Goal: Information Seeking & Learning: Learn about a topic

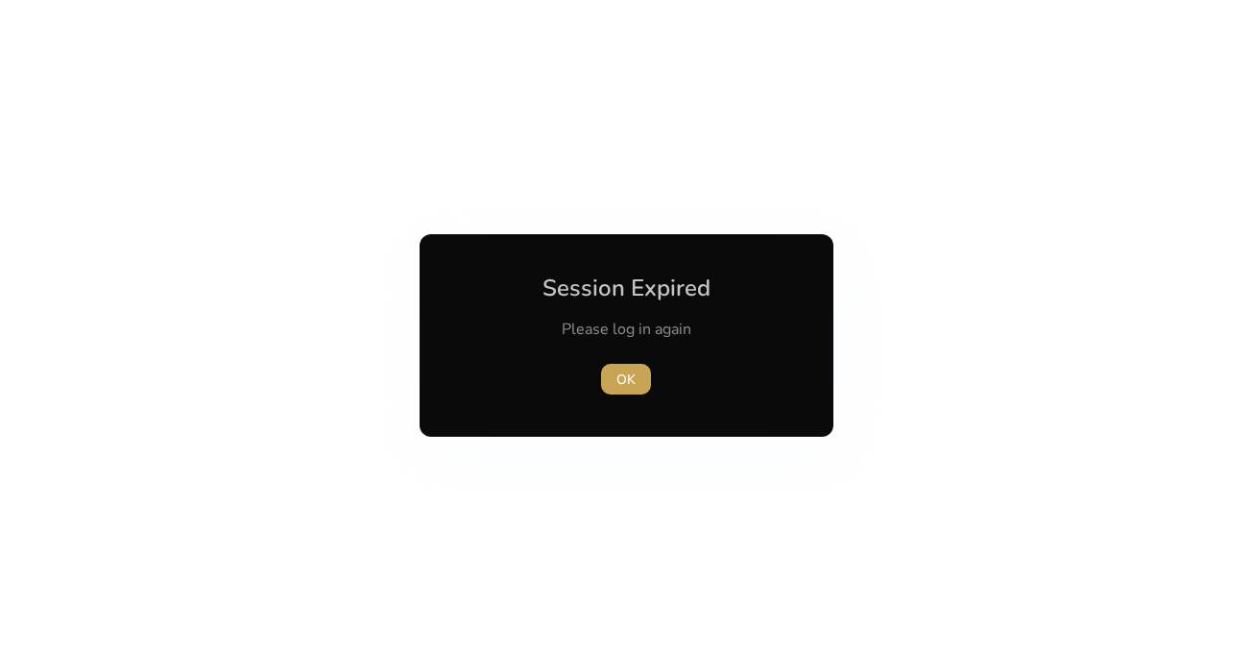
click at [620, 370] on span "OK" at bounding box center [626, 380] width 19 height 20
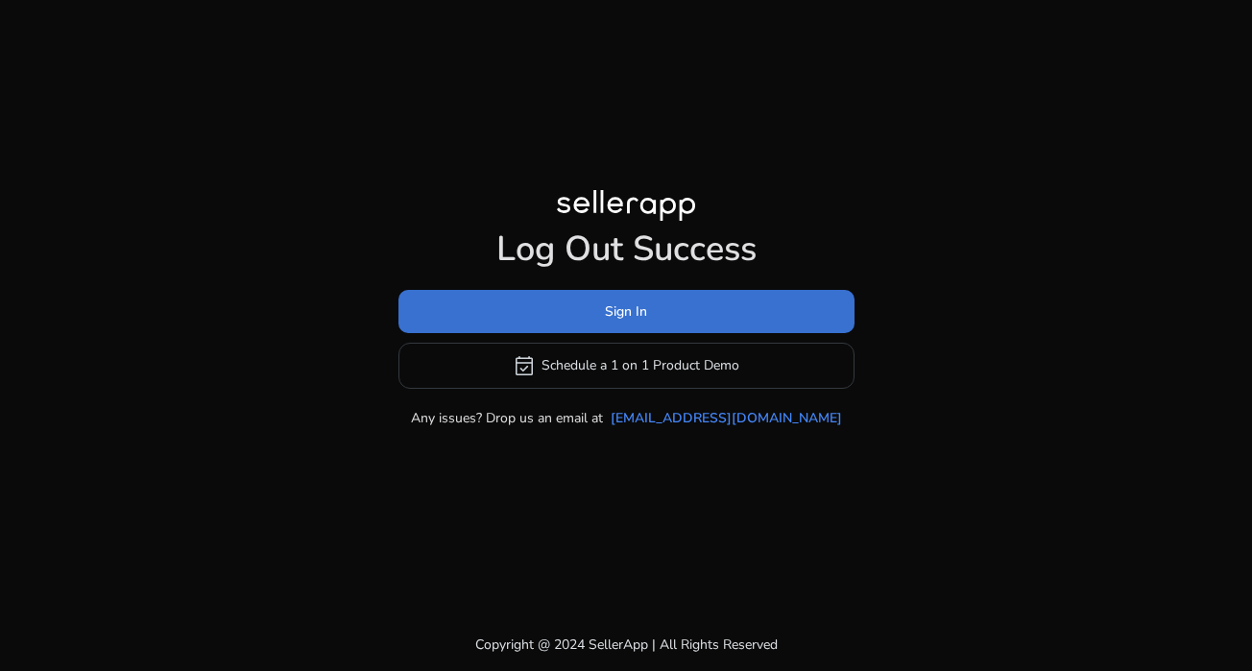
click at [611, 315] on span "Sign In" at bounding box center [626, 312] width 42 height 20
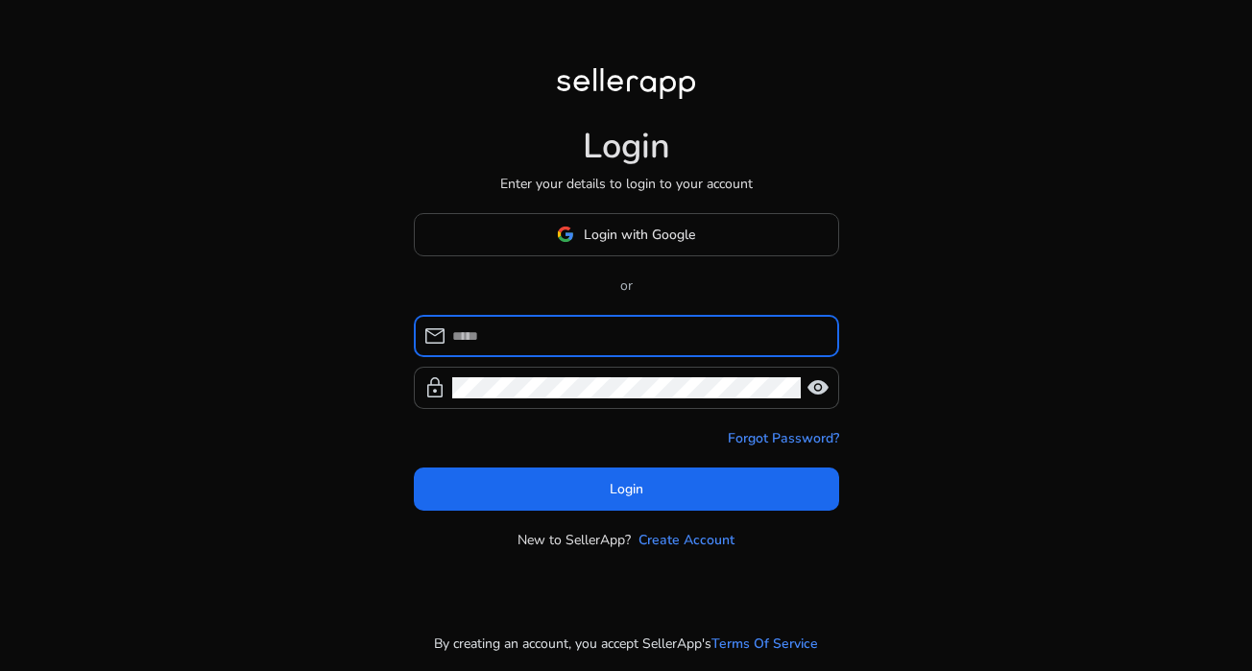
type input "**********"
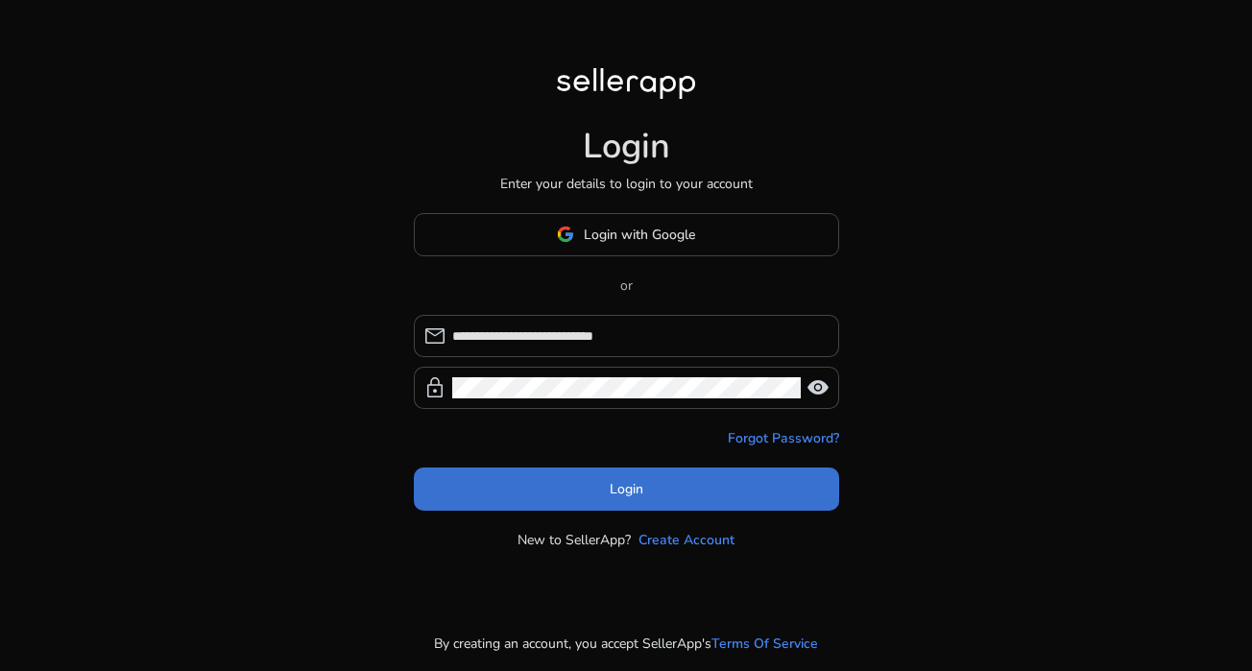
click at [632, 485] on span "Login" at bounding box center [627, 489] width 34 height 20
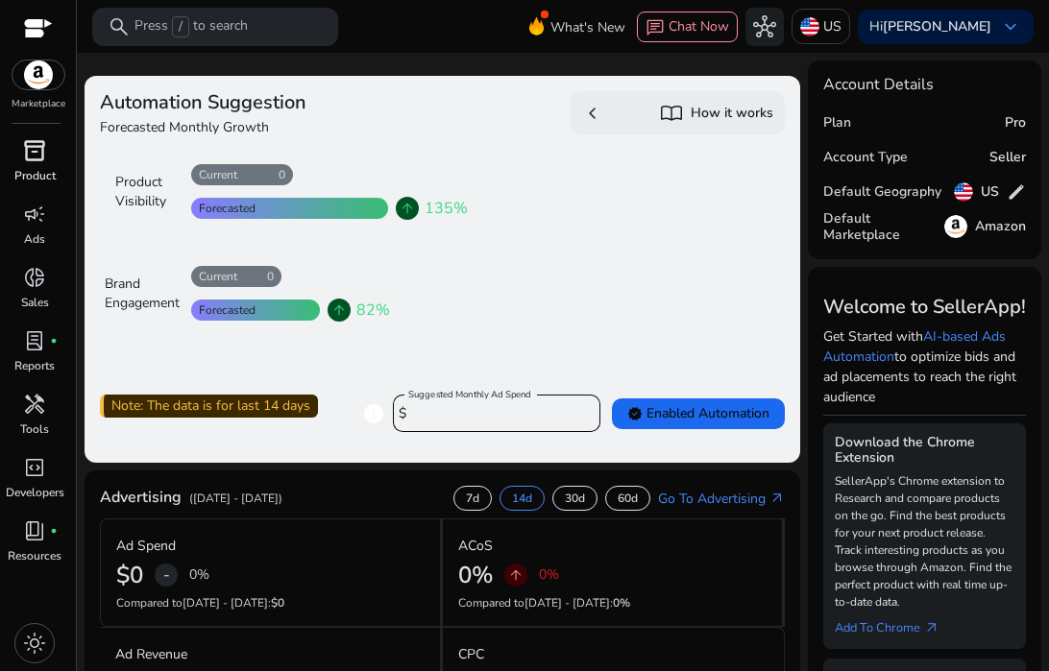
click at [31, 147] on span "inventory_2" at bounding box center [34, 150] width 23 height 23
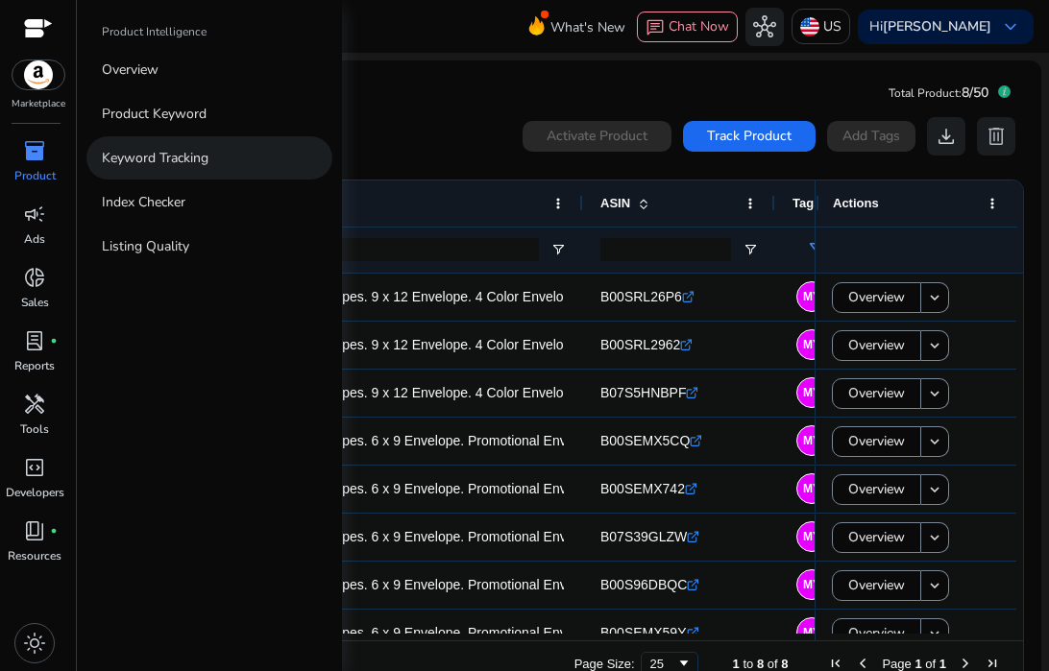
click at [183, 147] on link "Keyword Tracking" at bounding box center [209, 157] width 246 height 43
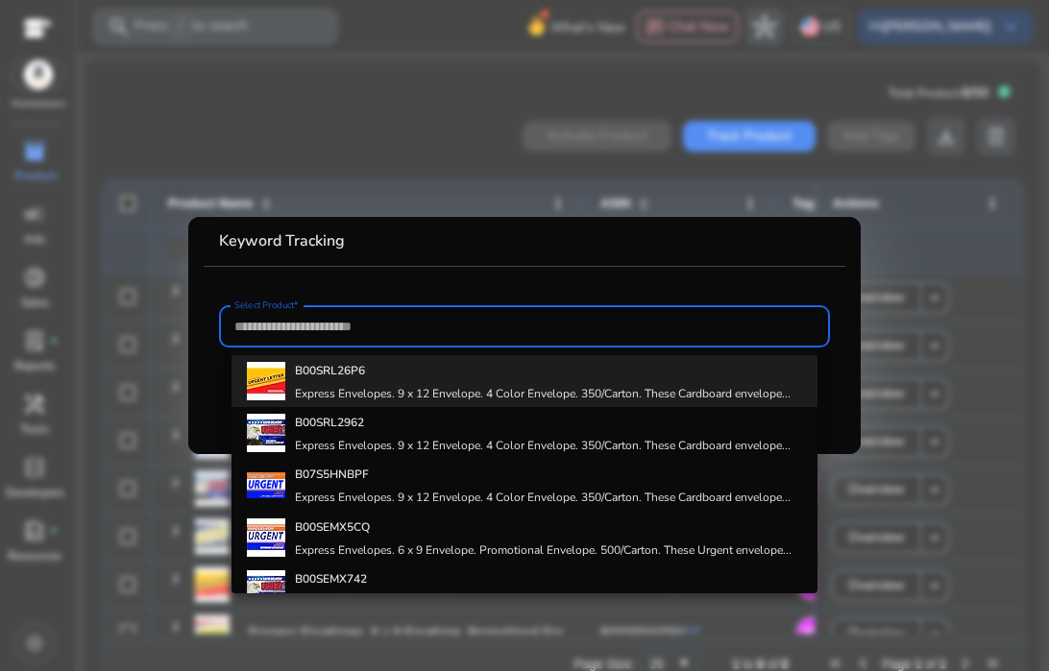
click at [300, 382] on div "B00SRL26P6 Express Envelopes. 9 x 12 Envelope. 4 Color Envelope. 350/Carton. Th…" at bounding box center [543, 381] width 496 height 52
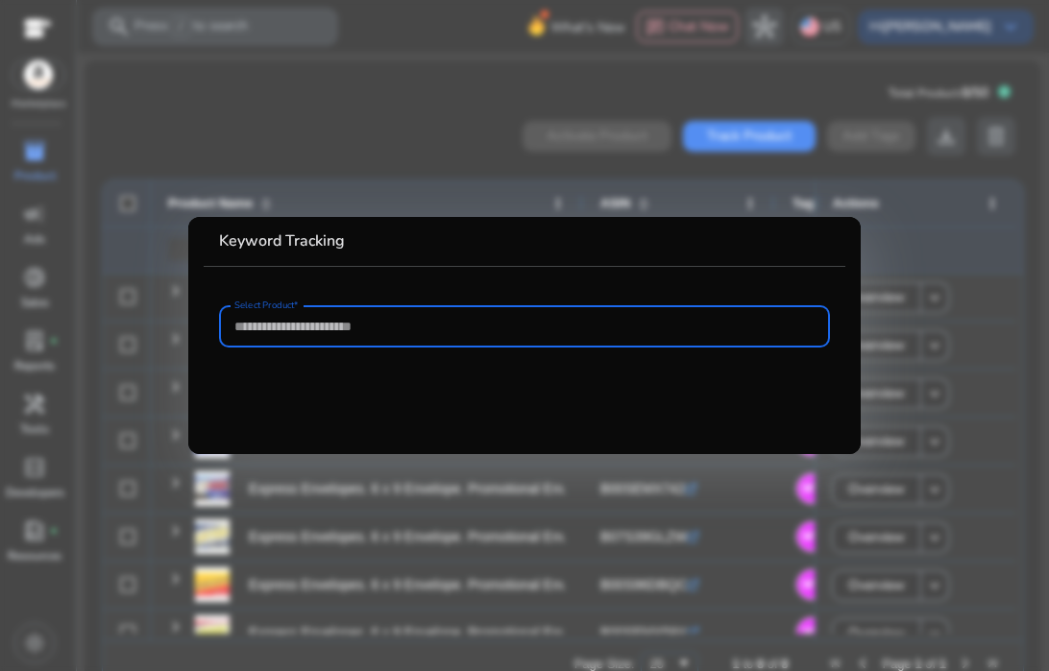
type input "**********"
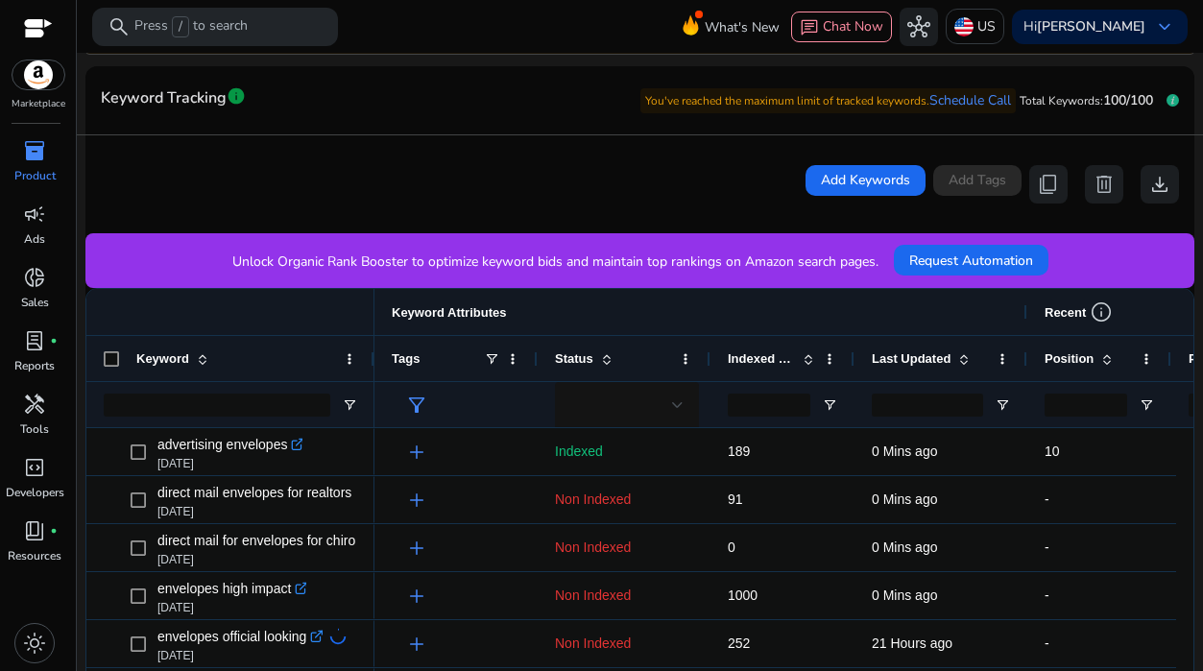
scroll to position [392, 0]
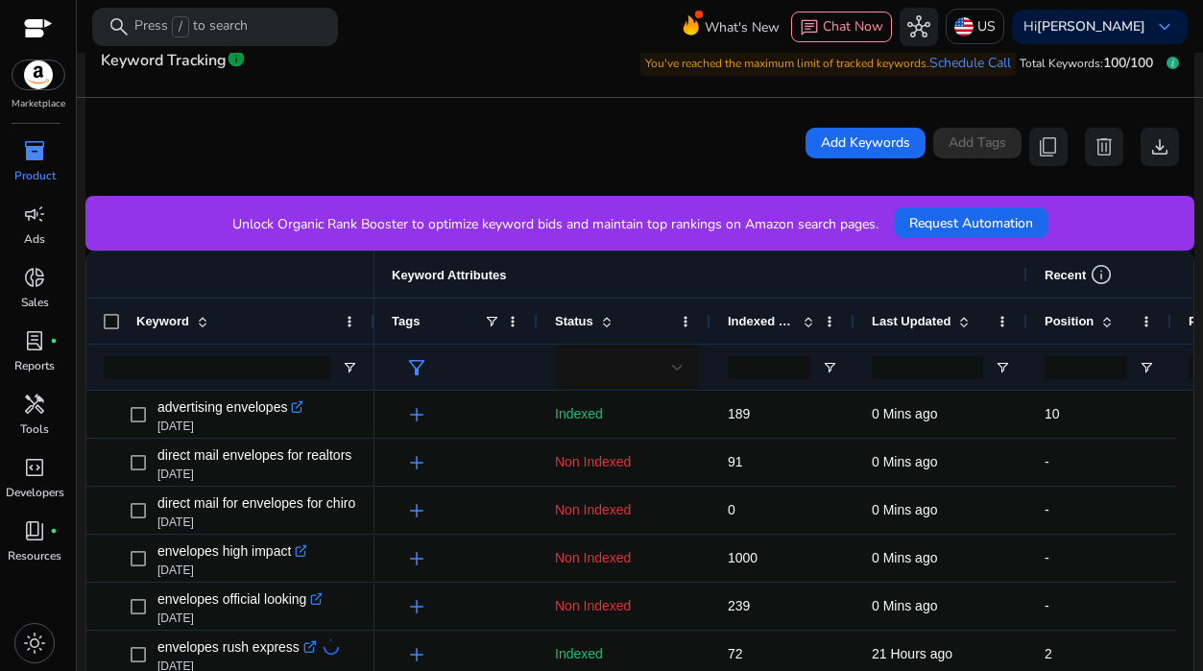
click at [1057, 316] on span "Position" at bounding box center [1069, 321] width 49 height 14
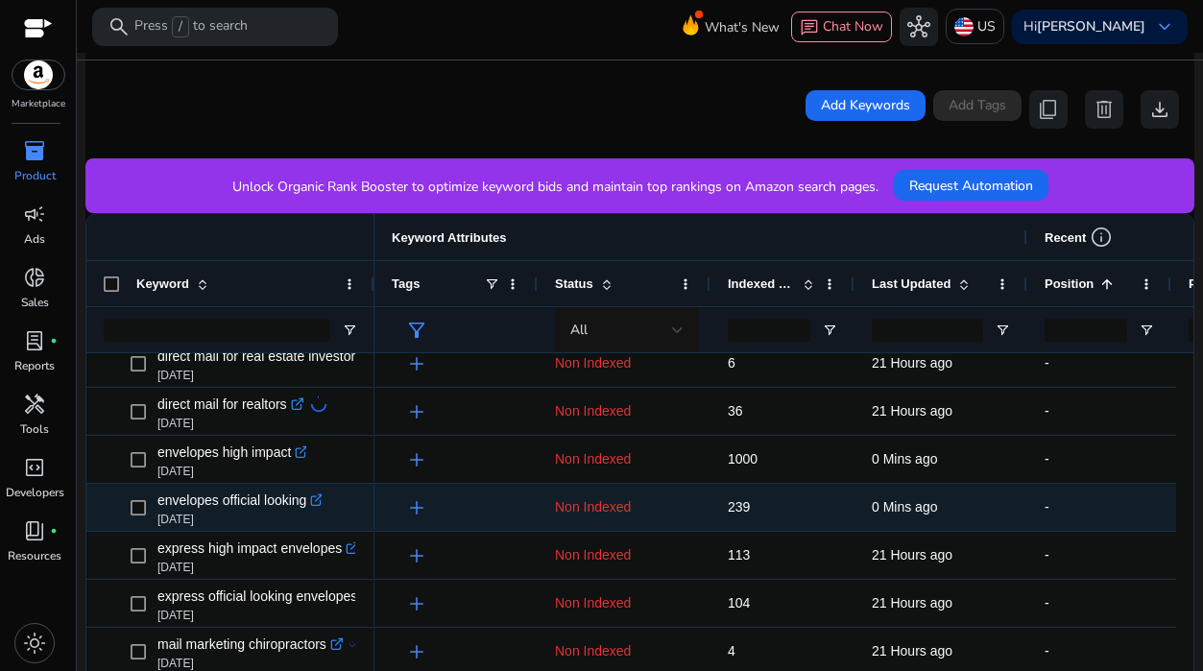
scroll to position [0, 0]
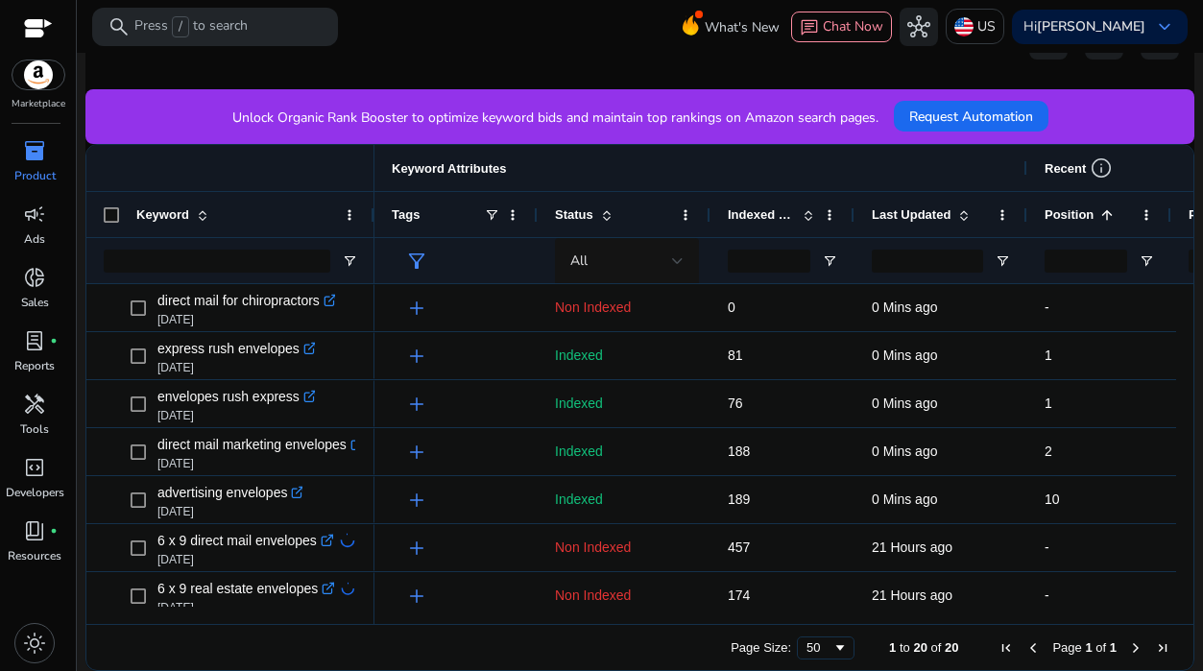
click at [1107, 216] on span at bounding box center [1107, 214] width 15 height 15
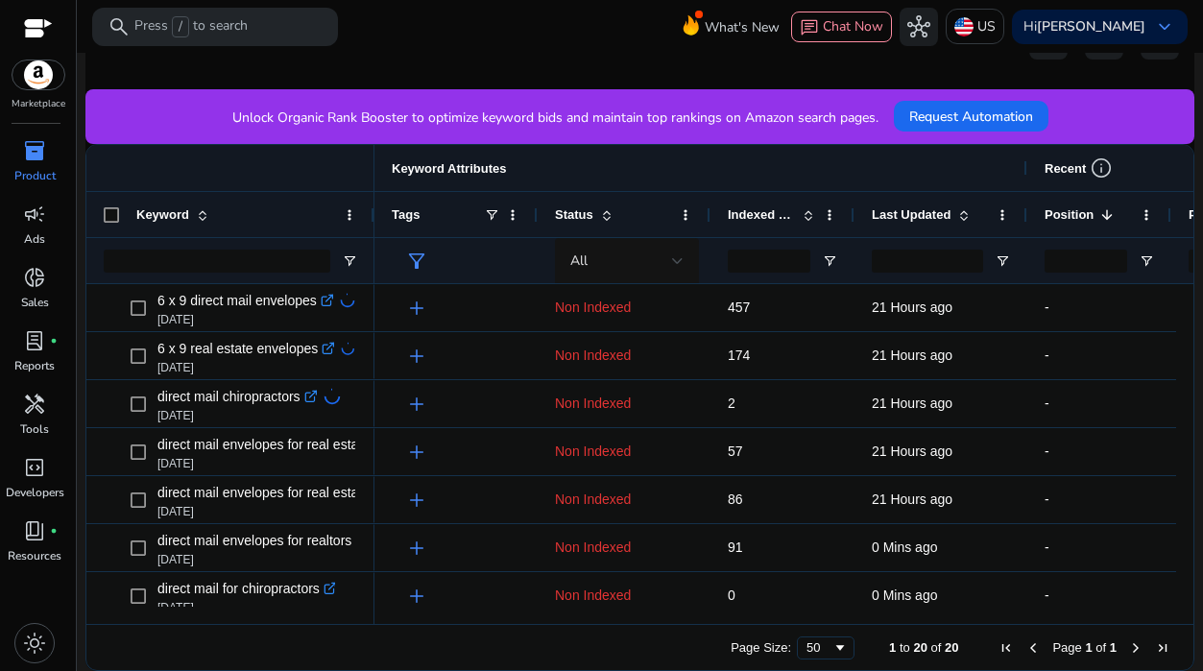
click at [1106, 215] on span at bounding box center [1107, 214] width 15 height 15
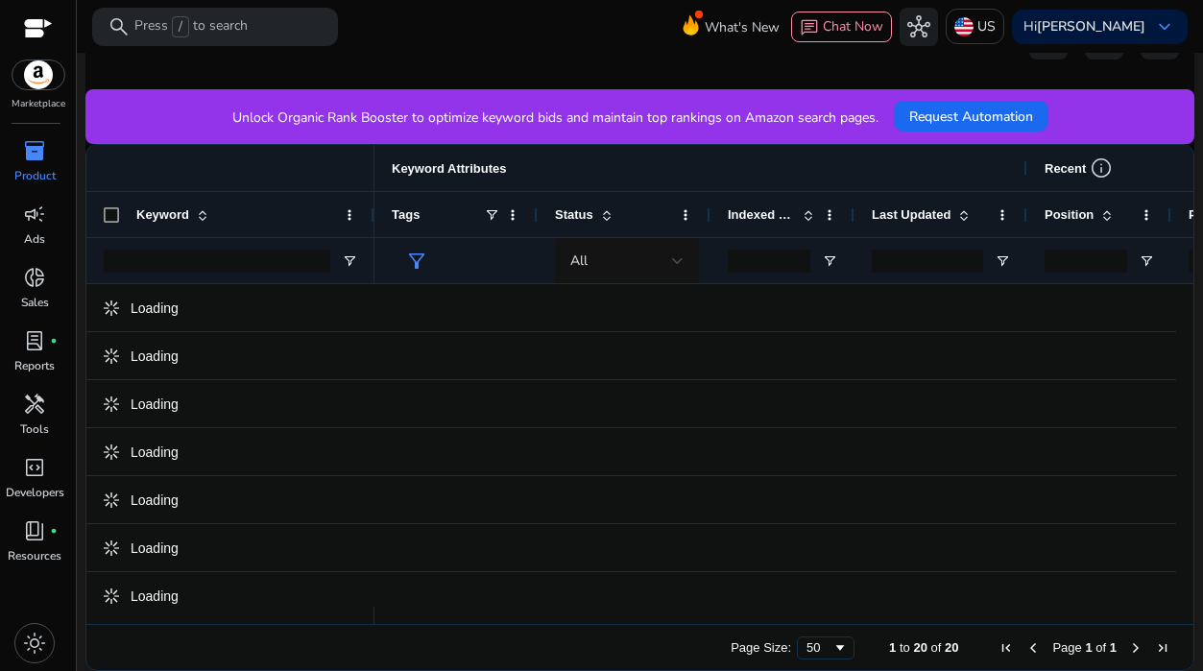
click at [1106, 215] on span at bounding box center [1107, 214] width 15 height 15
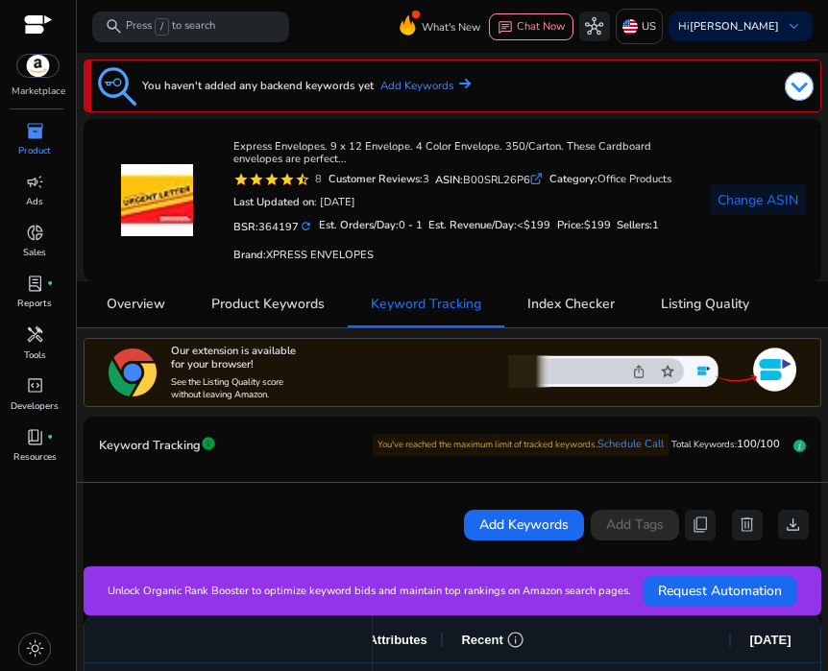
click at [24, 137] on div "inventory_2" at bounding box center [34, 130] width 43 height 25
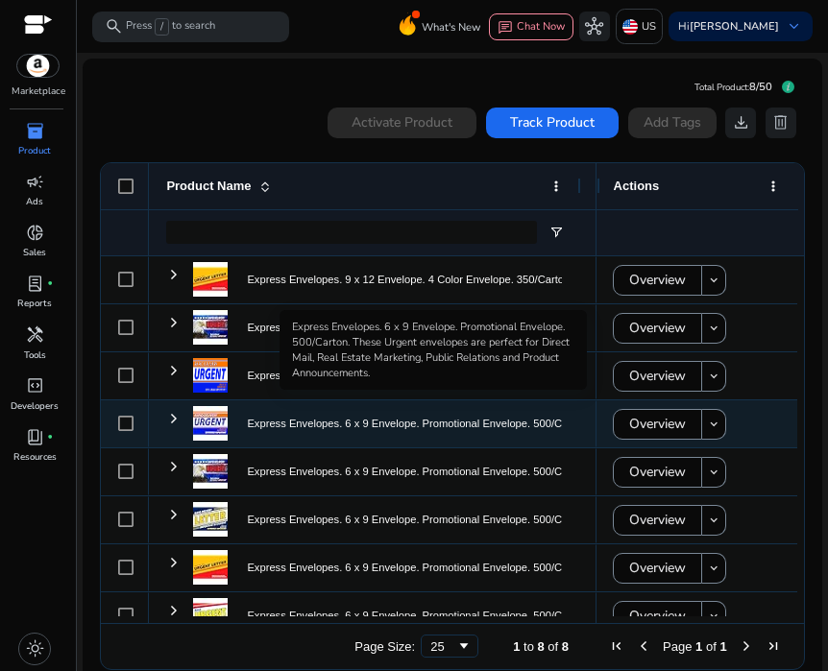
scroll to position [24, 0]
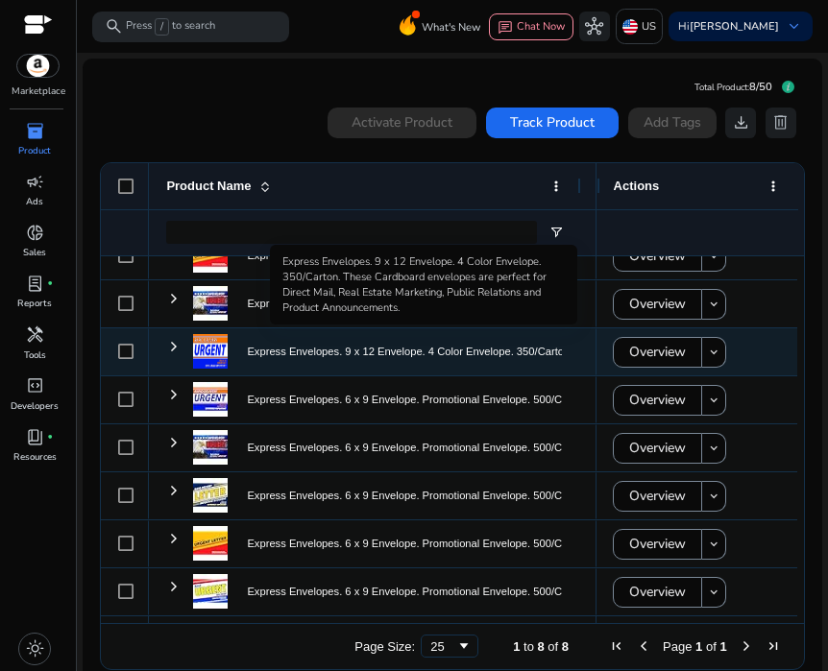
click at [273, 352] on p "Express Envelopes. 9 x 12 Envelope. 4 Color Envelope. 350/Carton...." at bounding box center [414, 351] width 334 height 39
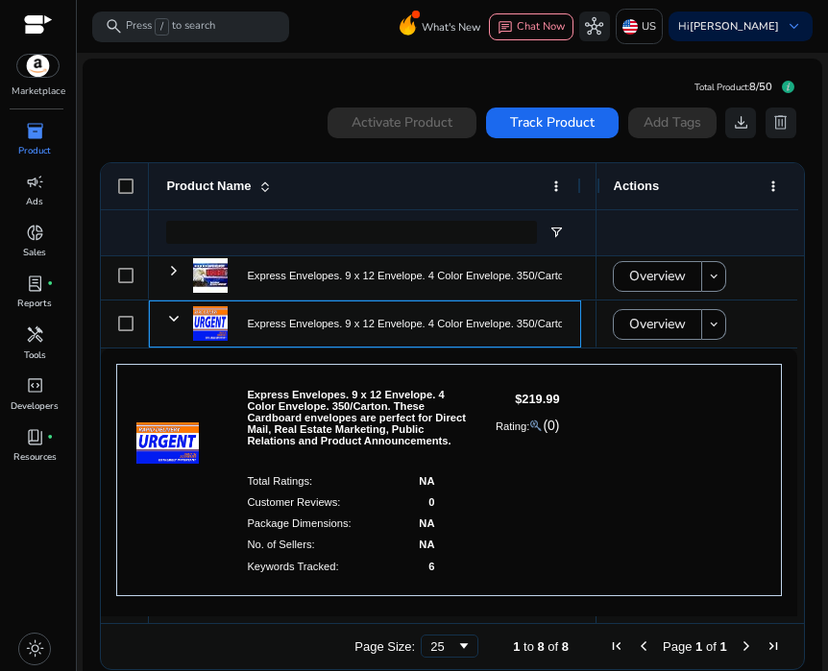
scroll to position [61, 0]
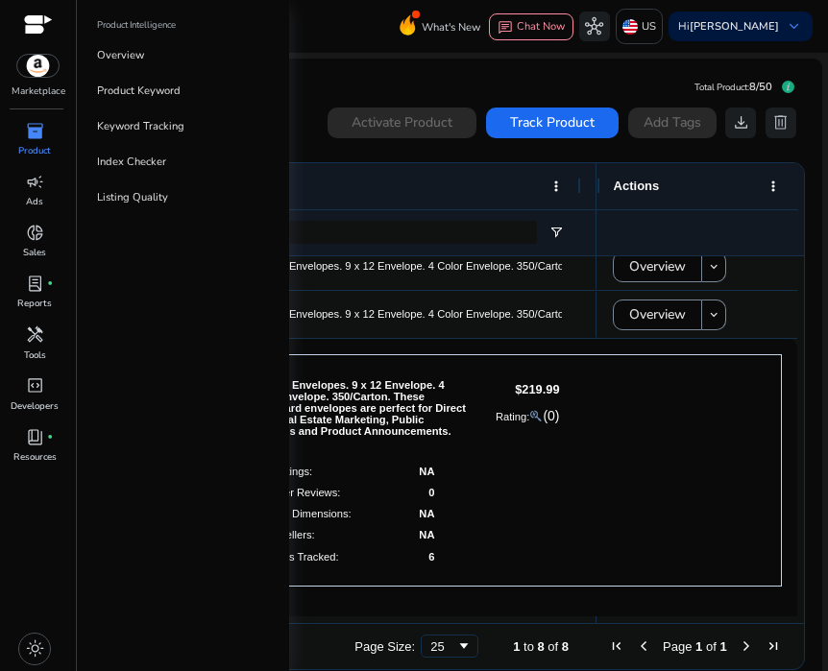
click at [36, 138] on span "inventory_2" at bounding box center [35, 131] width 18 height 18
click at [126, 124] on p "Keyword Tracking" at bounding box center [140, 127] width 87 height 16
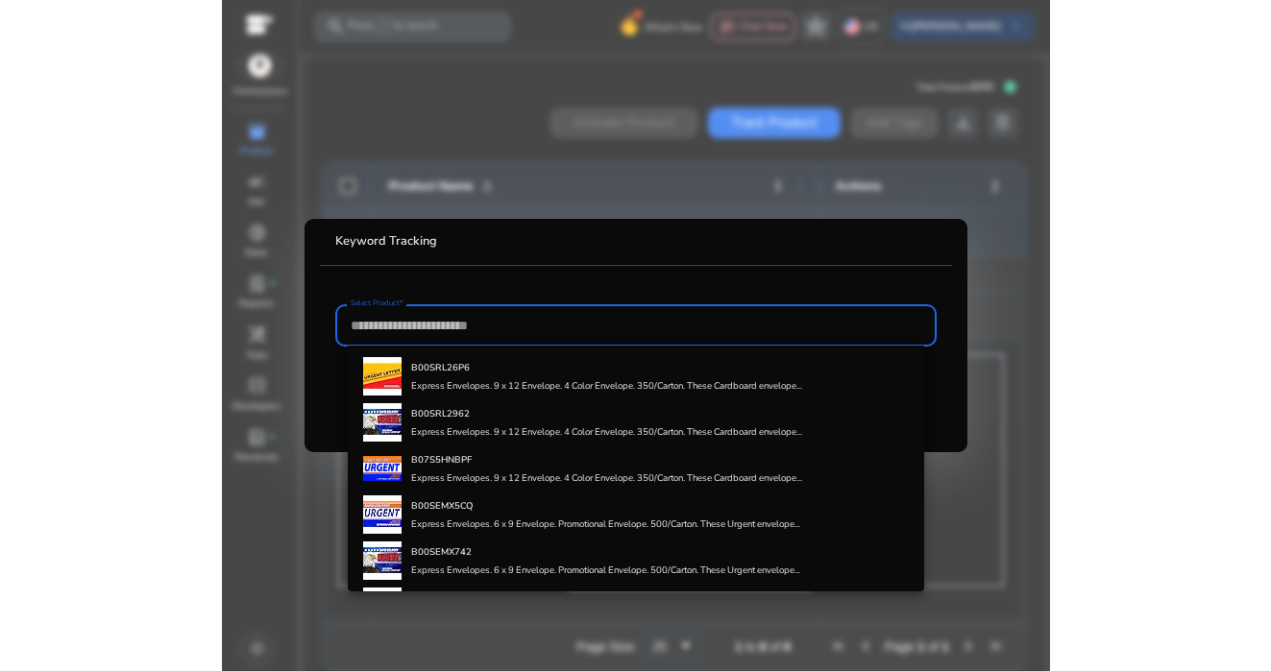
scroll to position [105, 0]
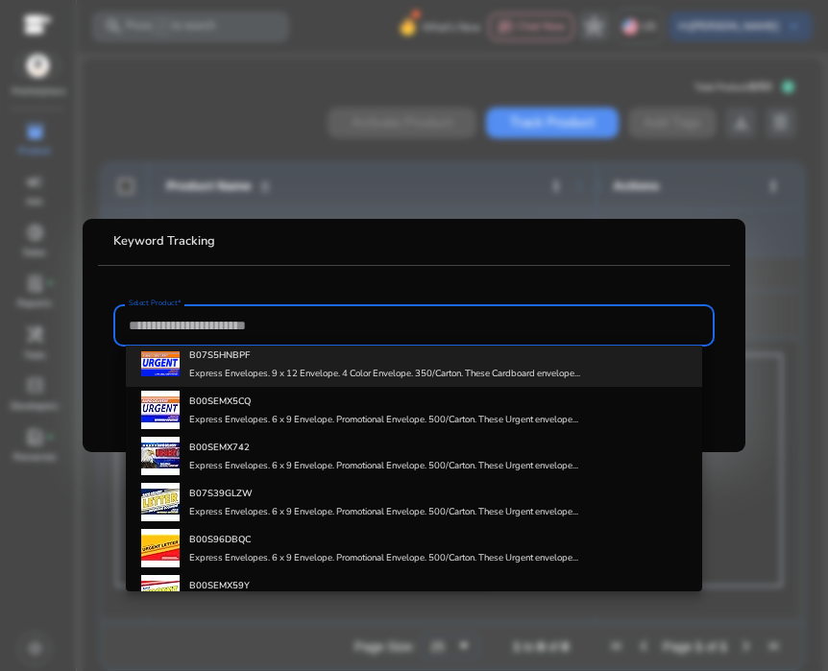
click at [199, 373] on h4 "Express Envelopes. 9 x 12 Envelope. 4 Color Envelope. 350/Carton. These Cardboa…" at bounding box center [384, 374] width 391 height 12
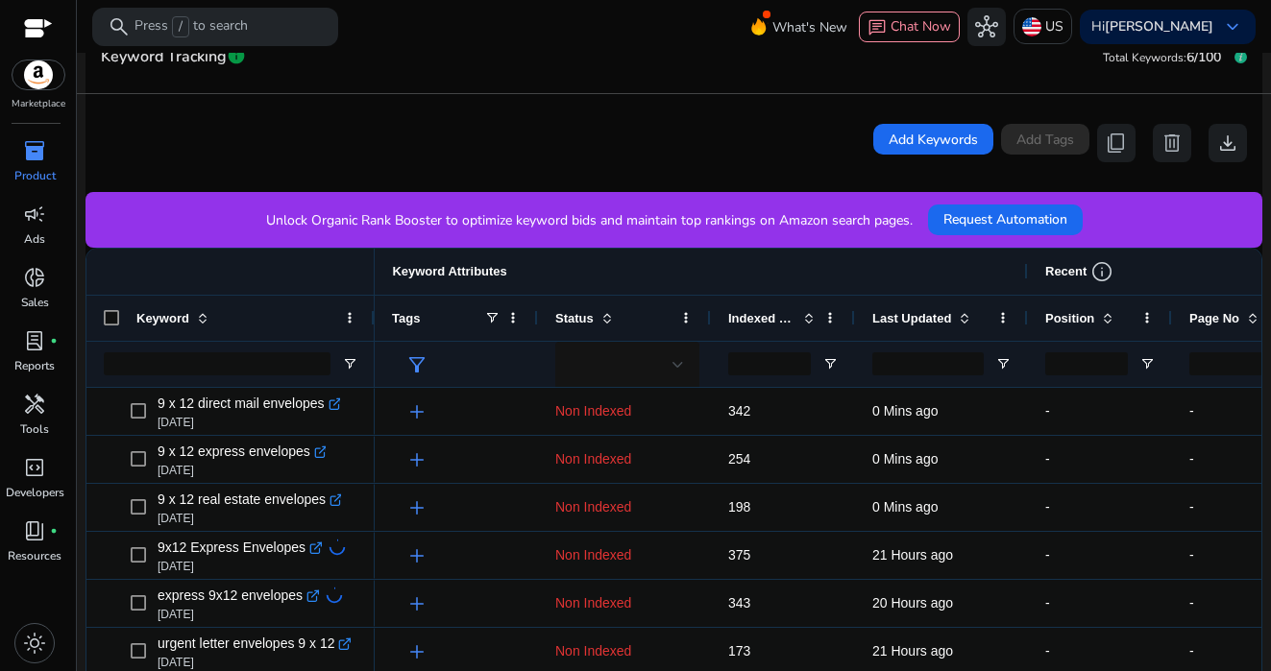
scroll to position [450, 0]
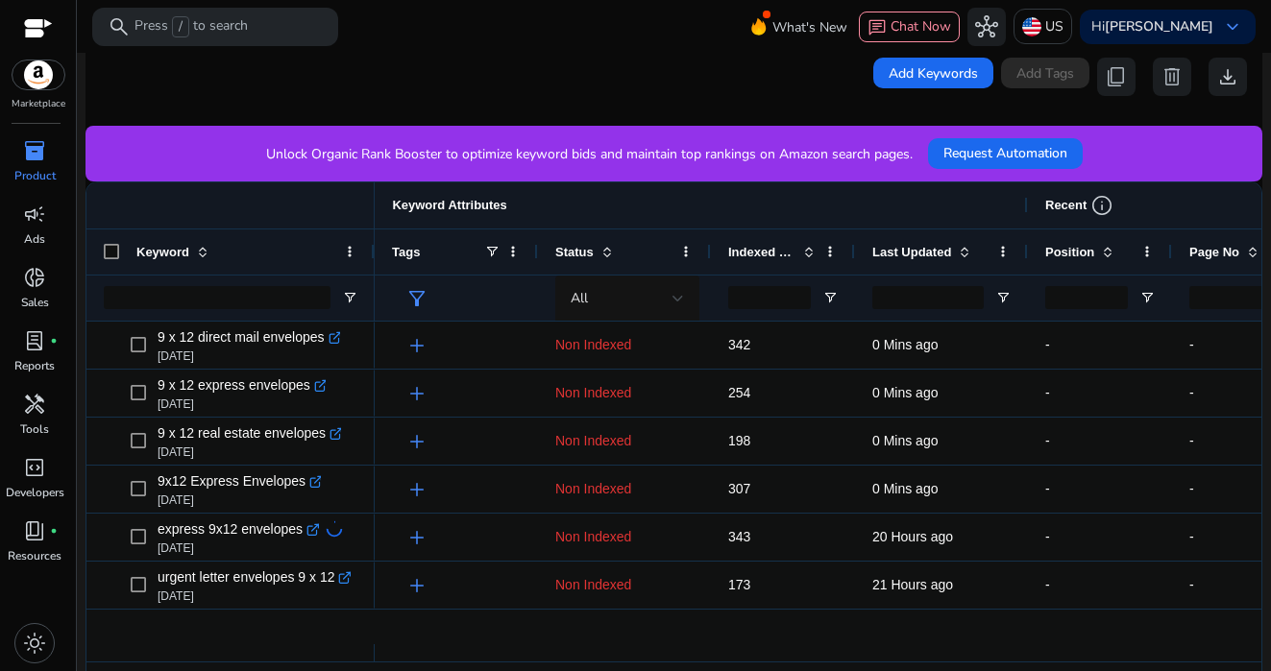
click at [1087, 256] on span "Position" at bounding box center [1069, 252] width 49 height 14
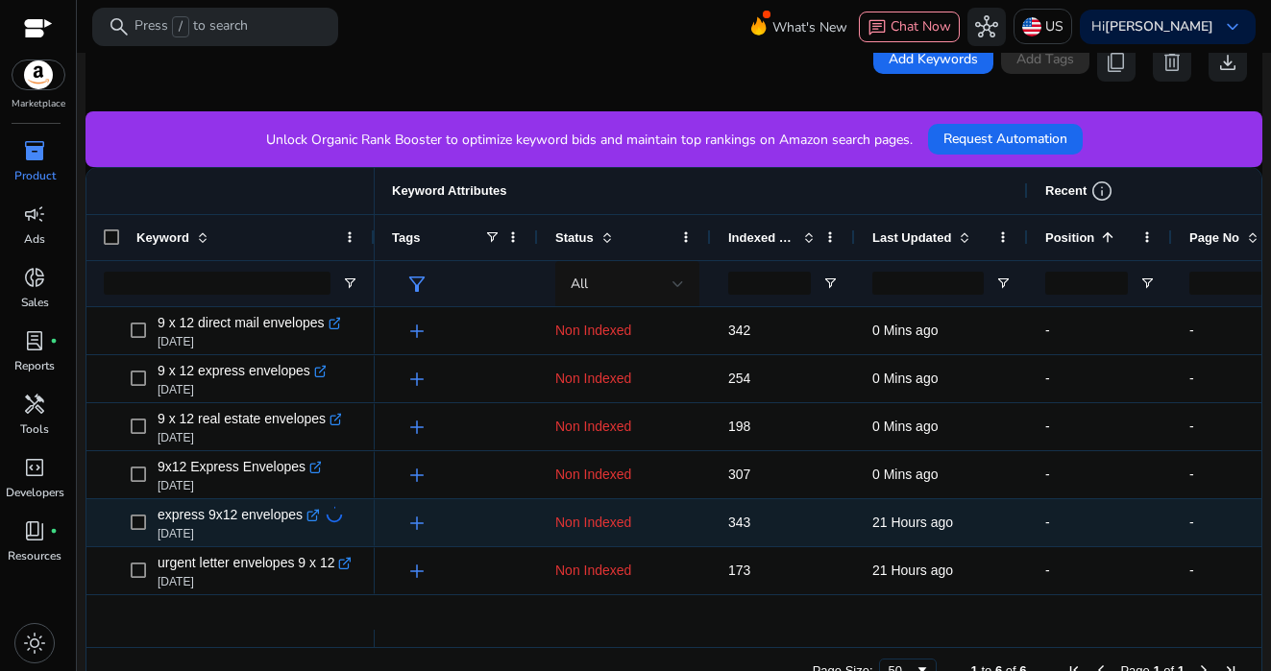
scroll to position [487, 0]
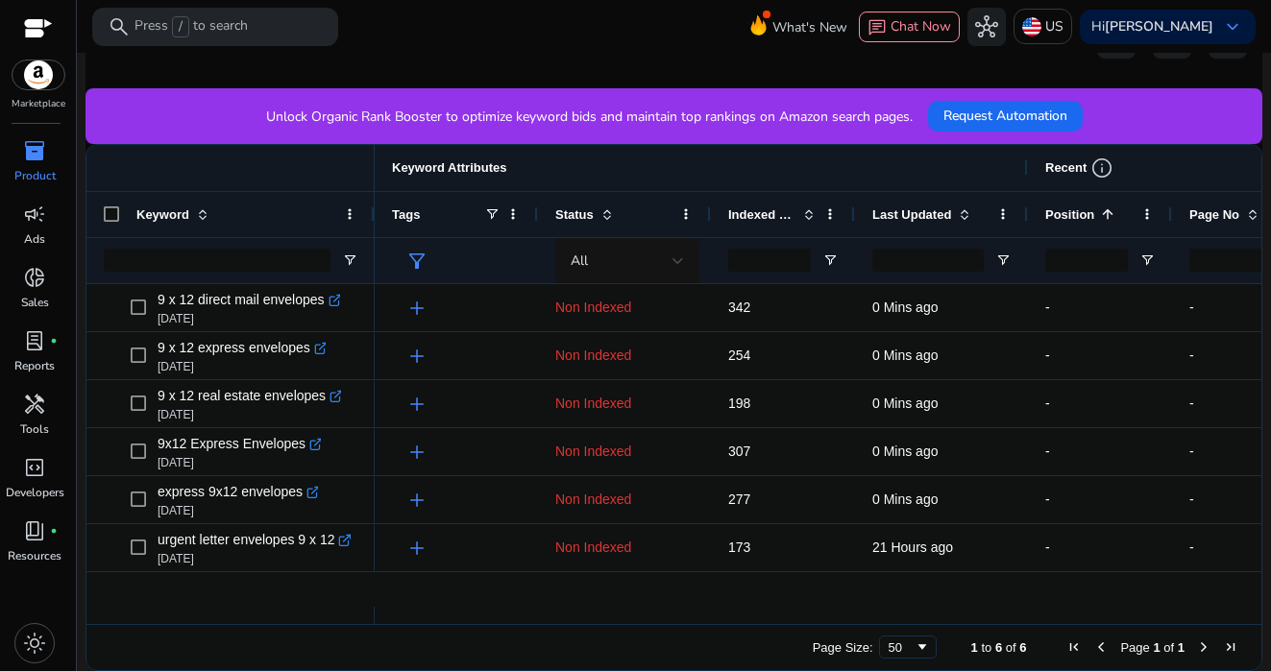
click at [1196, 646] on span "Next Page" at bounding box center [1203, 647] width 15 height 15
click at [607, 217] on span at bounding box center [606, 214] width 15 height 15
click at [607, 216] on span at bounding box center [606, 214] width 15 height 15
click at [590, 212] on span "Status" at bounding box center [574, 214] width 38 height 14
click at [1099, 216] on span at bounding box center [1104, 214] width 21 height 15
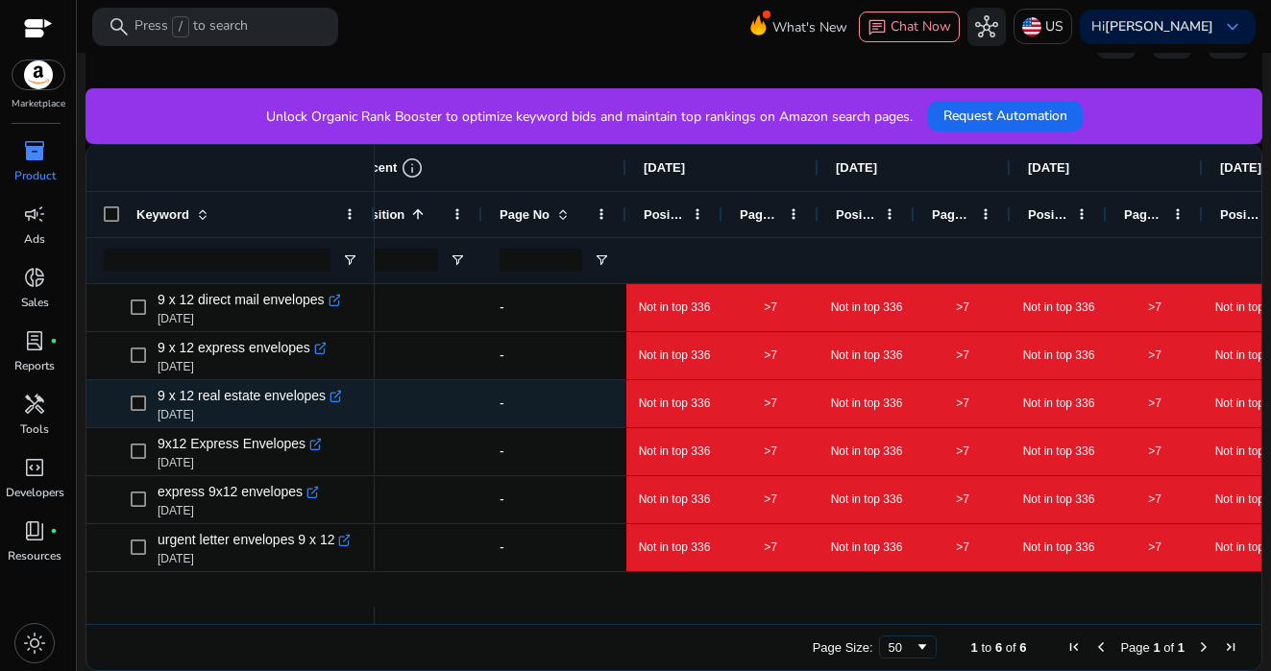
scroll to position [0, 814]
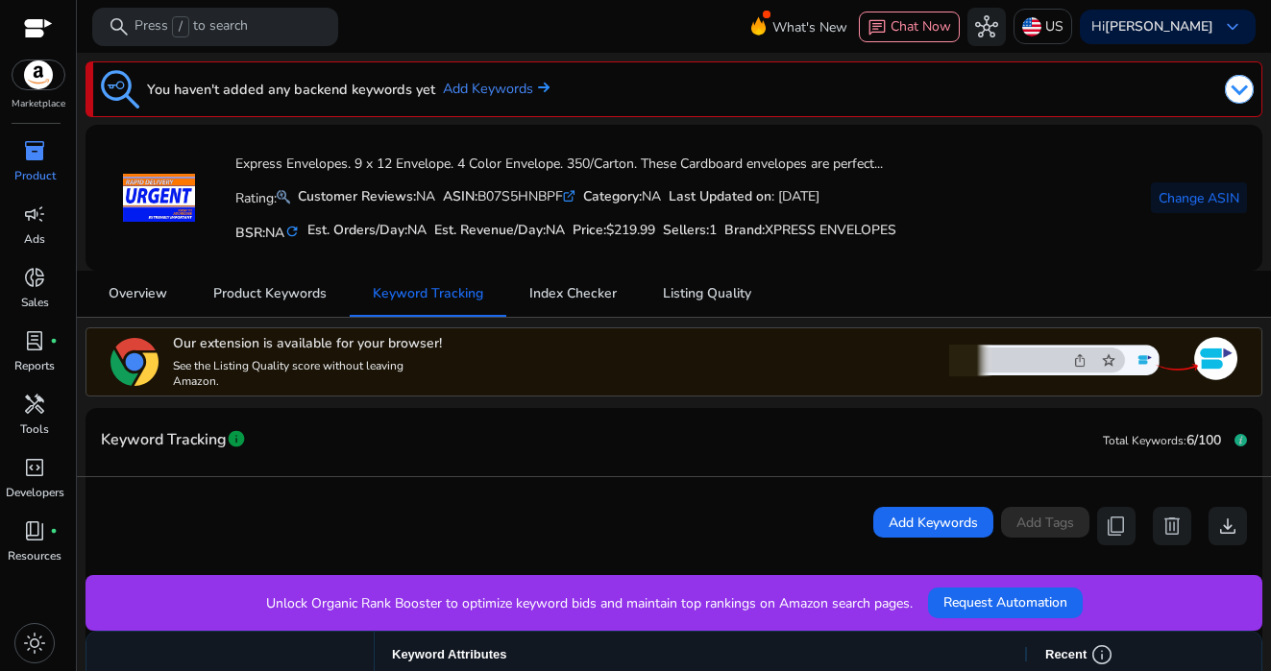
click at [34, 157] on span "inventory_2" at bounding box center [34, 150] width 23 height 23
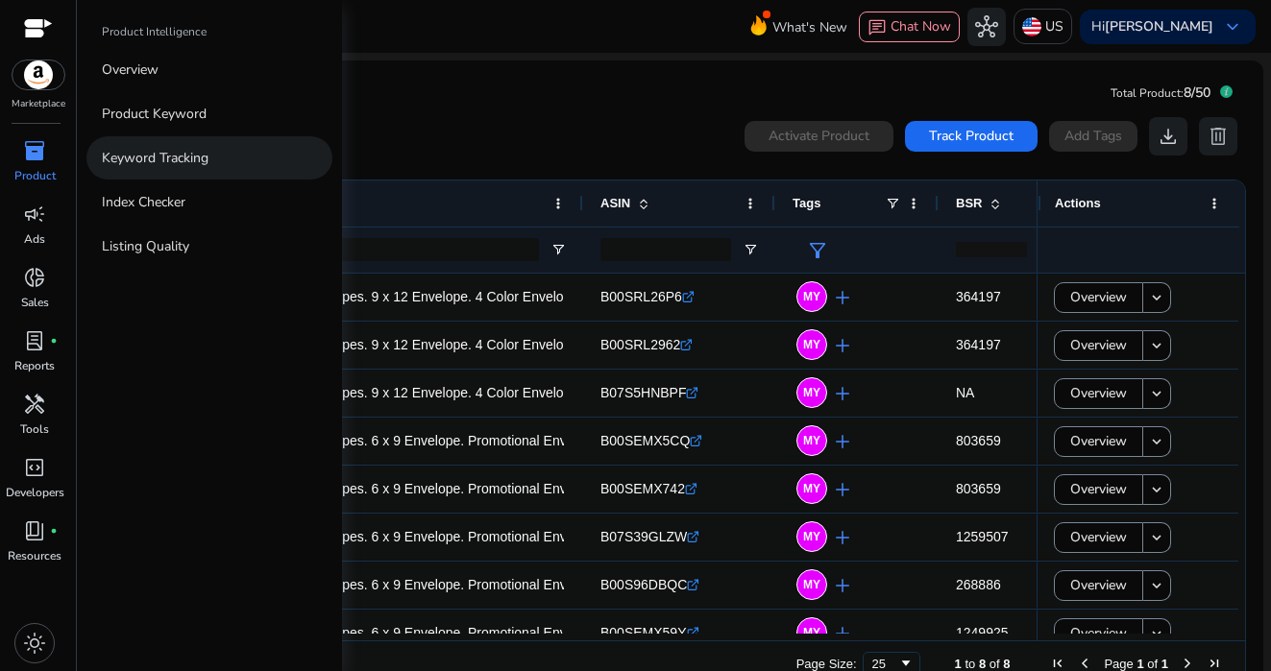
click at [166, 149] on p "Keyword Tracking" at bounding box center [155, 158] width 107 height 20
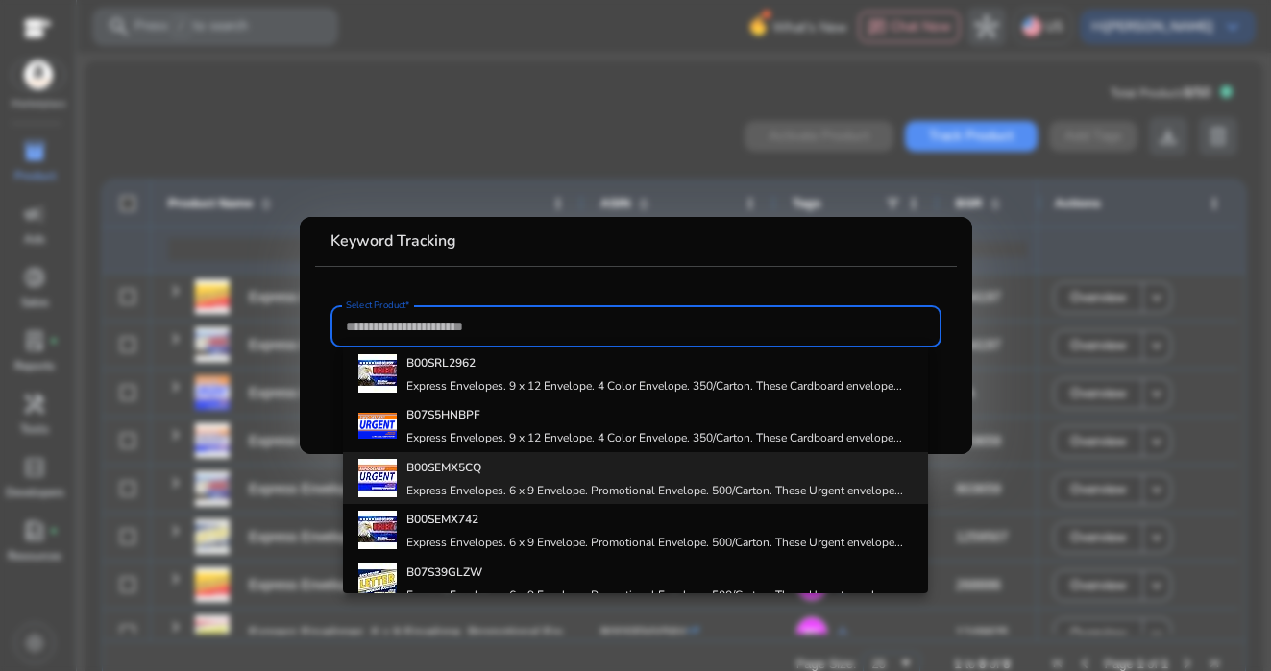
click at [435, 481] on div "B00SEMX5CQ Express Envelopes. 6 x 9 Envelope. Promotional Envelope. 500/Carton.…" at bounding box center [654, 478] width 497 height 52
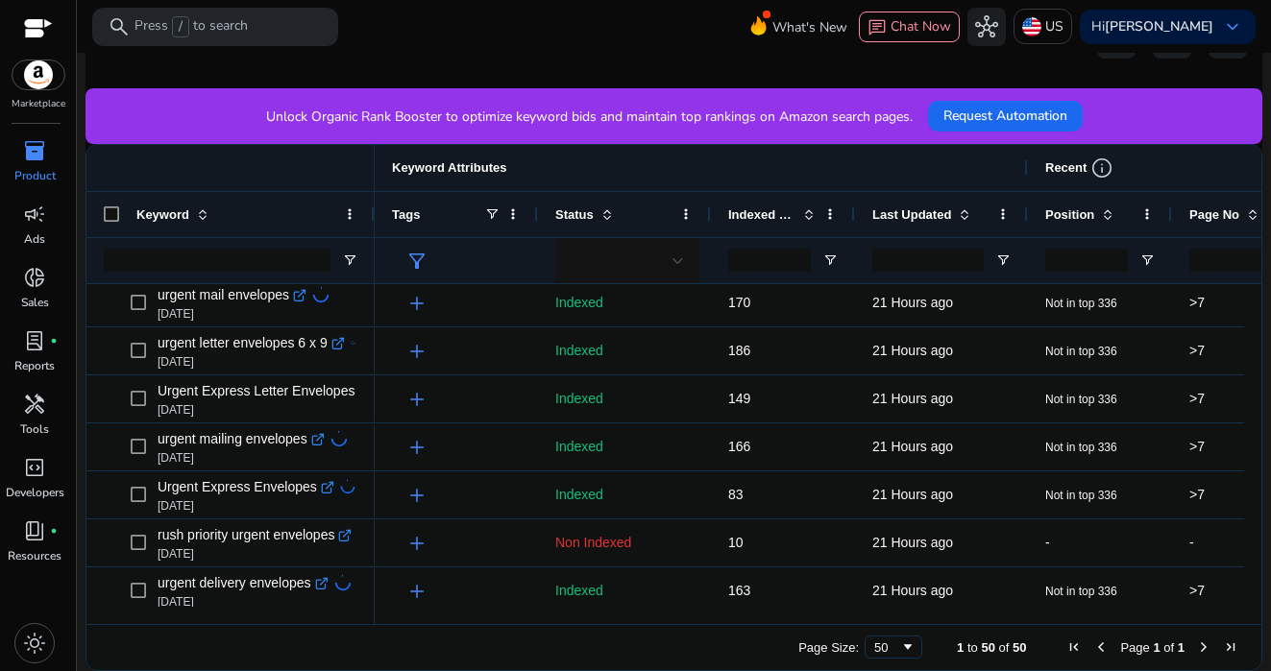
click at [1062, 214] on span "Position" at bounding box center [1069, 214] width 49 height 14
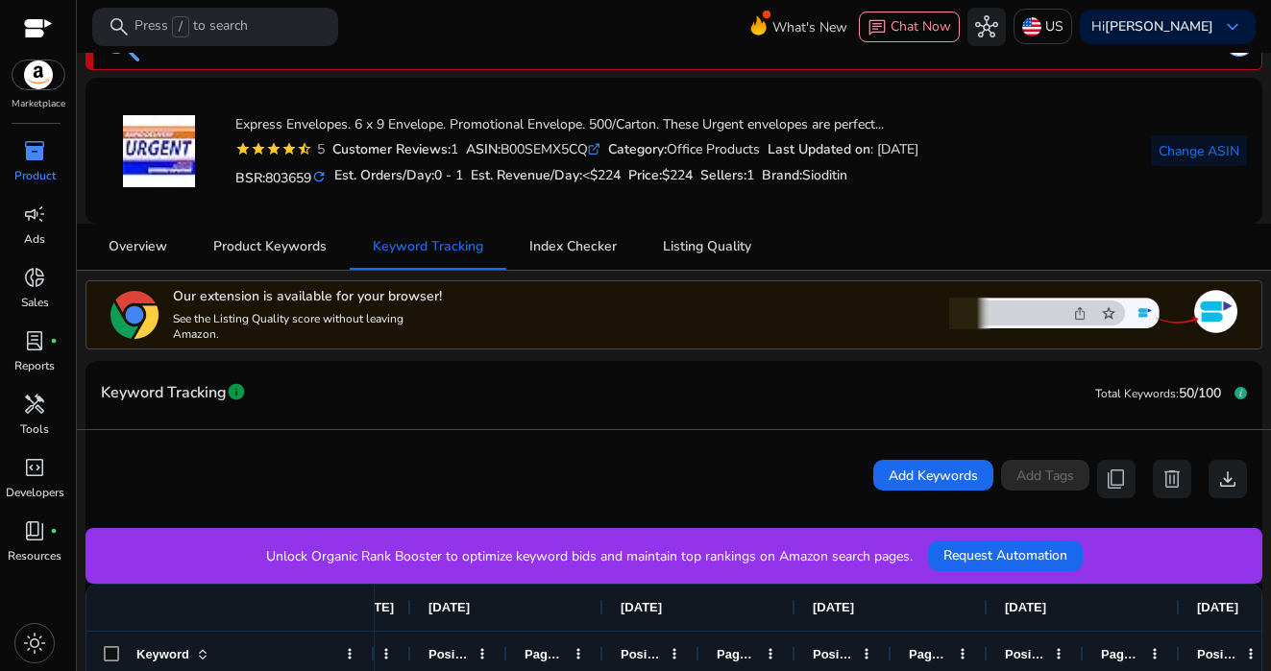
click at [34, 158] on span "inventory_2" at bounding box center [34, 150] width 23 height 23
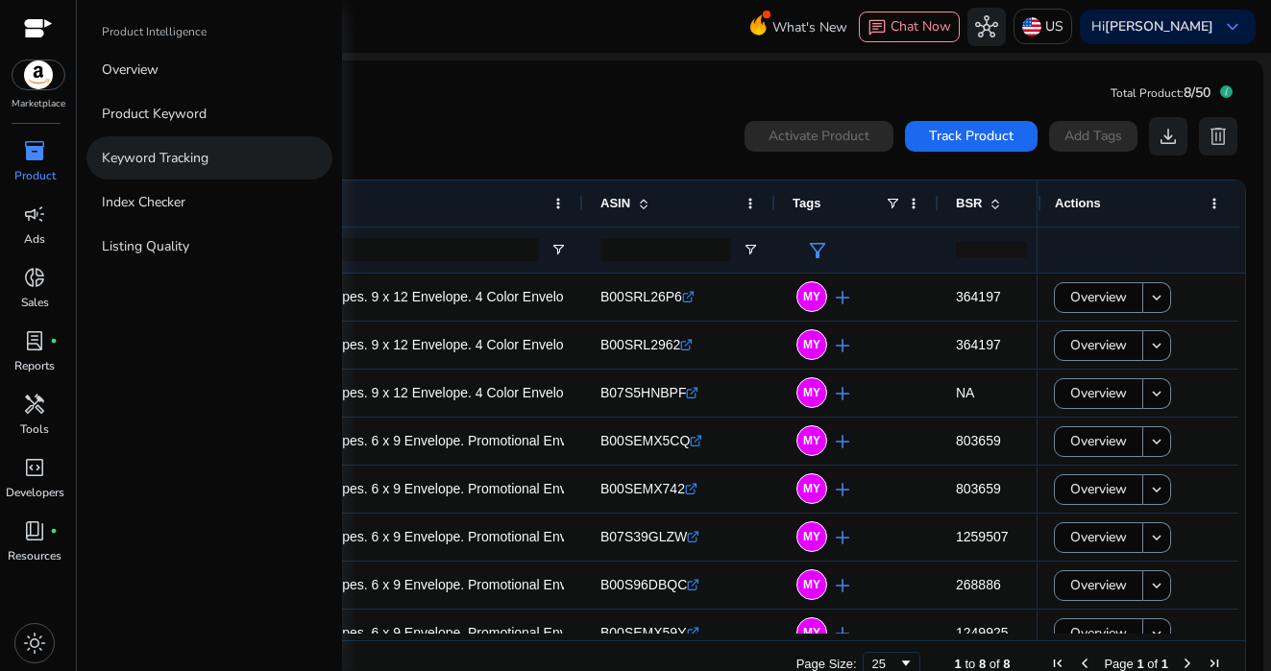
click at [167, 152] on p "Keyword Tracking" at bounding box center [155, 158] width 107 height 20
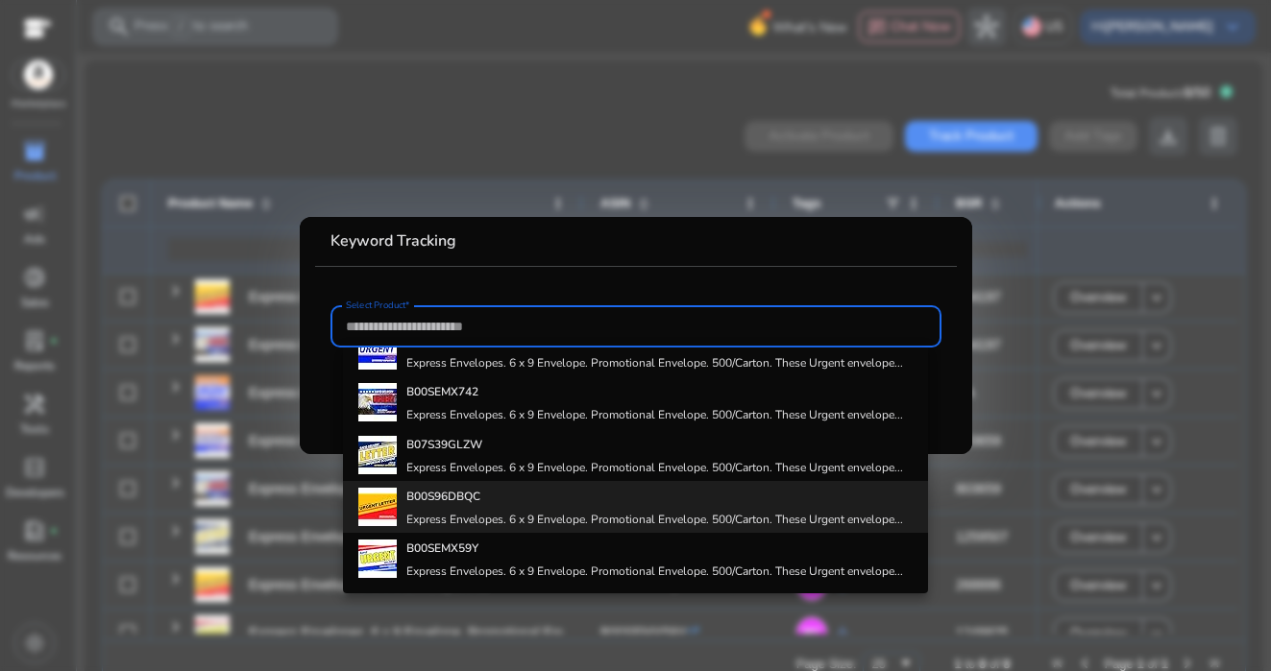
click at [426, 501] on b "B00S96DBQC" at bounding box center [443, 496] width 74 height 15
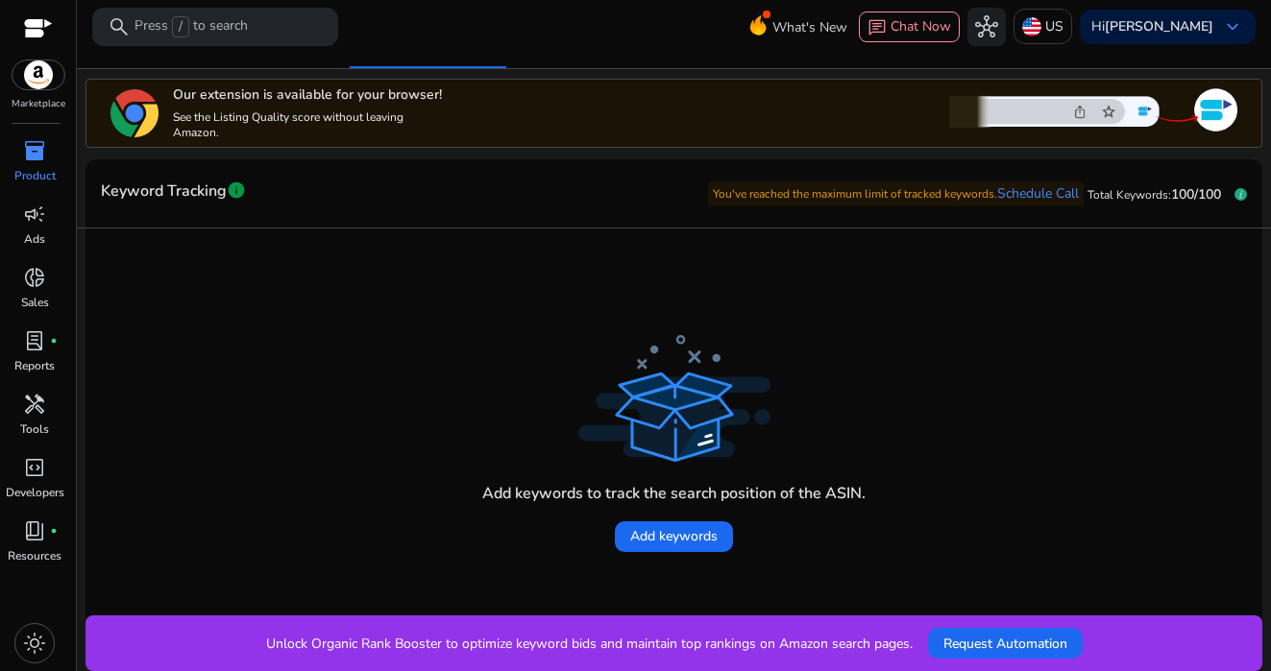
click at [1193, 199] on span "100/100" at bounding box center [1196, 194] width 50 height 18
click at [1239, 192] on icon at bounding box center [1241, 194] width 4 height 8
click at [1034, 295] on span "Deleted Keywords" at bounding box center [1100, 301] width 143 height 15
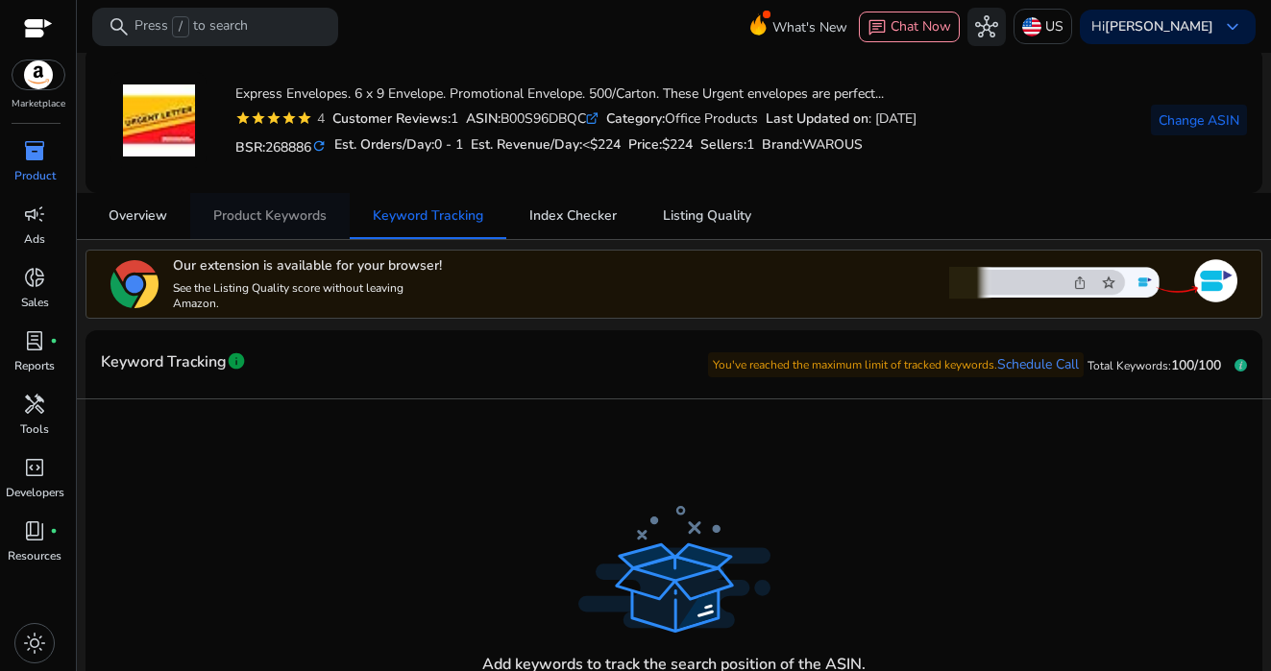
click at [243, 217] on span "Product Keywords" at bounding box center [269, 215] width 113 height 13
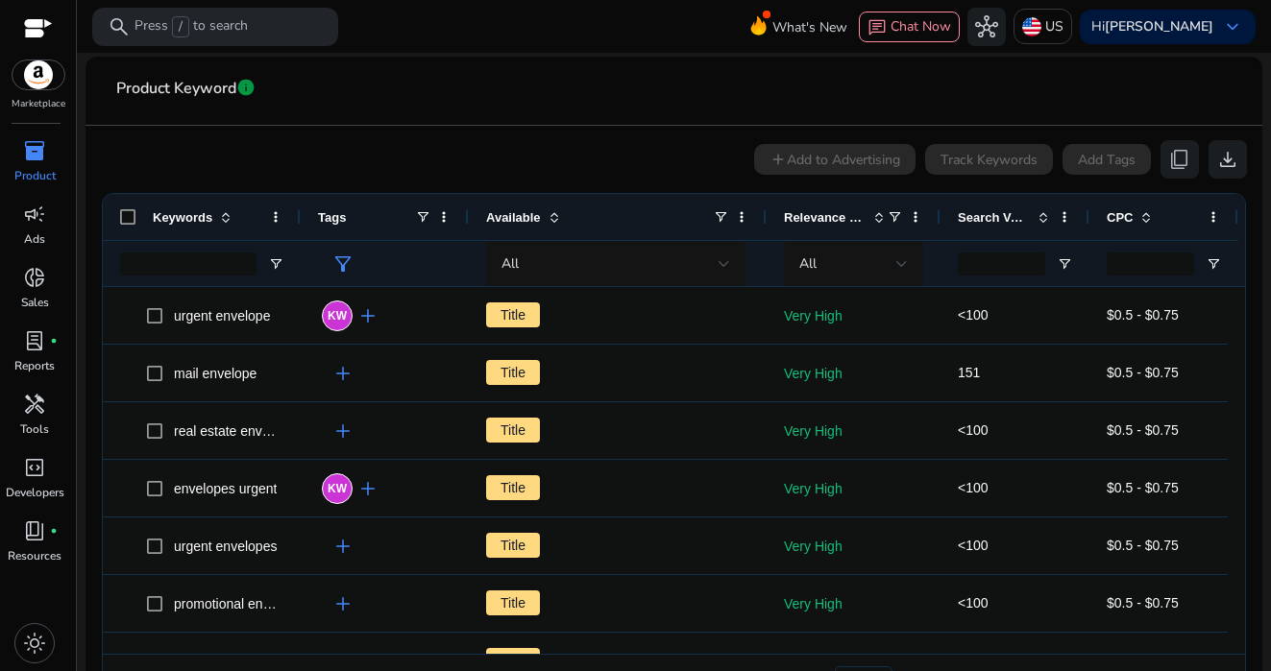
click at [1025, 215] on span "Search Volume" at bounding box center [994, 217] width 72 height 14
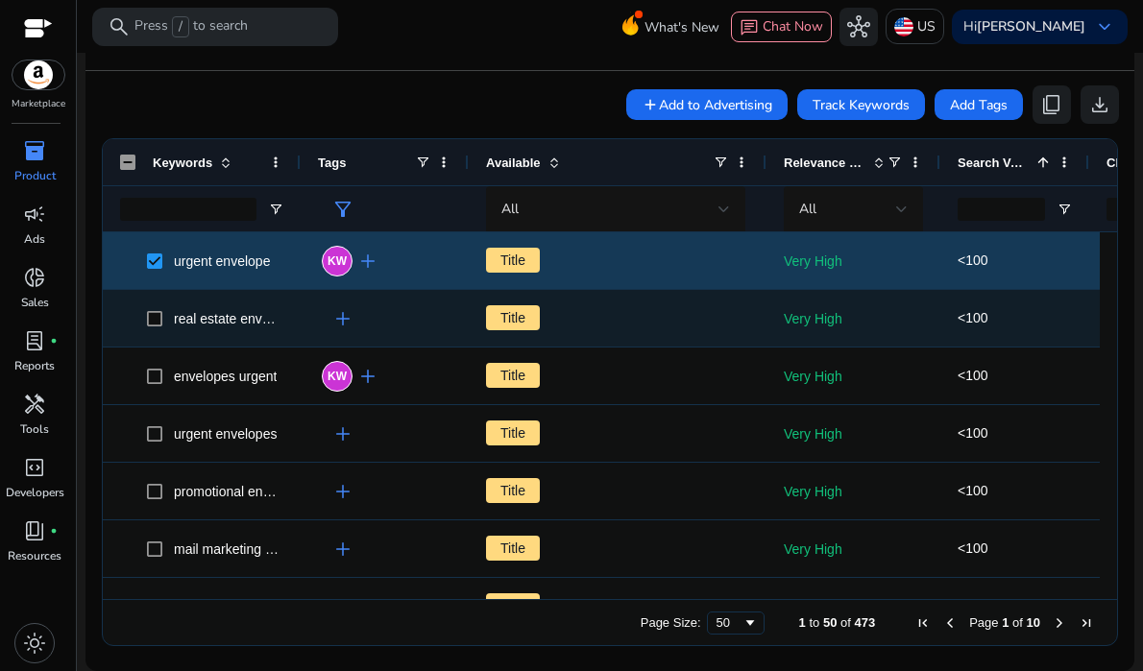
click at [151, 307] on span at bounding box center [160, 318] width 27 height 39
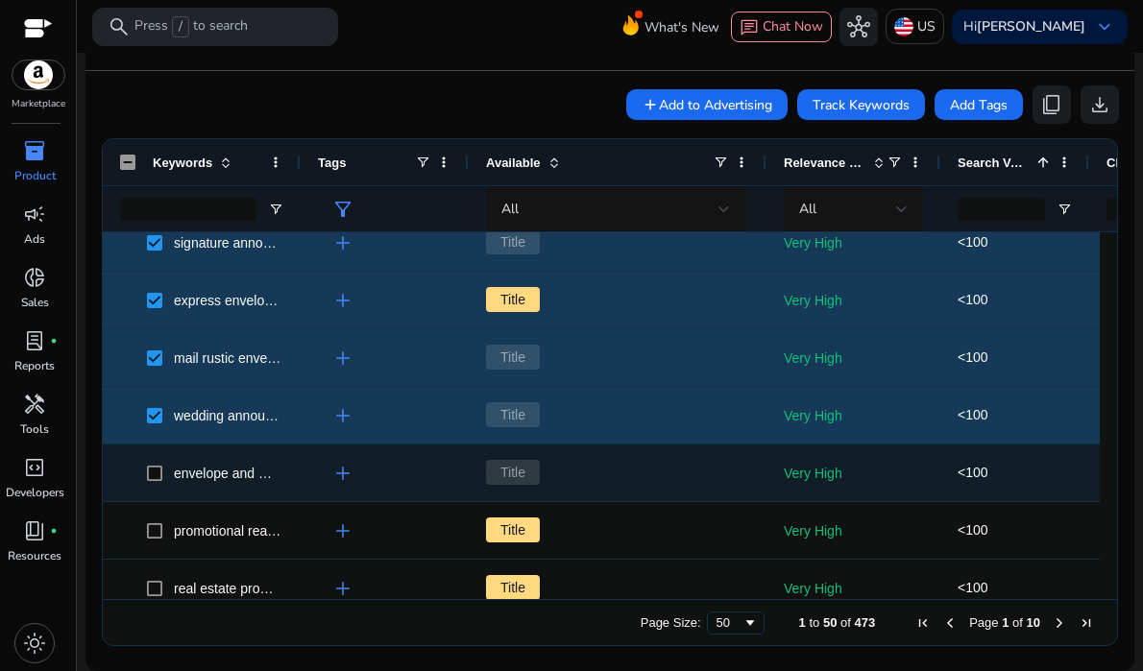
click at [145, 477] on span "envelope and mail holder" at bounding box center [201, 472] width 163 height 39
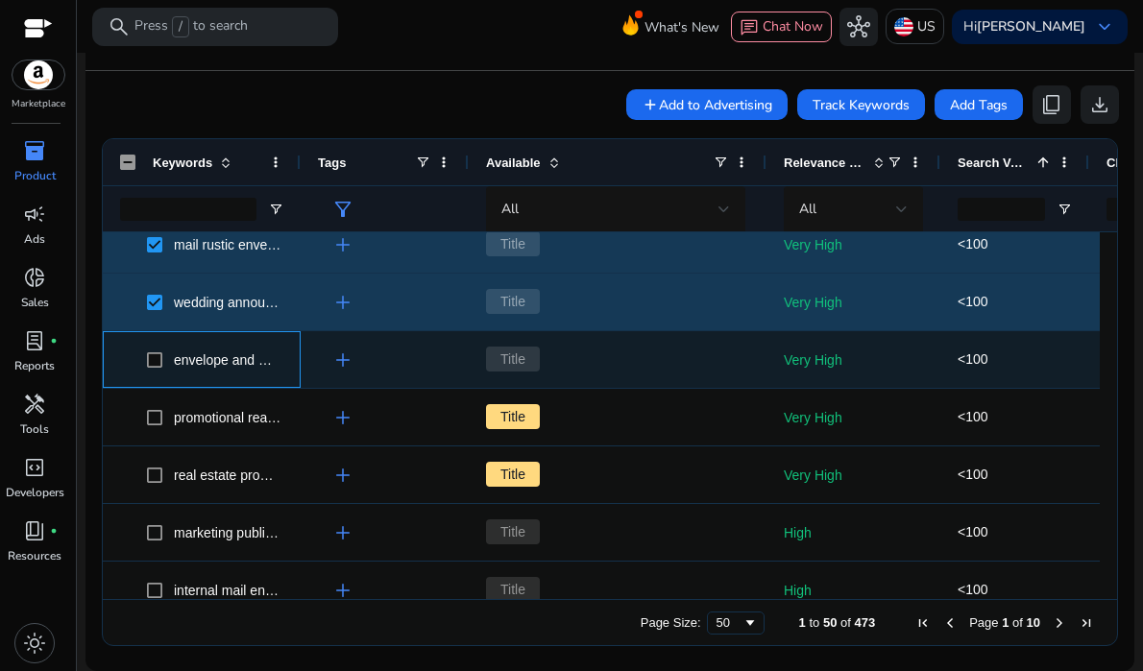
click at [148, 371] on span at bounding box center [160, 359] width 27 height 39
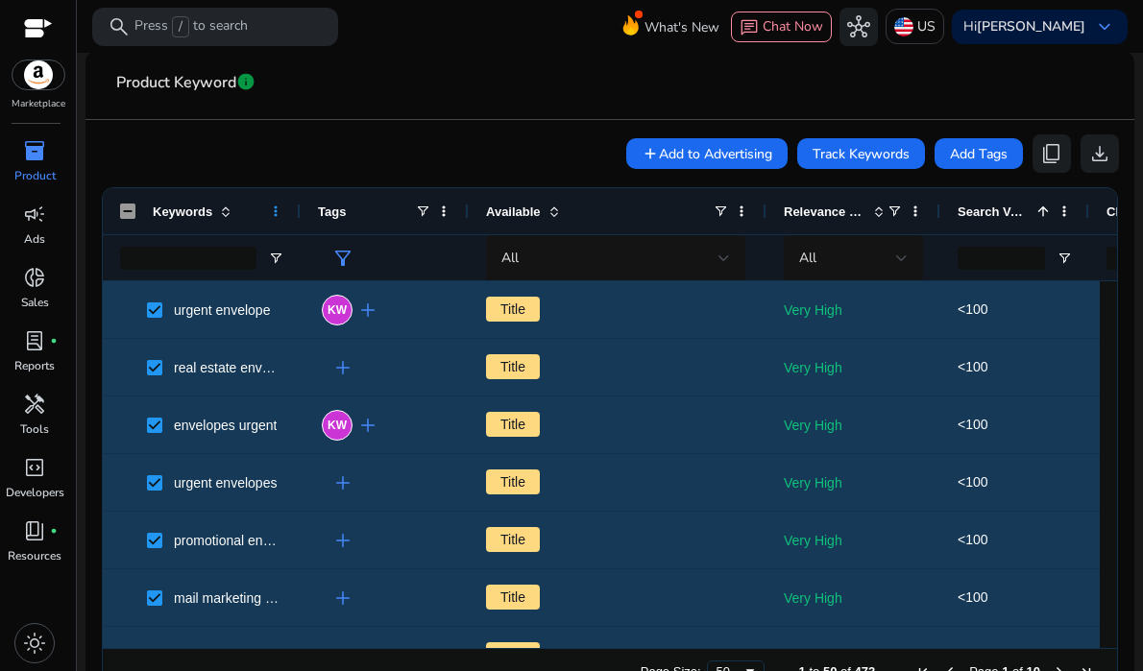
click at [268, 213] on span at bounding box center [275, 211] width 15 height 15
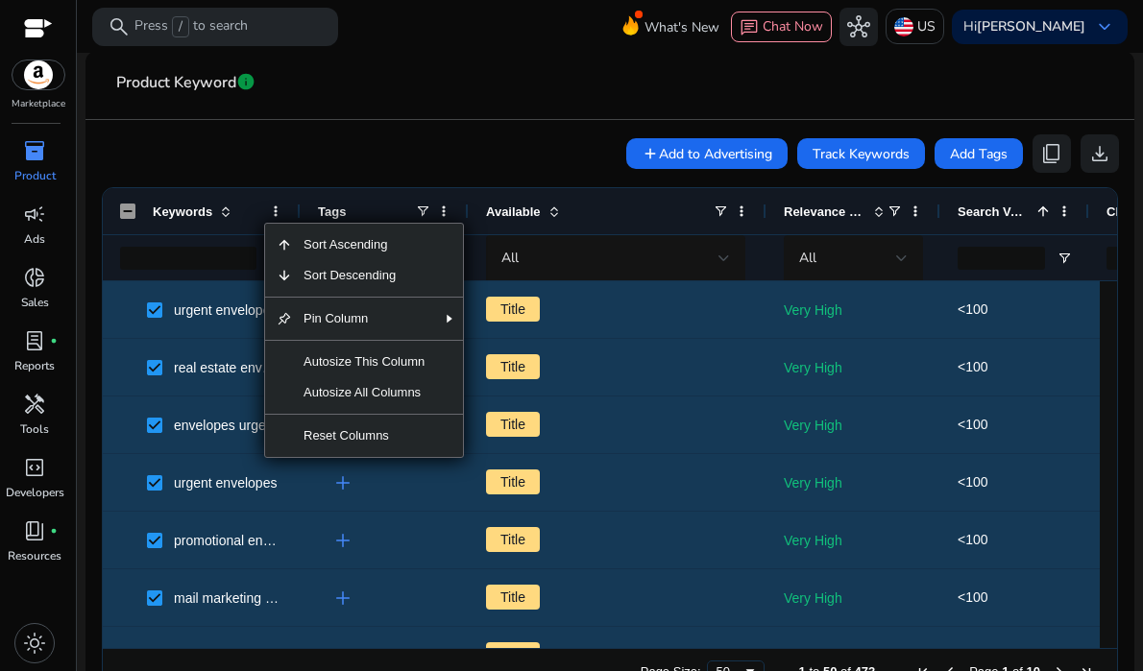
click at [346, 138] on div "add Add to Advertising Track Keywords Add Tags content_copy download" at bounding box center [610, 153] width 1018 height 38
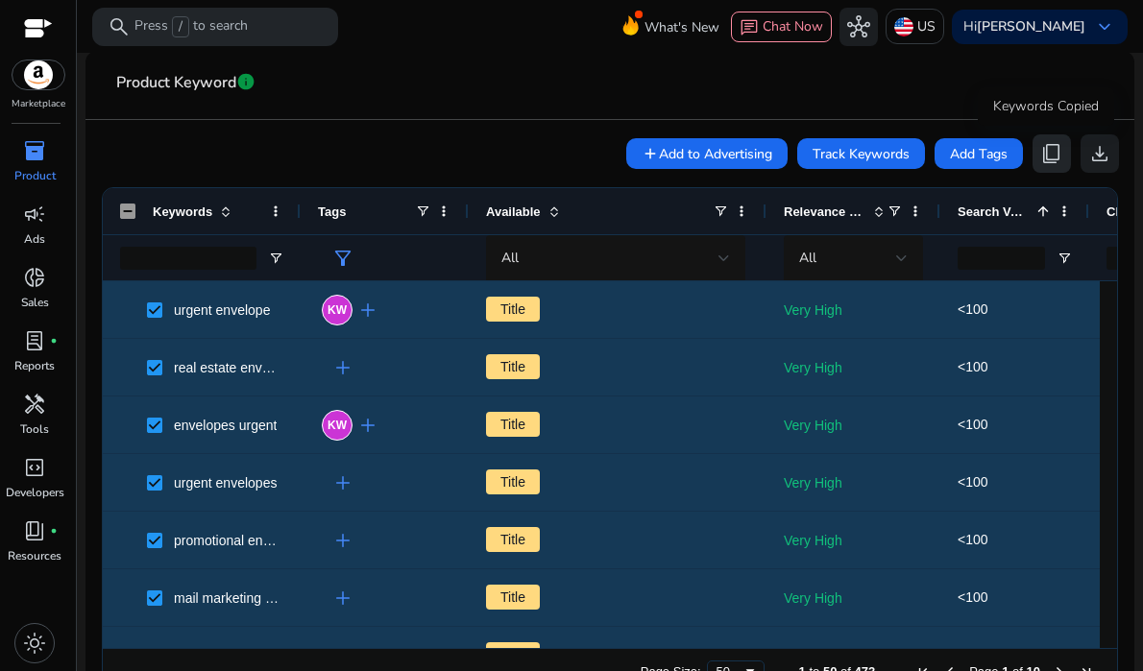
click at [1056, 147] on span "content_copy" at bounding box center [1051, 153] width 23 height 23
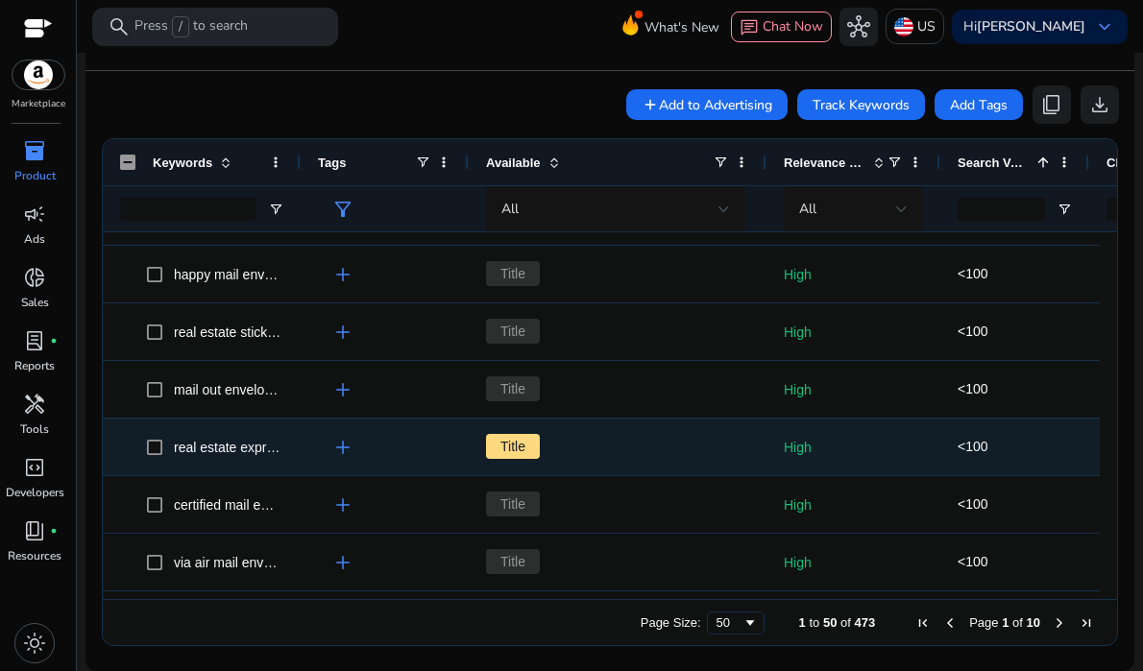
scroll to position [2515, 0]
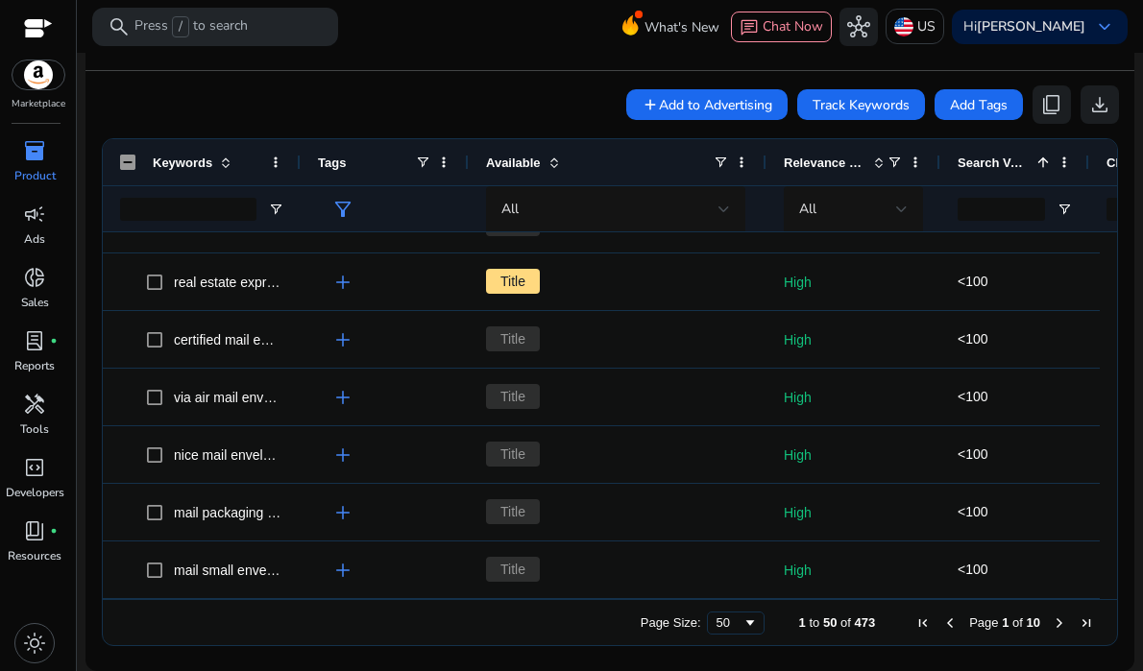
click at [23, 148] on span "inventory_2" at bounding box center [34, 150] width 23 height 23
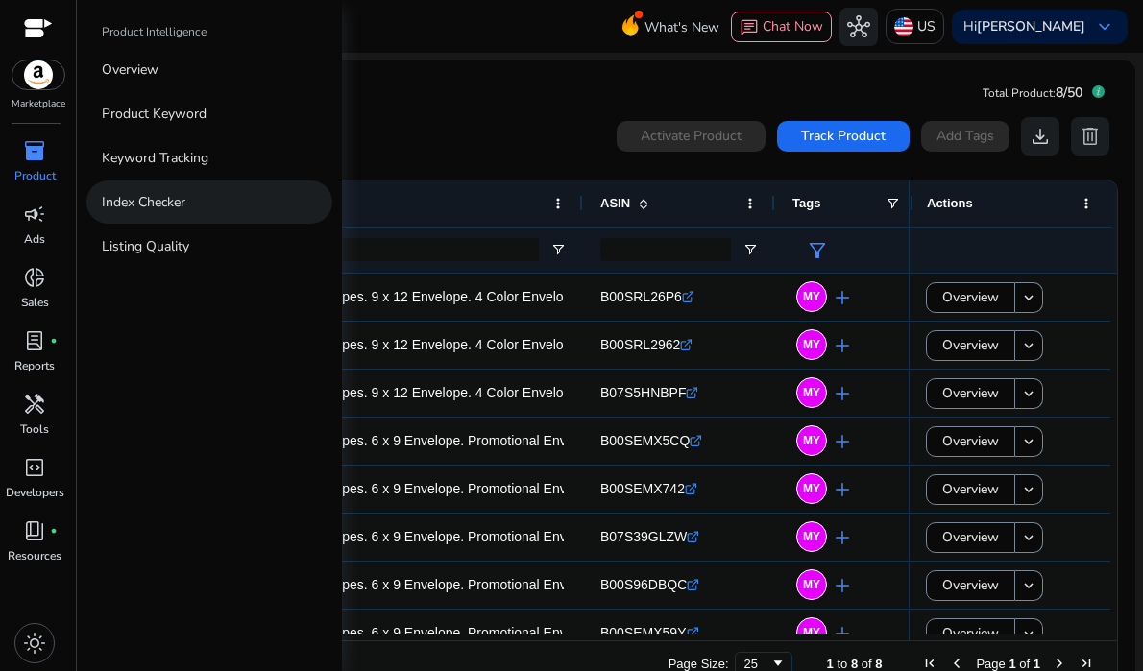
click at [182, 201] on p "Index Checker" at bounding box center [144, 202] width 84 height 20
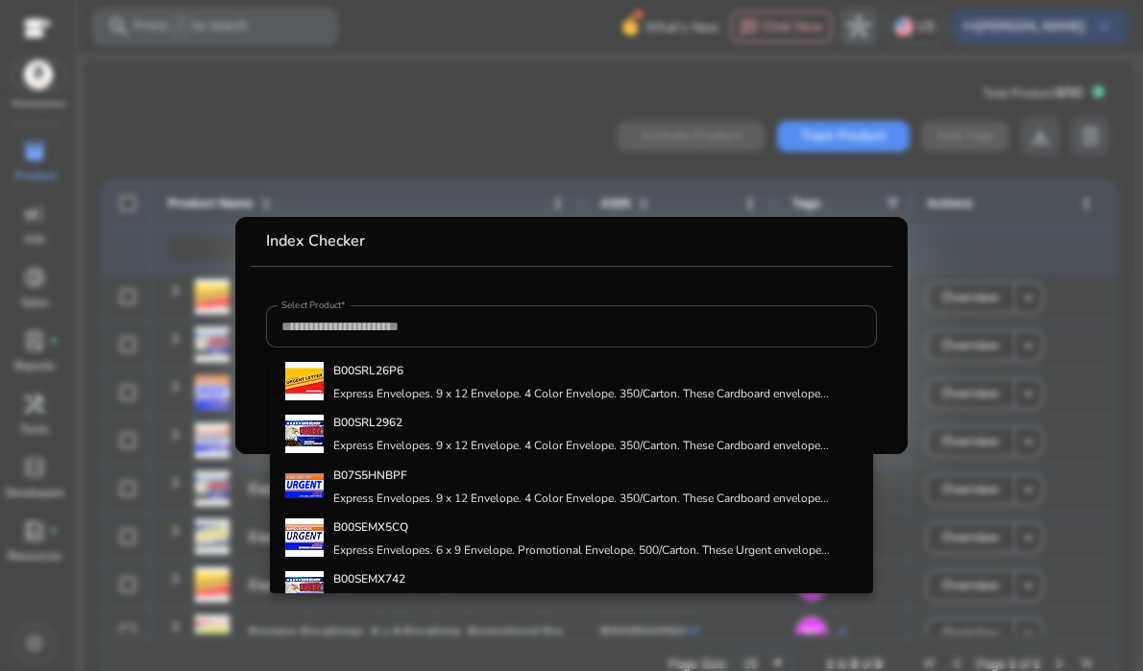
click at [34, 134] on div at bounding box center [571, 335] width 1143 height 671
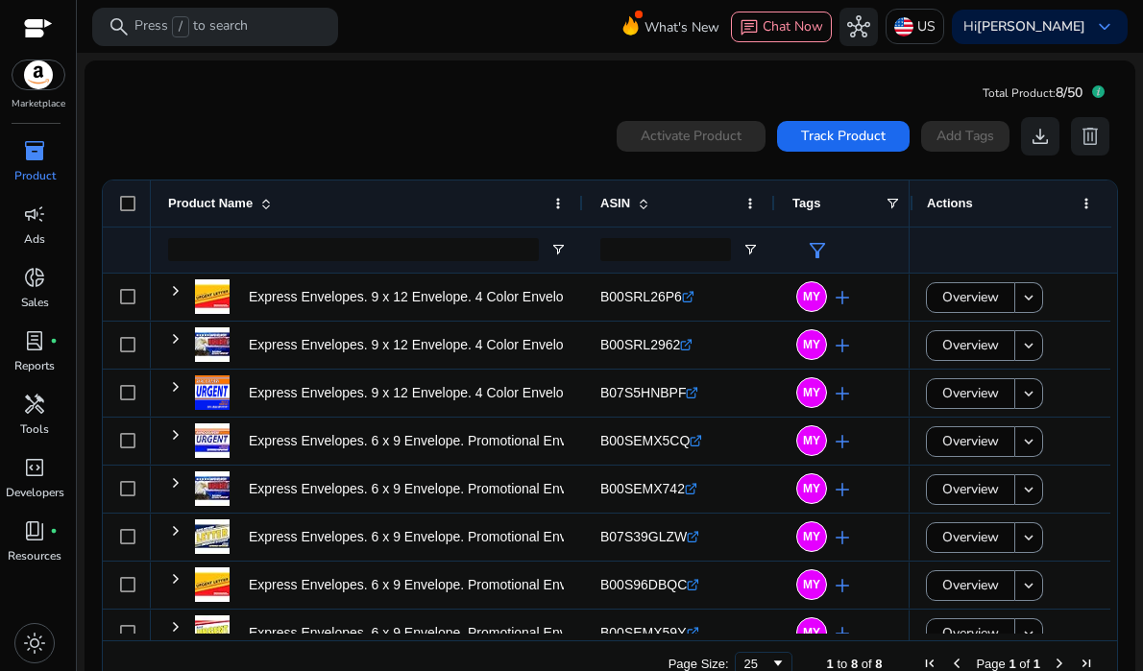
click at [23, 161] on span "inventory_2" at bounding box center [34, 150] width 23 height 23
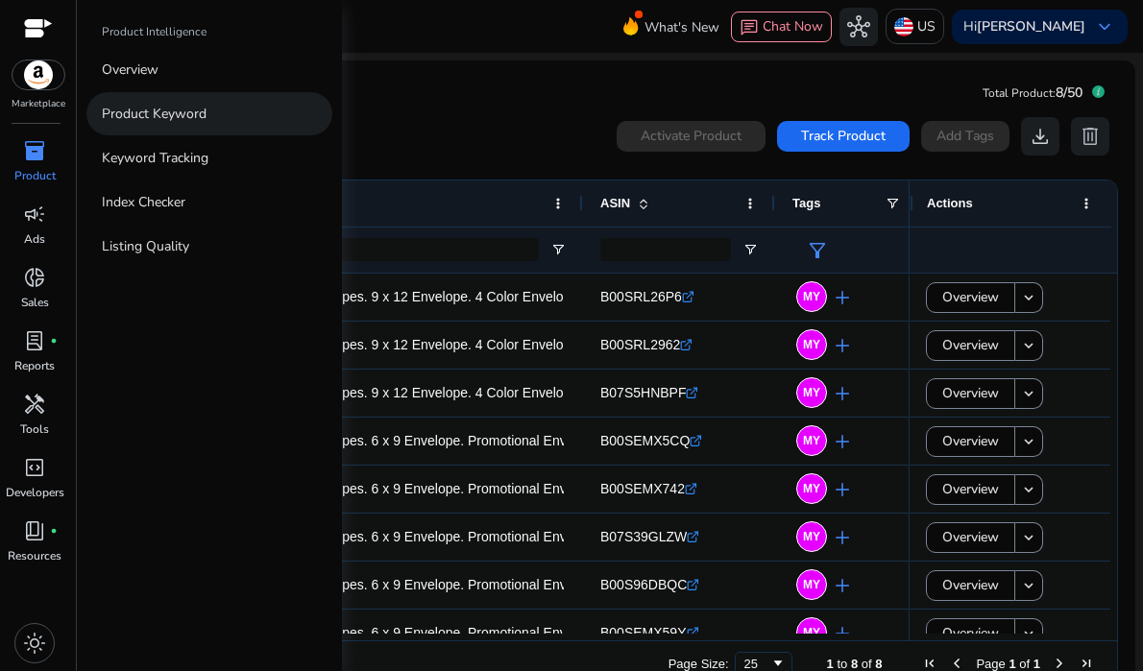
click at [197, 117] on p "Product Keyword" at bounding box center [154, 114] width 105 height 20
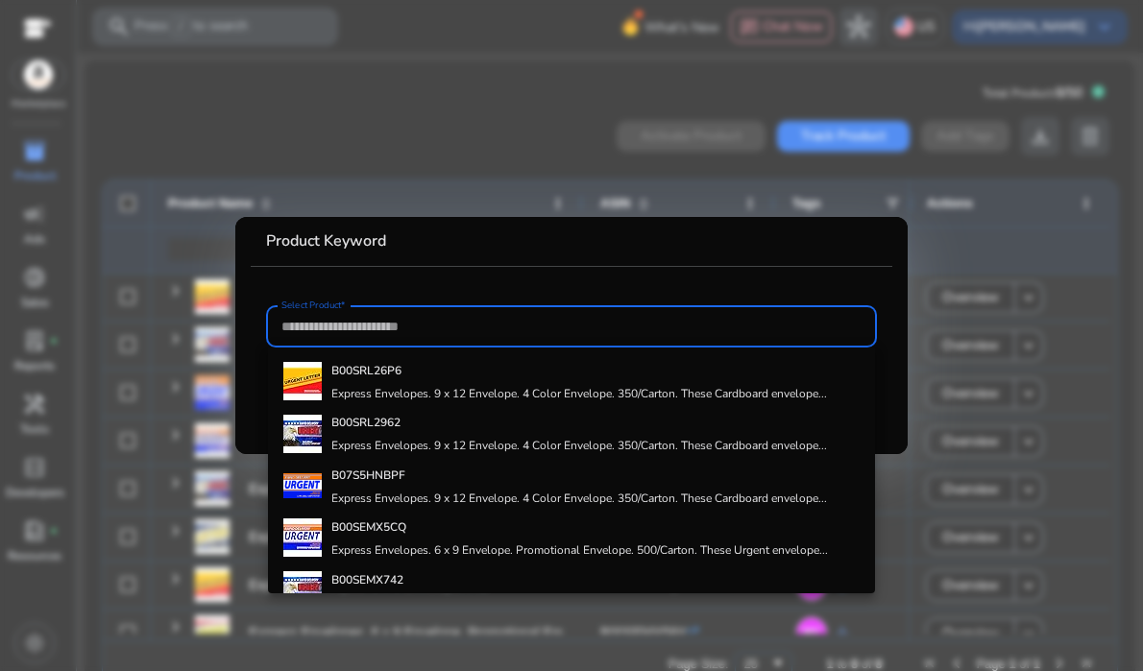
click at [137, 180] on div at bounding box center [571, 335] width 1143 height 671
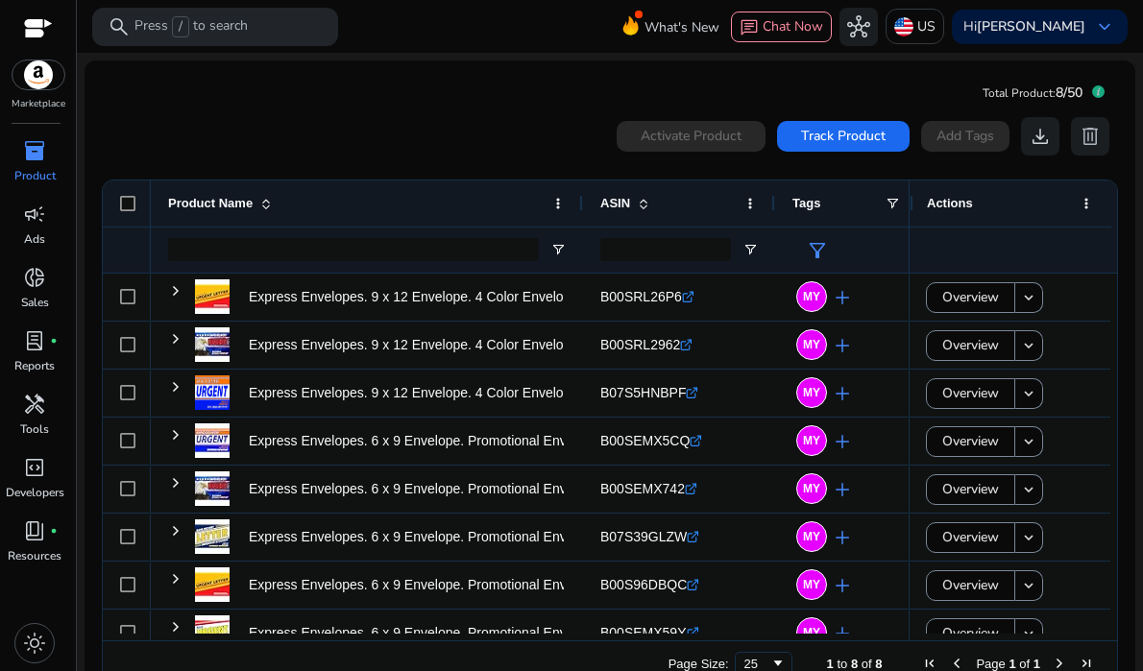
click at [36, 139] on span "inventory_2" at bounding box center [34, 150] width 23 height 23
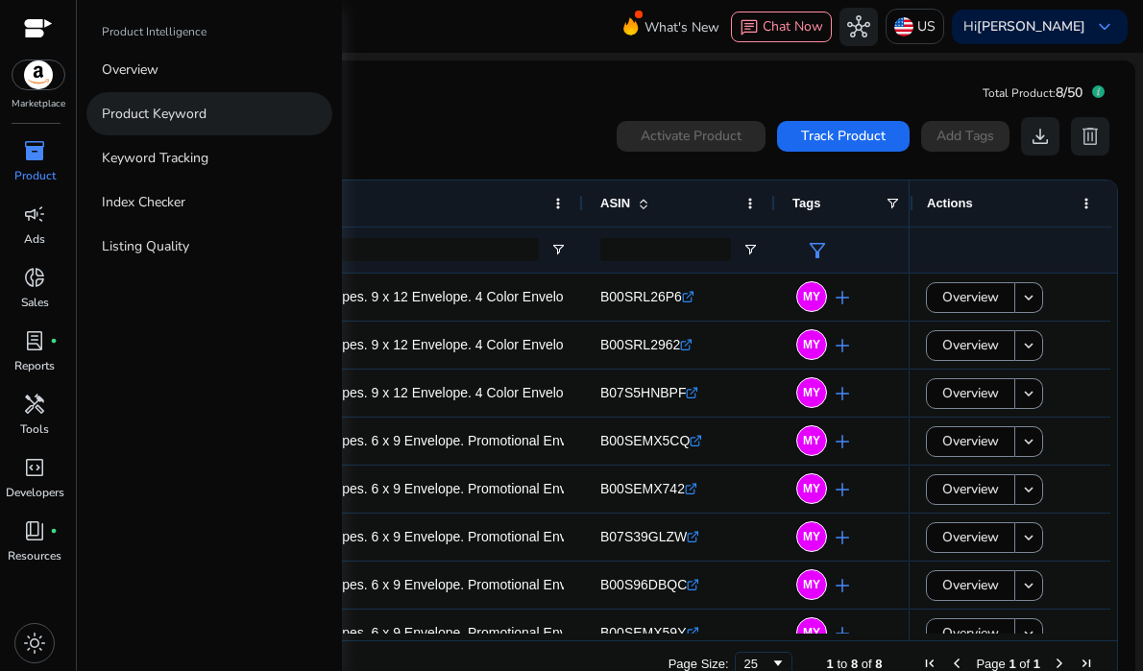
click at [171, 122] on p "Product Keyword" at bounding box center [154, 114] width 105 height 20
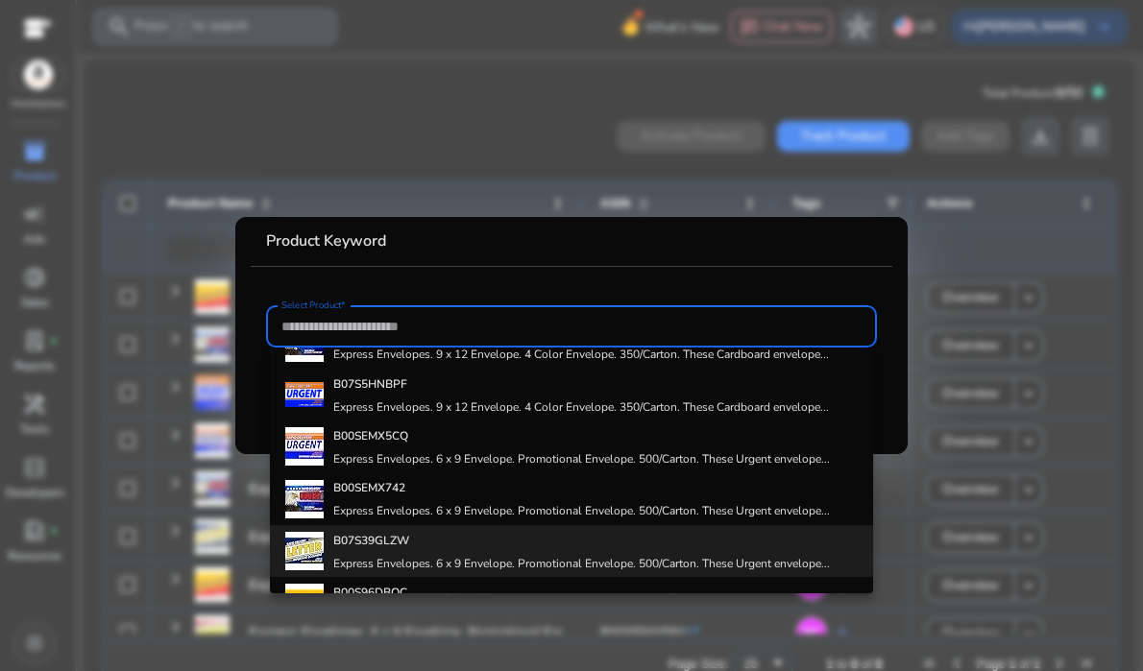
scroll to position [156, 0]
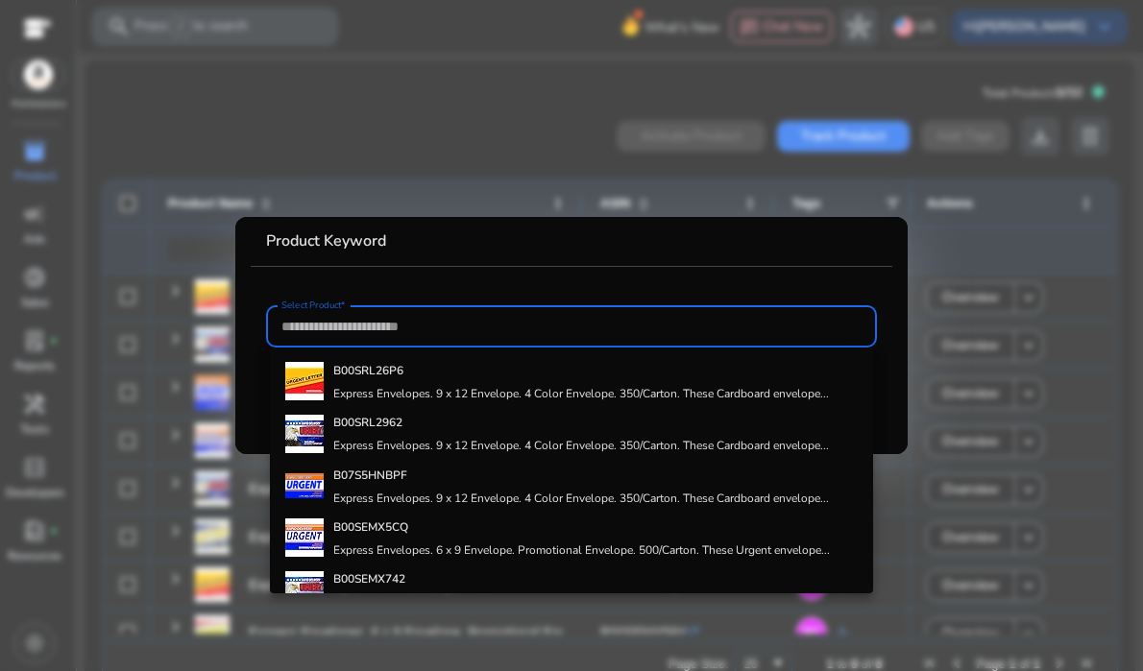
scroll to position [177, 0]
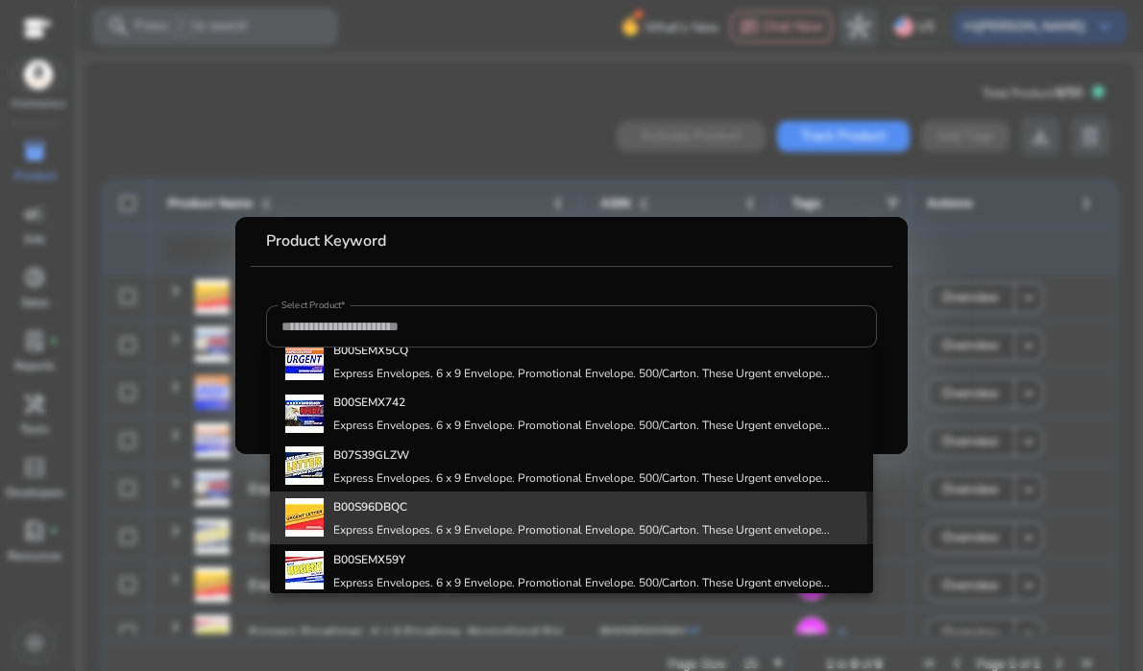
click at [403, 525] on h4 "Express Envelopes. 6 x 9 Envelope. Promotional Envelope. 500/Carton. These Urge…" at bounding box center [581, 530] width 497 height 15
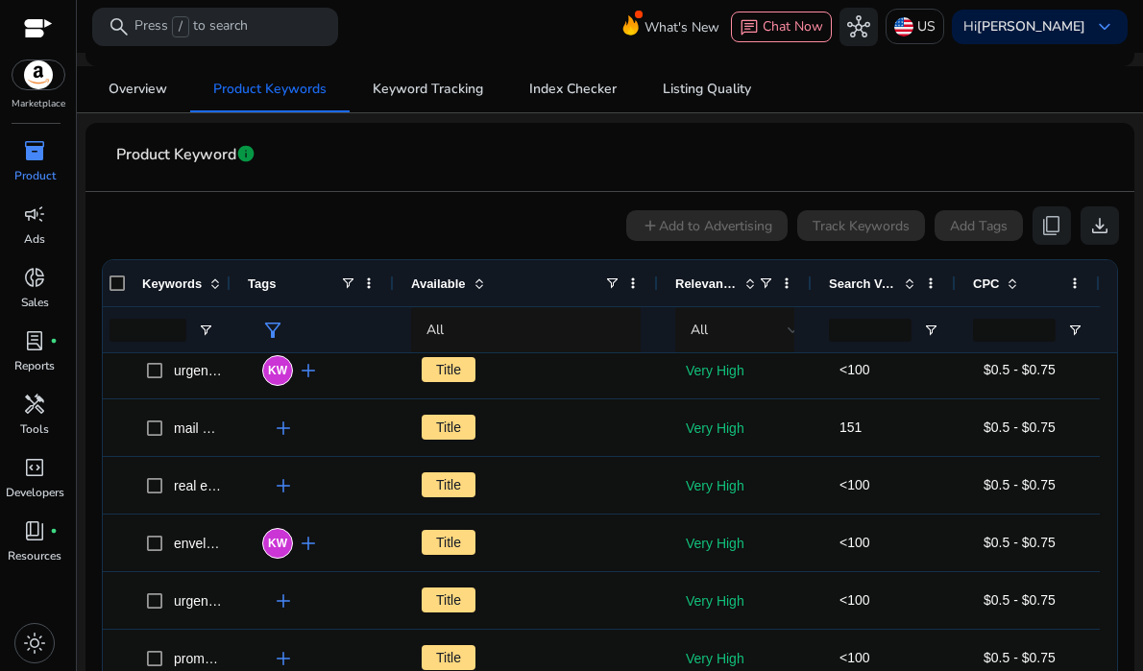
scroll to position [0, 17]
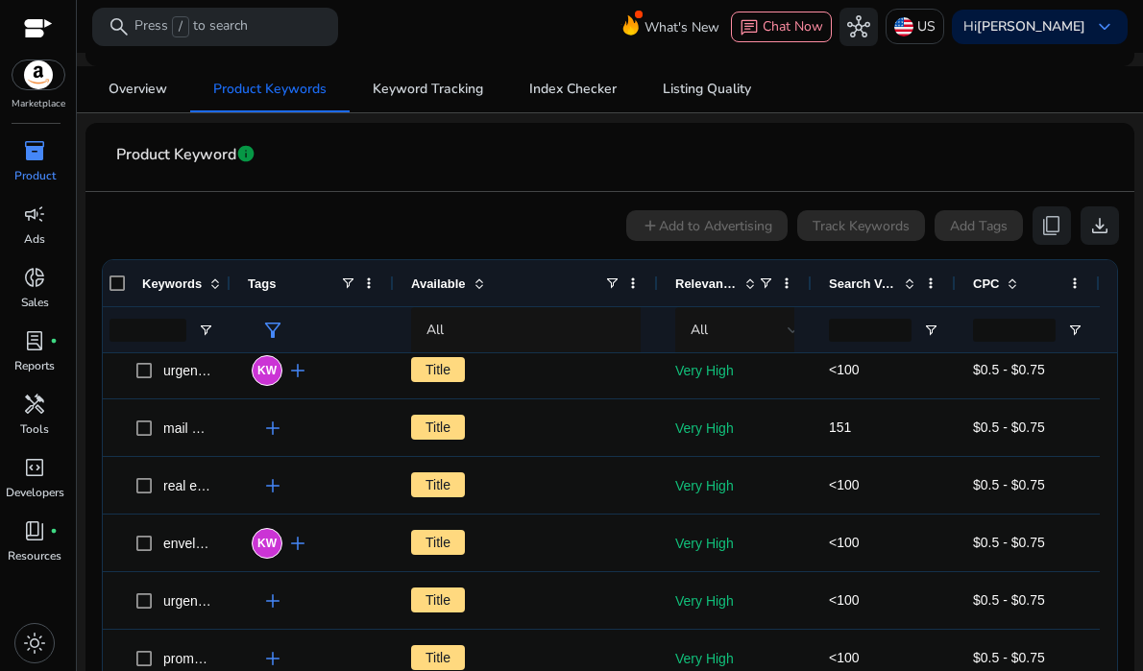
click at [874, 279] on span "Search Volume" at bounding box center [862, 284] width 67 height 14
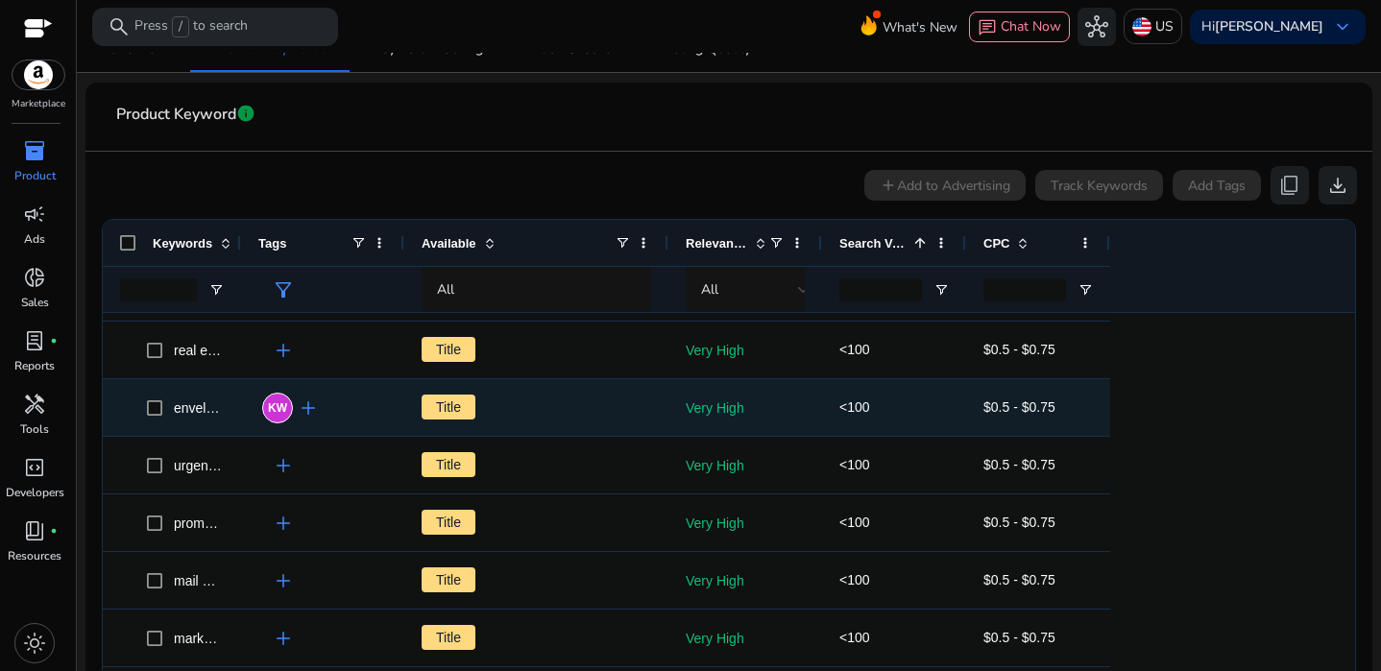
scroll to position [0, 0]
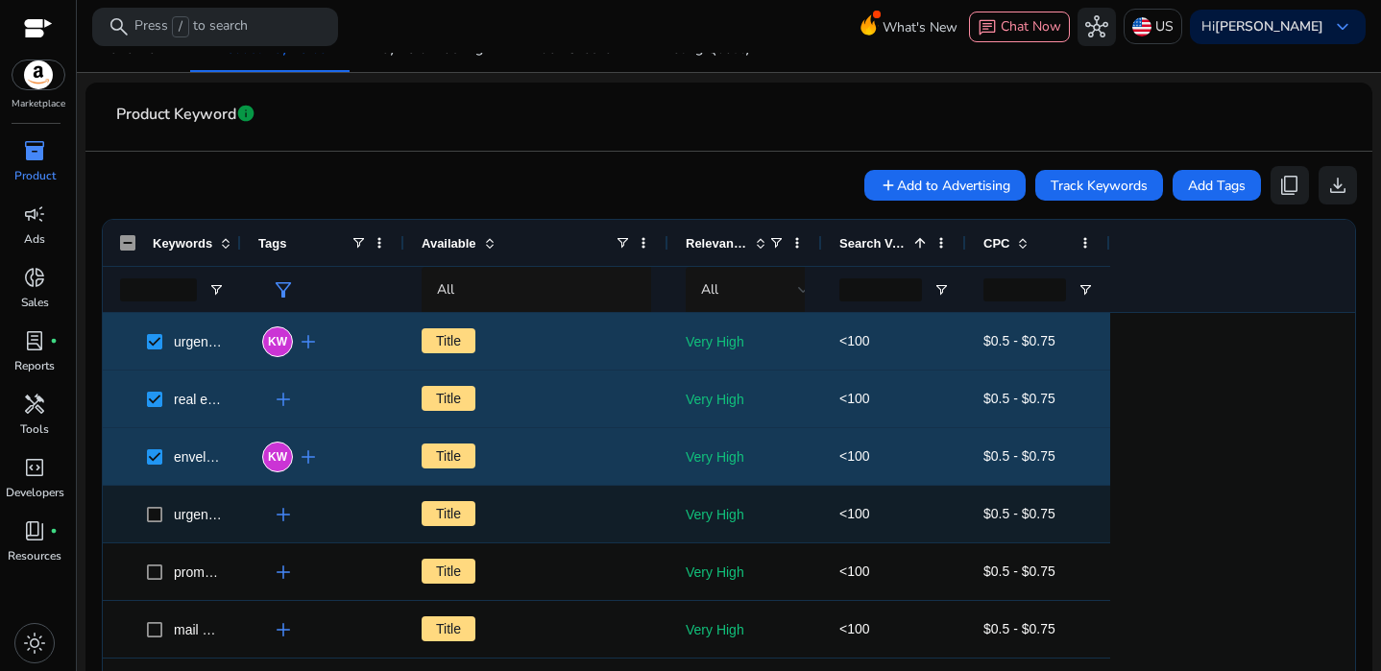
click at [156, 502] on span at bounding box center [160, 514] width 27 height 39
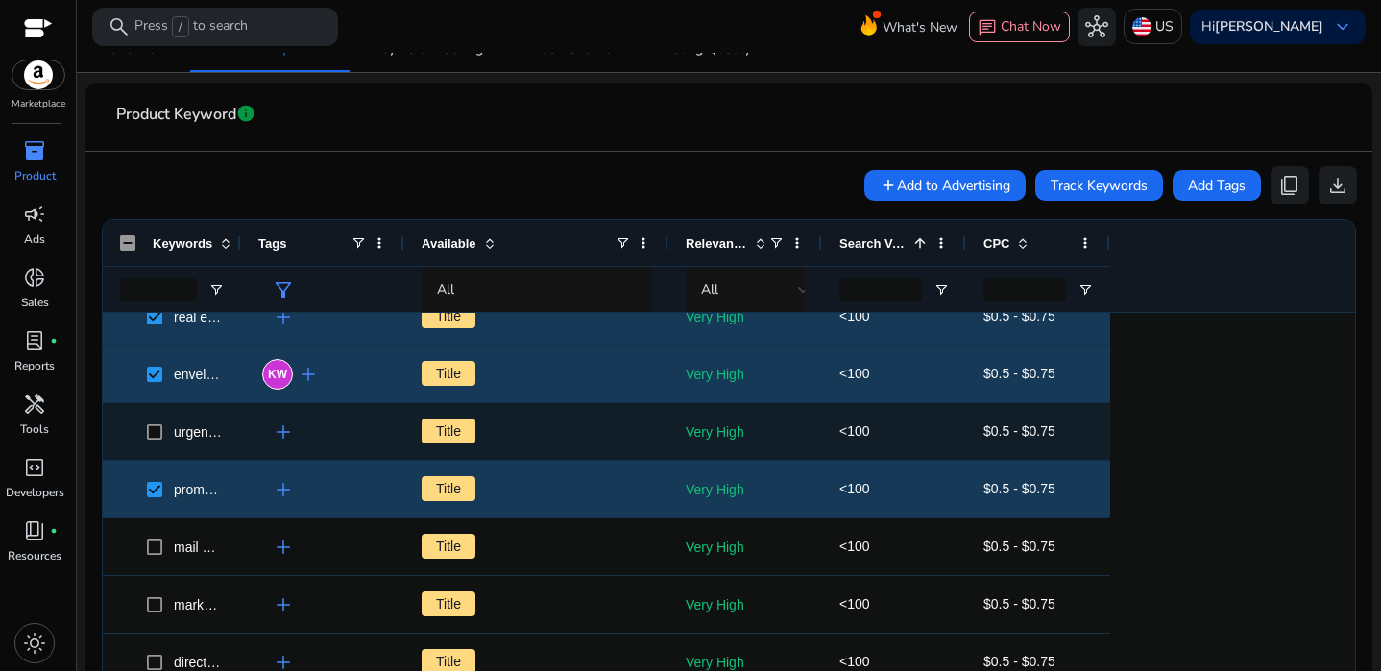
click at [145, 419] on span "urgent envelopes" at bounding box center [172, 431] width 104 height 39
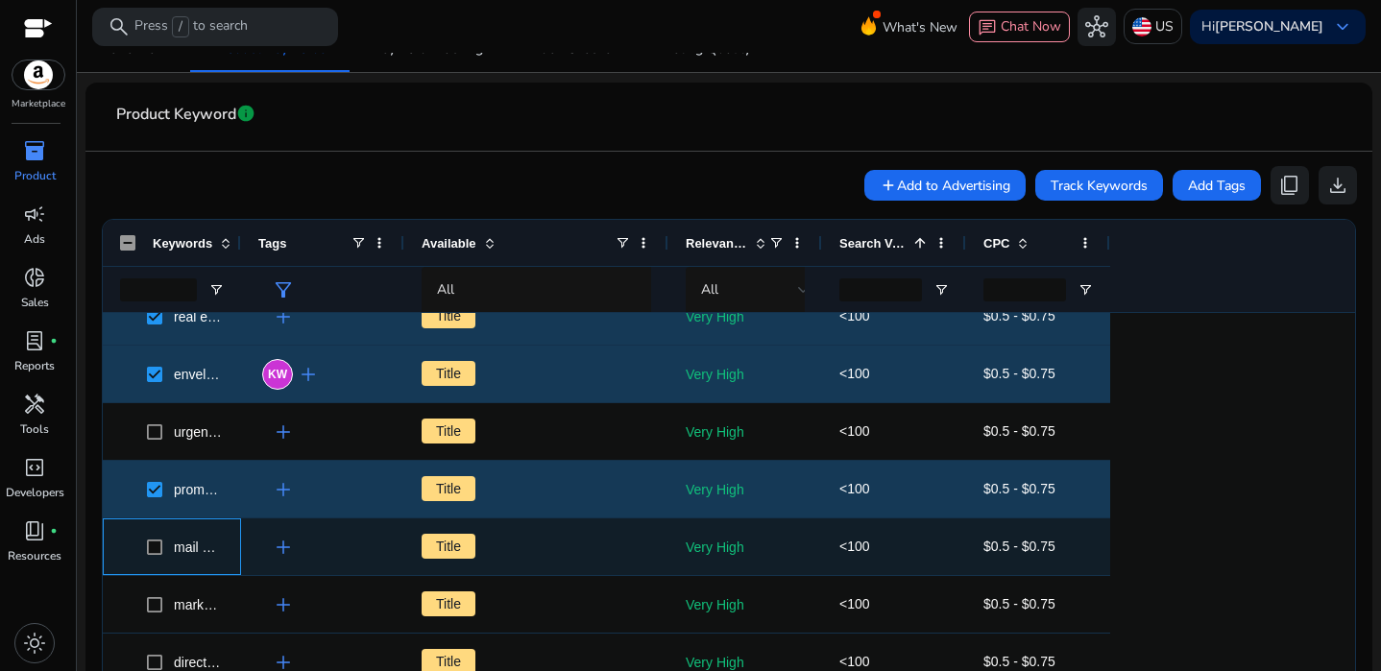
click at [145, 546] on span "mail marketing real estate" at bounding box center [172, 546] width 104 height 39
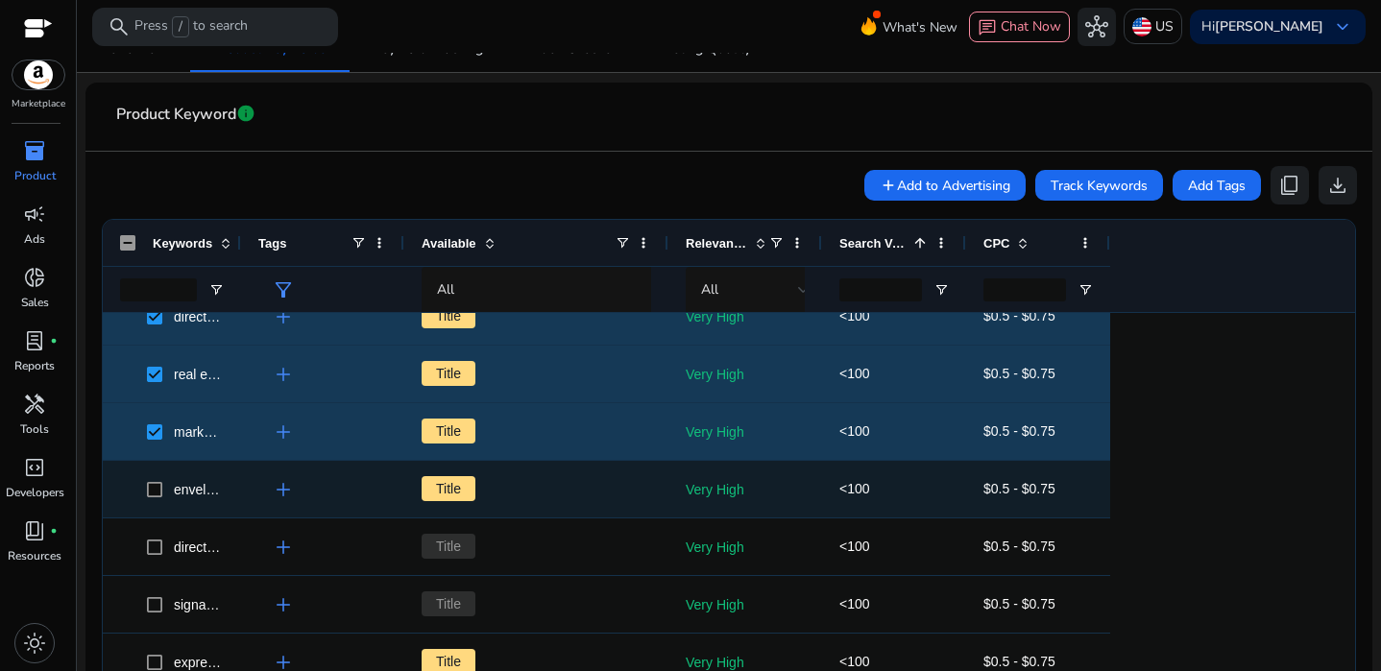
click at [155, 479] on span at bounding box center [160, 489] width 27 height 39
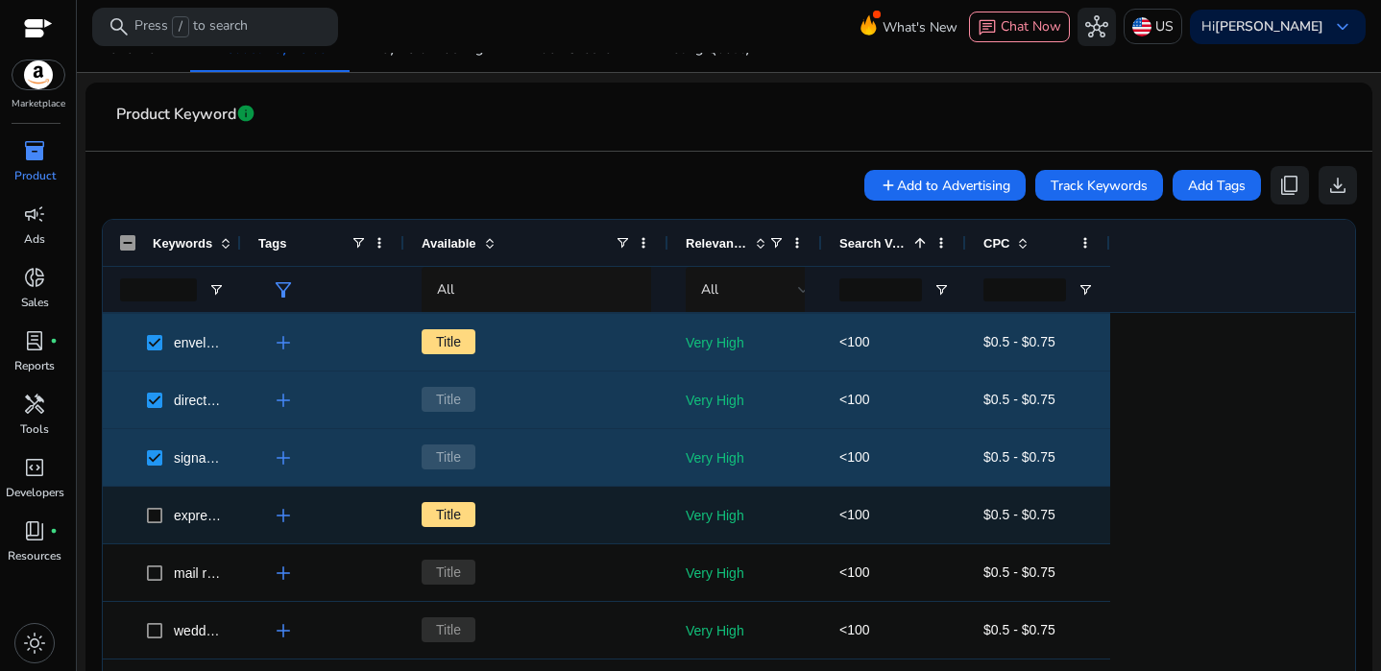
click at [146, 518] on span "express envelopes" at bounding box center [172, 515] width 104 height 39
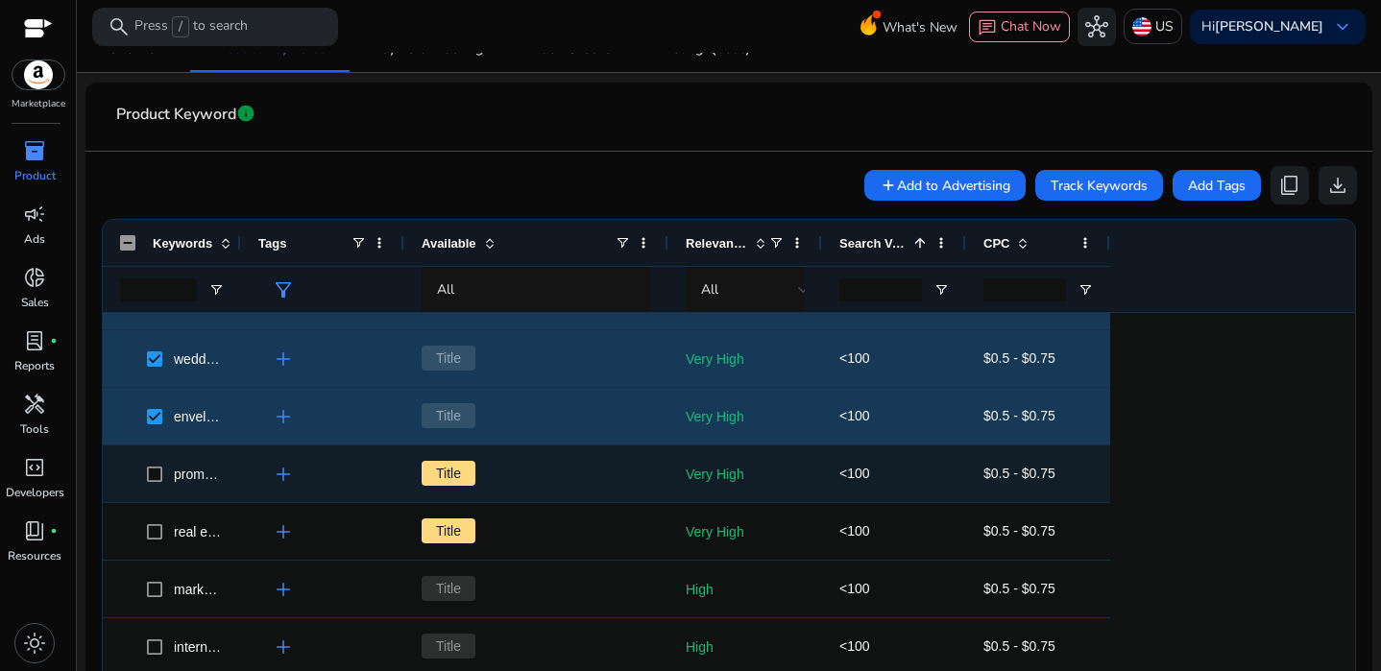
click at [150, 482] on span at bounding box center [160, 473] width 27 height 39
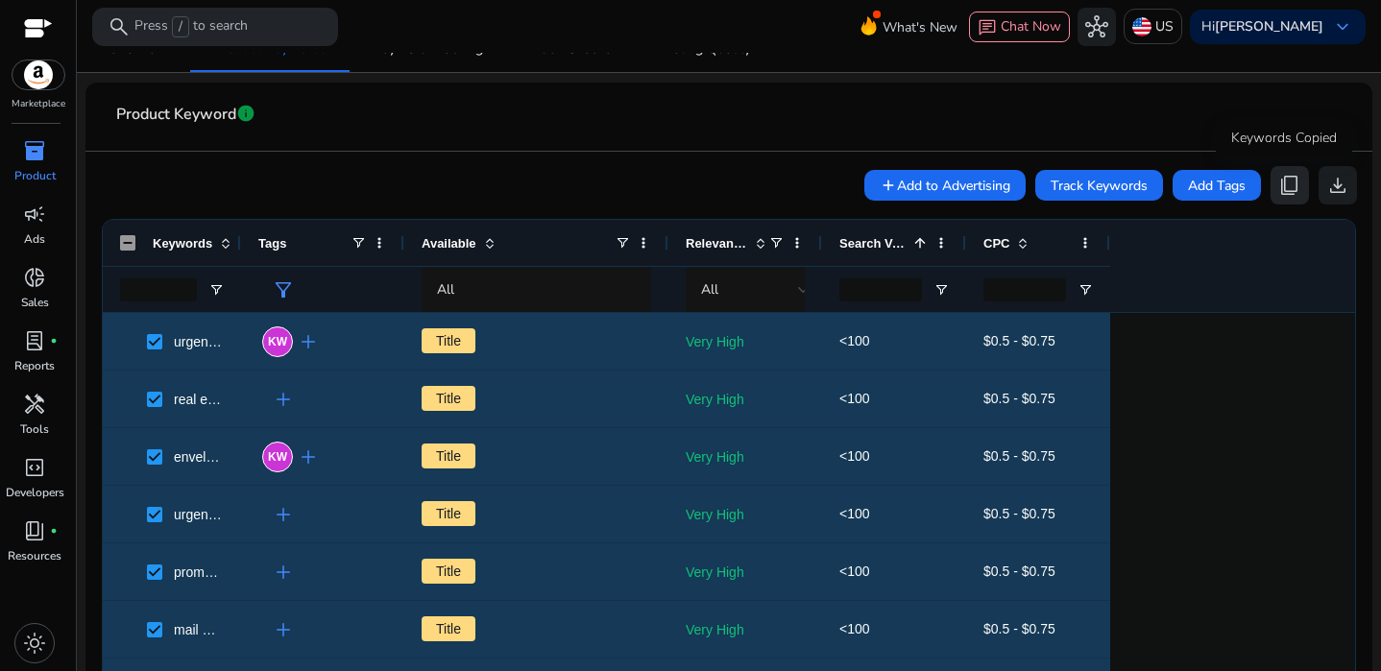
click at [1142, 190] on span "content_copy" at bounding box center [1289, 185] width 23 height 23
click at [29, 132] on div "Marketplace inventory_2 Product campaign Ads donut_small Sales lab_profile fibe…" at bounding box center [38, 335] width 77 height 671
click at [34, 147] on span "inventory_2" at bounding box center [34, 150] width 23 height 23
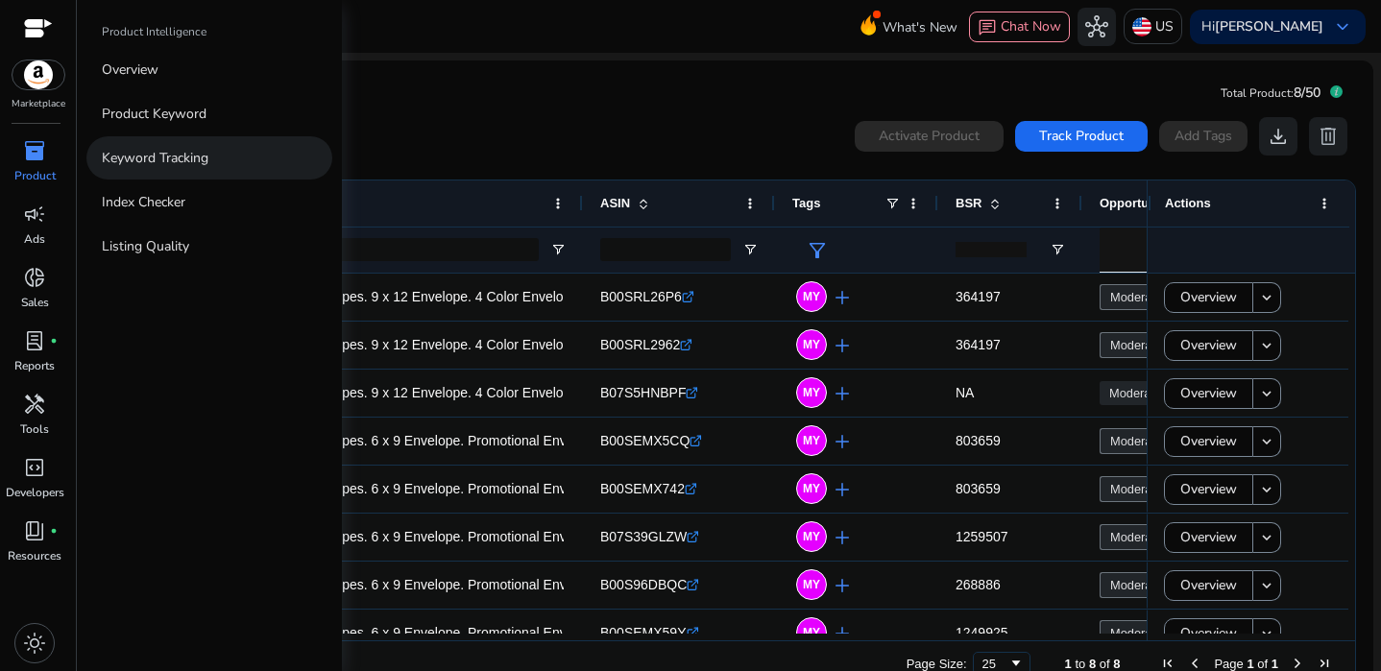
click at [225, 157] on link "Keyword Tracking" at bounding box center [209, 157] width 246 height 43
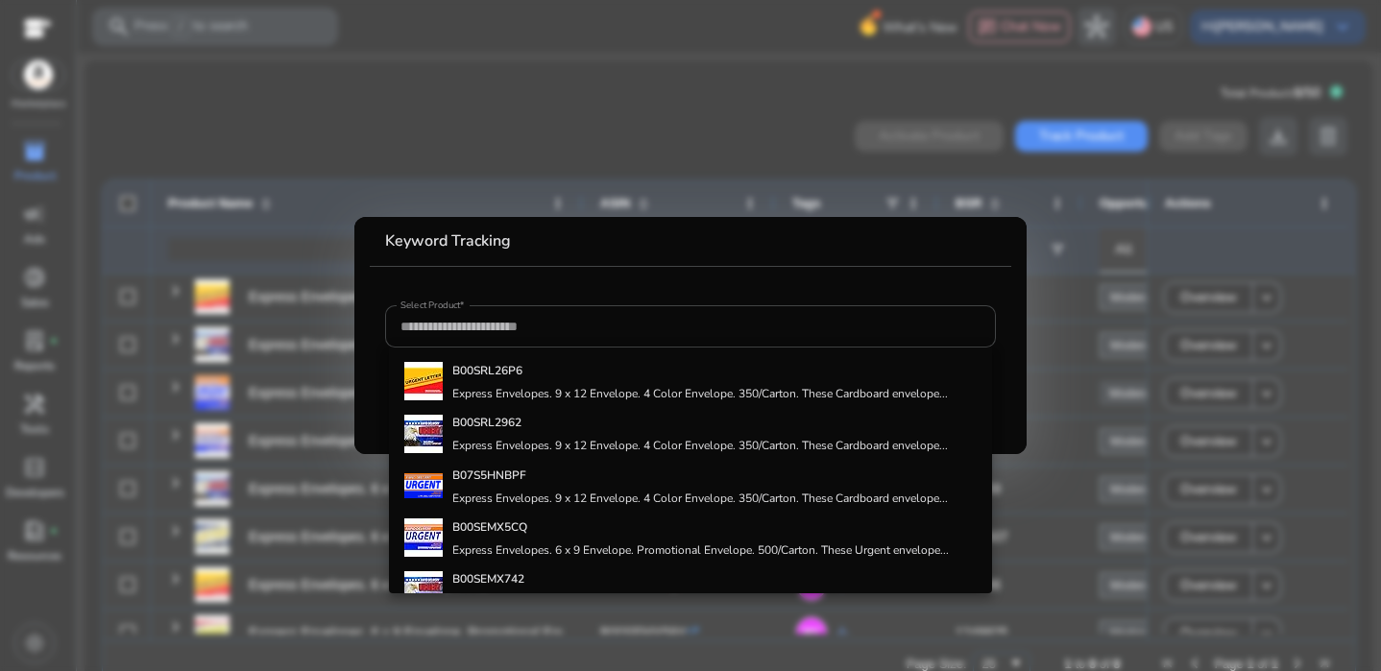
click at [342, 294] on div at bounding box center [690, 335] width 1381 height 671
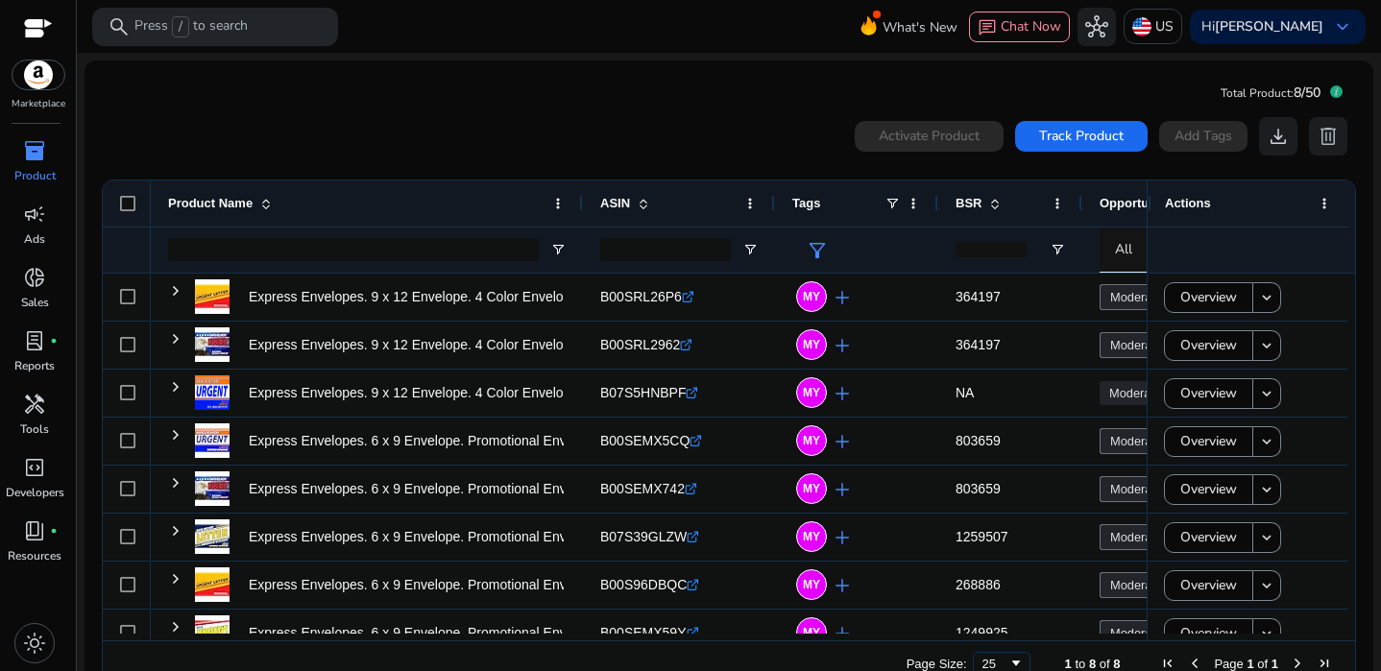
click at [191, 223] on div "Product Name" at bounding box center [367, 204] width 398 height 46
click at [38, 158] on span "inventory_2" at bounding box center [34, 150] width 23 height 23
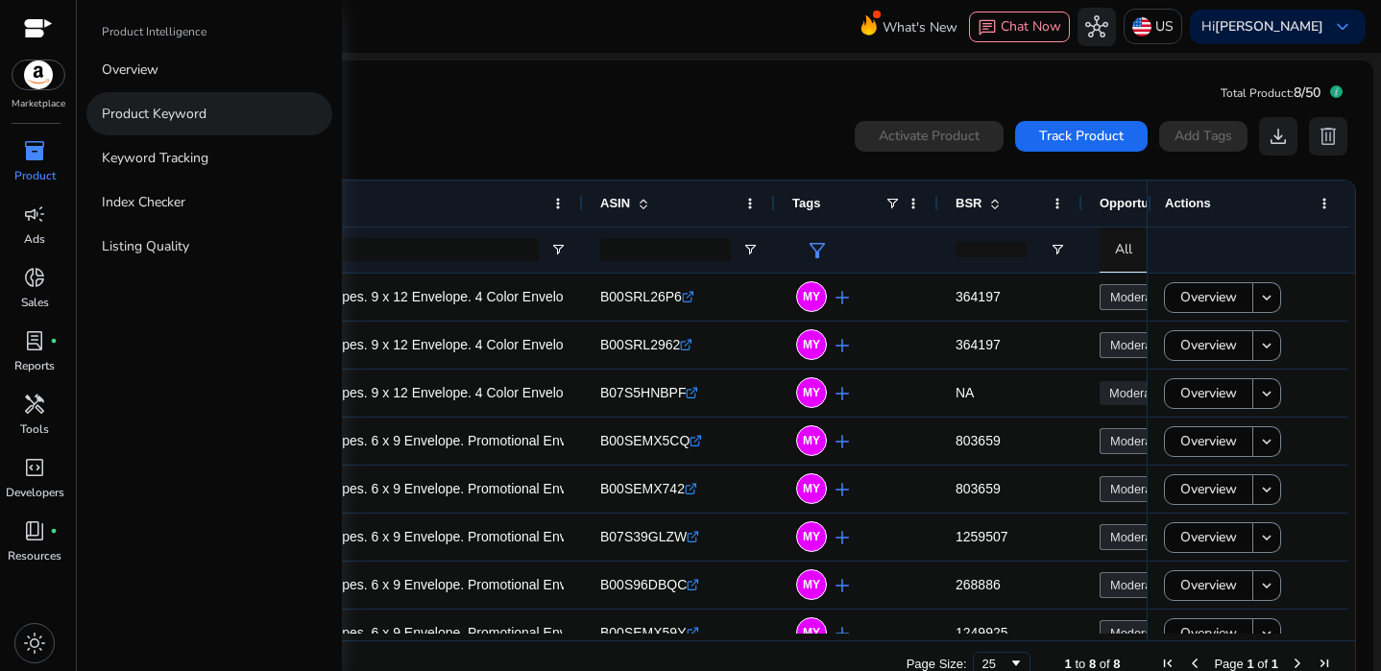
click at [185, 101] on link "Product Keyword" at bounding box center [209, 113] width 246 height 43
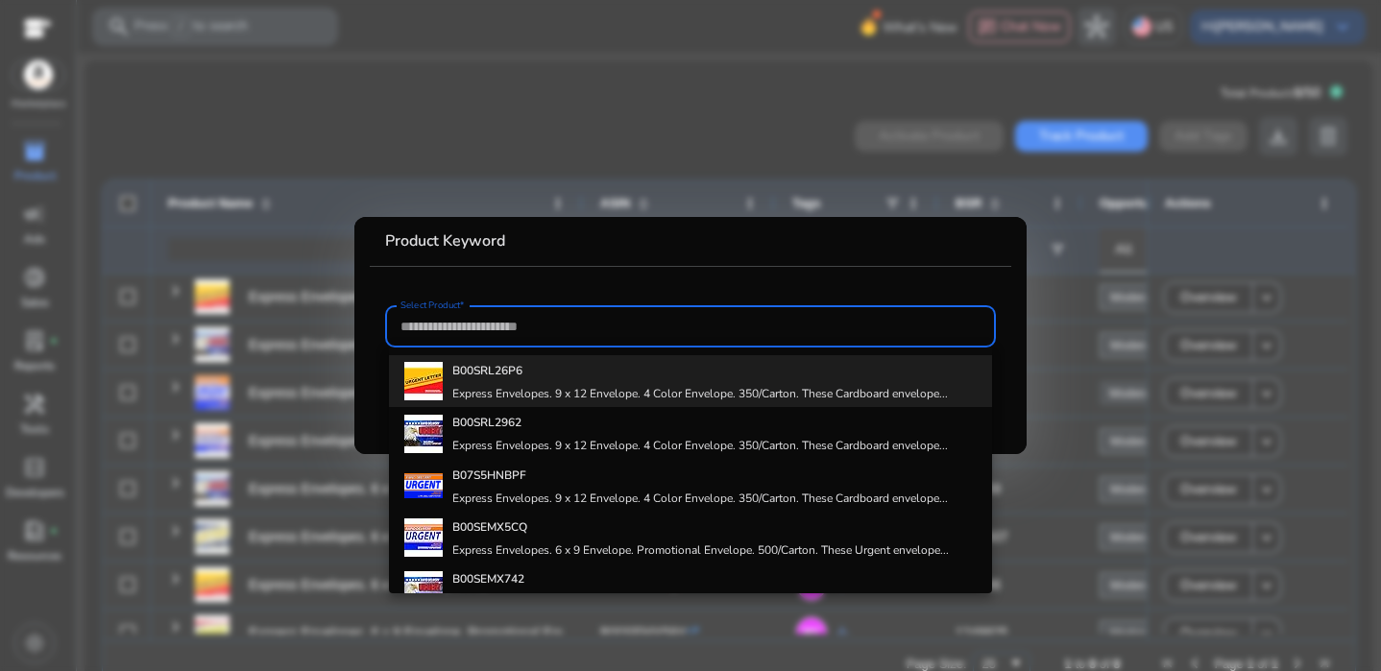
scroll to position [16, 0]
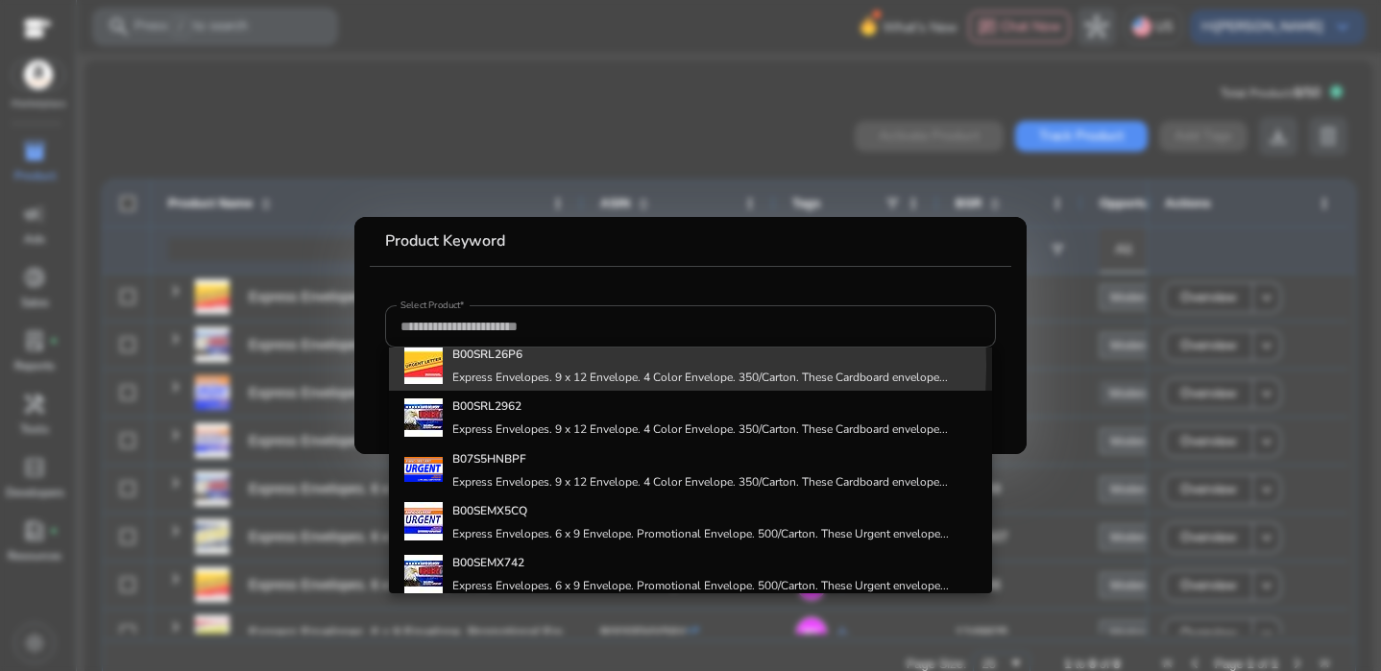
click at [505, 365] on div "B00SRL26P6 Express Envelopes. 9 x 12 Envelope. 4 Color Envelope. 350/Carton. Th…" at bounding box center [700, 365] width 496 height 52
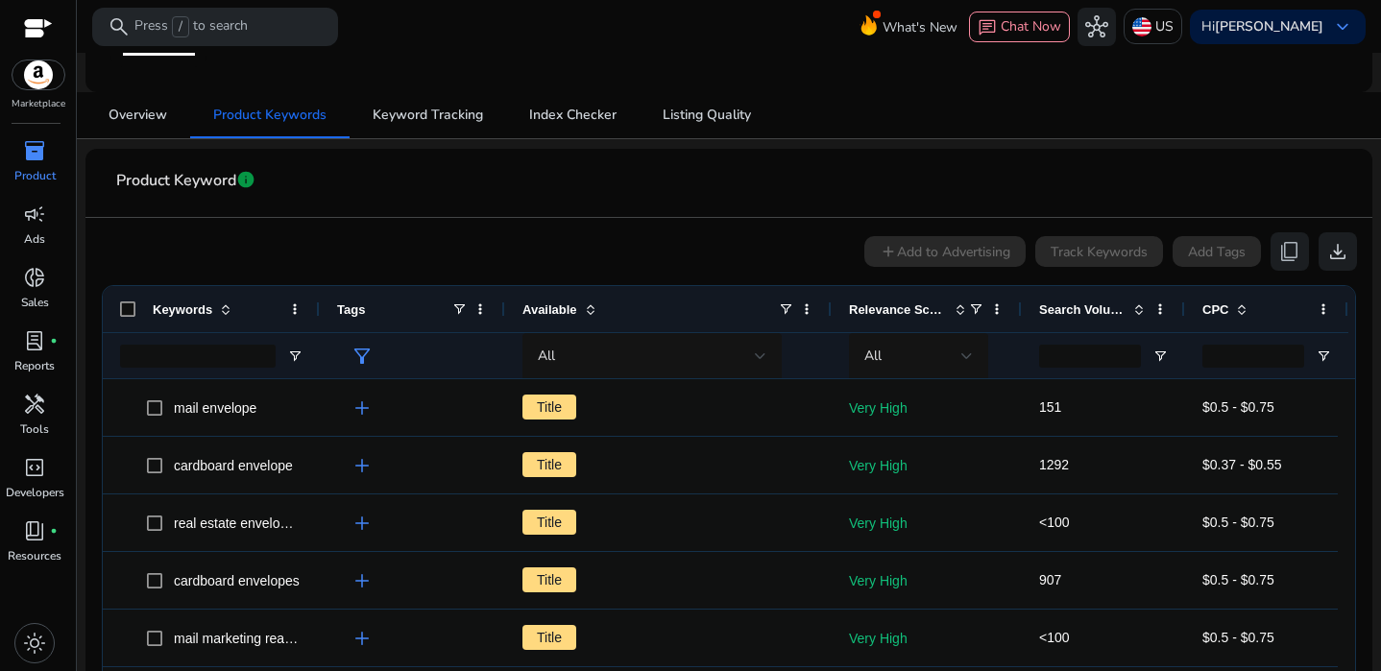
scroll to position [254, 0]
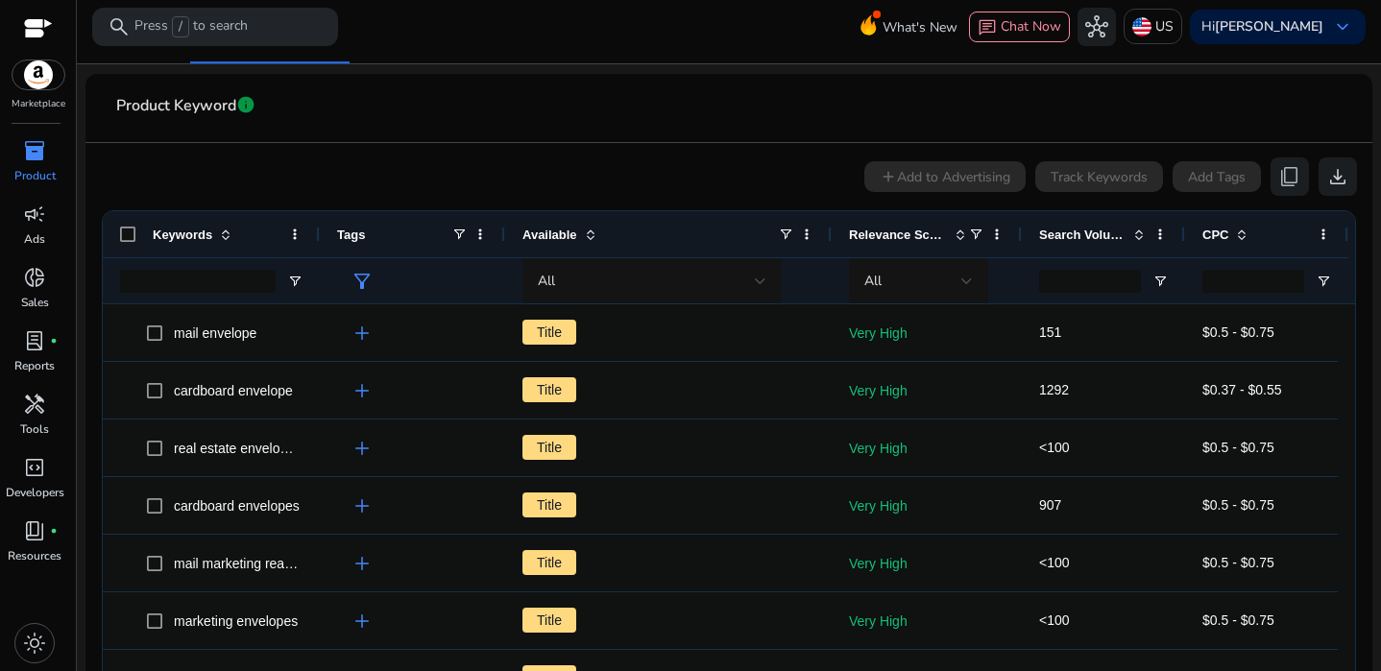
click at [1045, 228] on span "Search Volume" at bounding box center [1082, 235] width 86 height 14
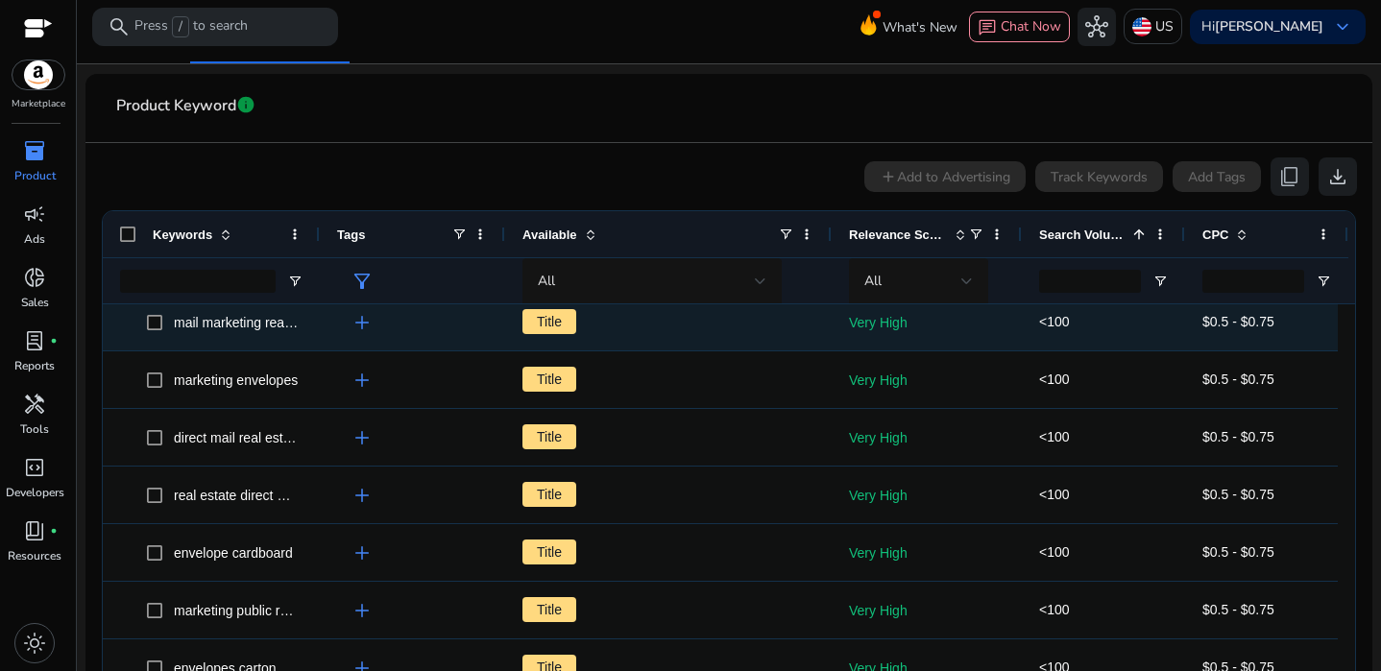
scroll to position [0, 0]
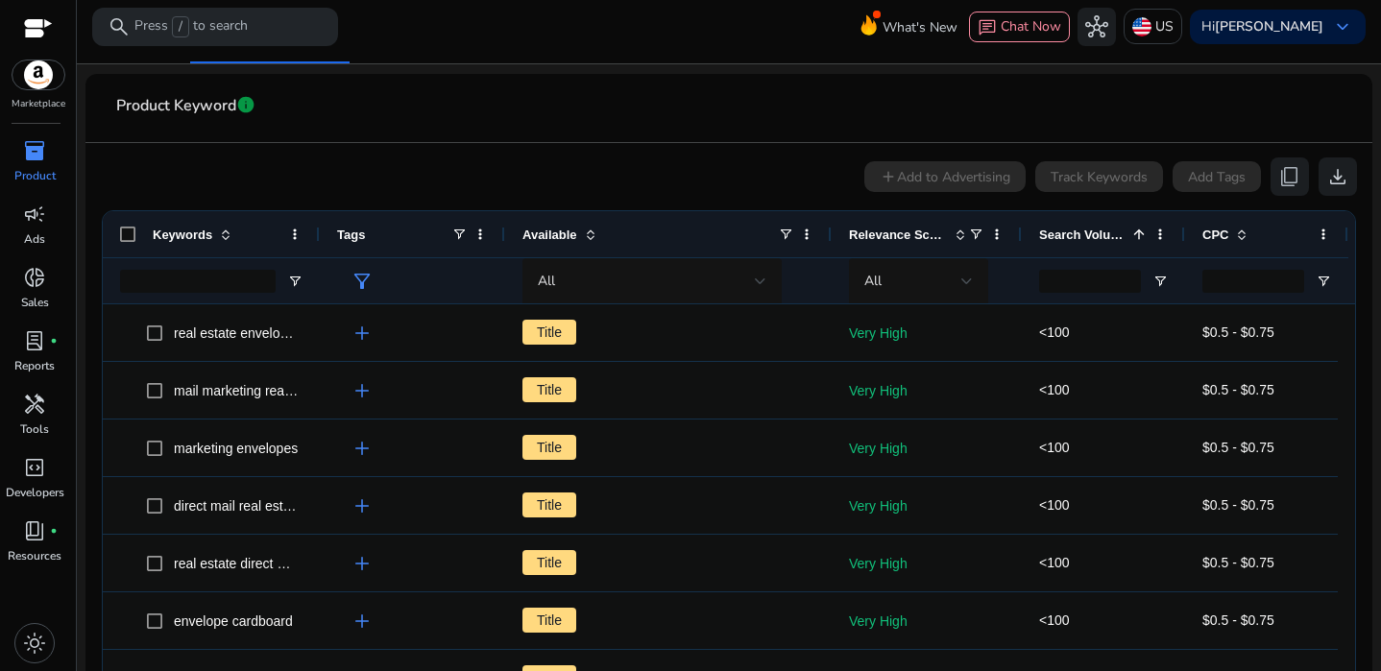
click at [1083, 241] on div "Search Volume 1" at bounding box center [1093, 234] width 108 height 36
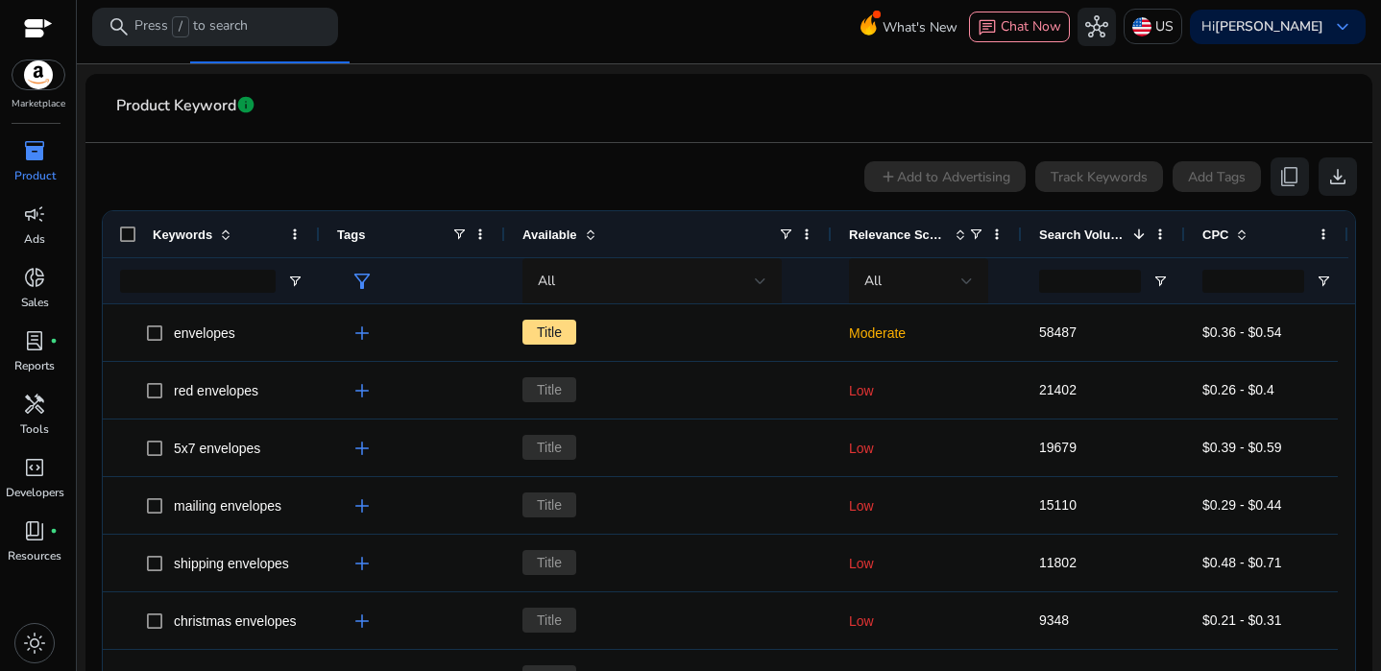
click at [1079, 234] on span "Search Volume" at bounding box center [1082, 235] width 86 height 14
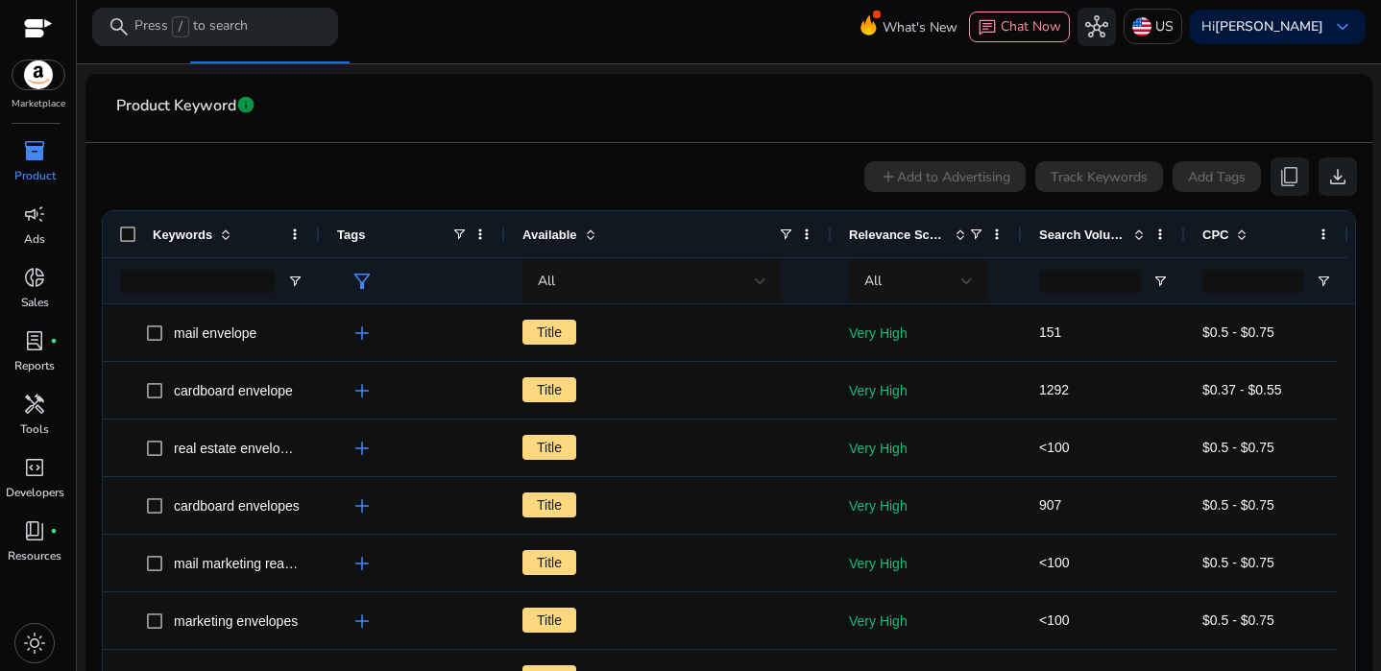
click at [1079, 234] on span "Search Volume" at bounding box center [1082, 235] width 86 height 14
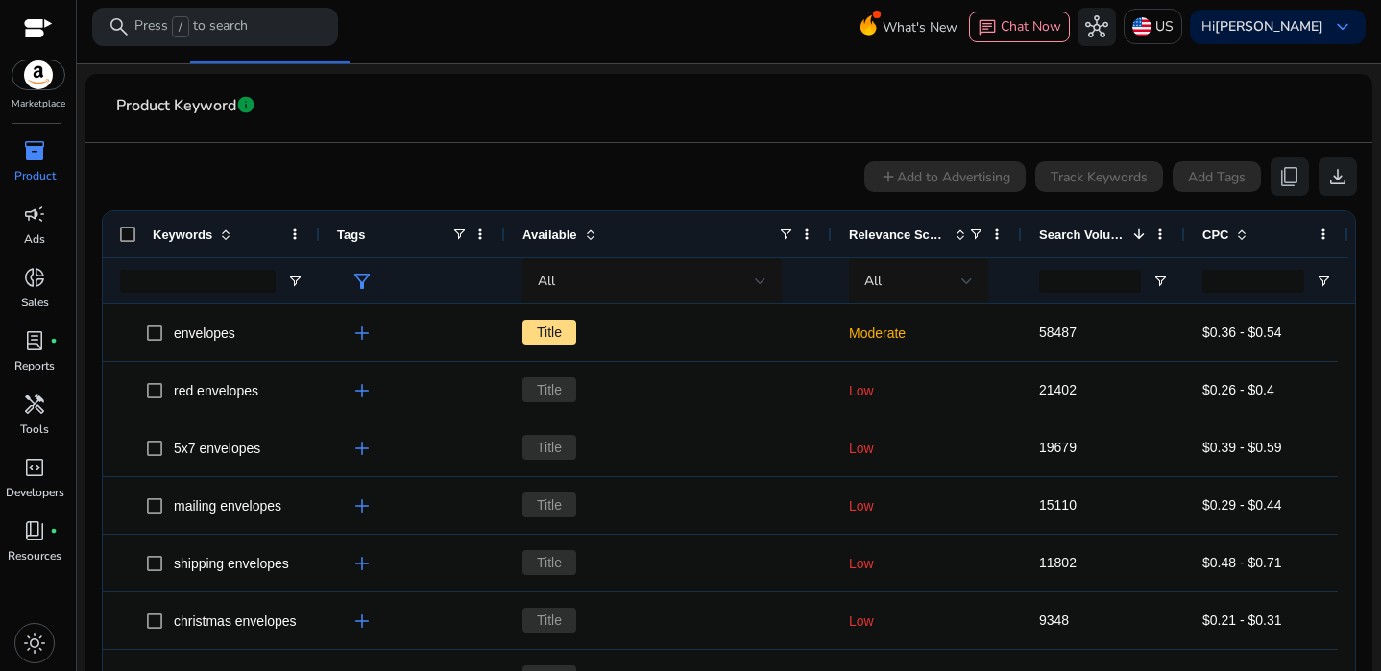
click at [1079, 234] on span "Search Volume" at bounding box center [1082, 235] width 86 height 14
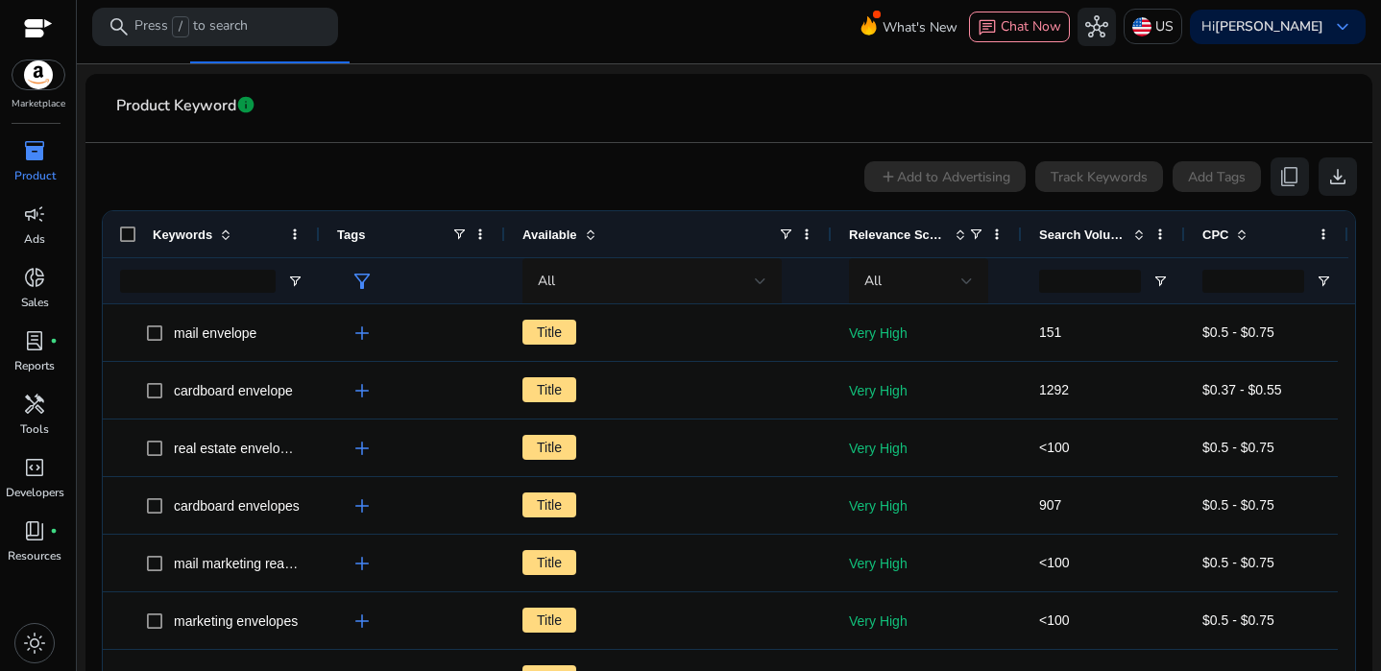
click at [1079, 234] on span "Search Volume" at bounding box center [1082, 235] width 86 height 14
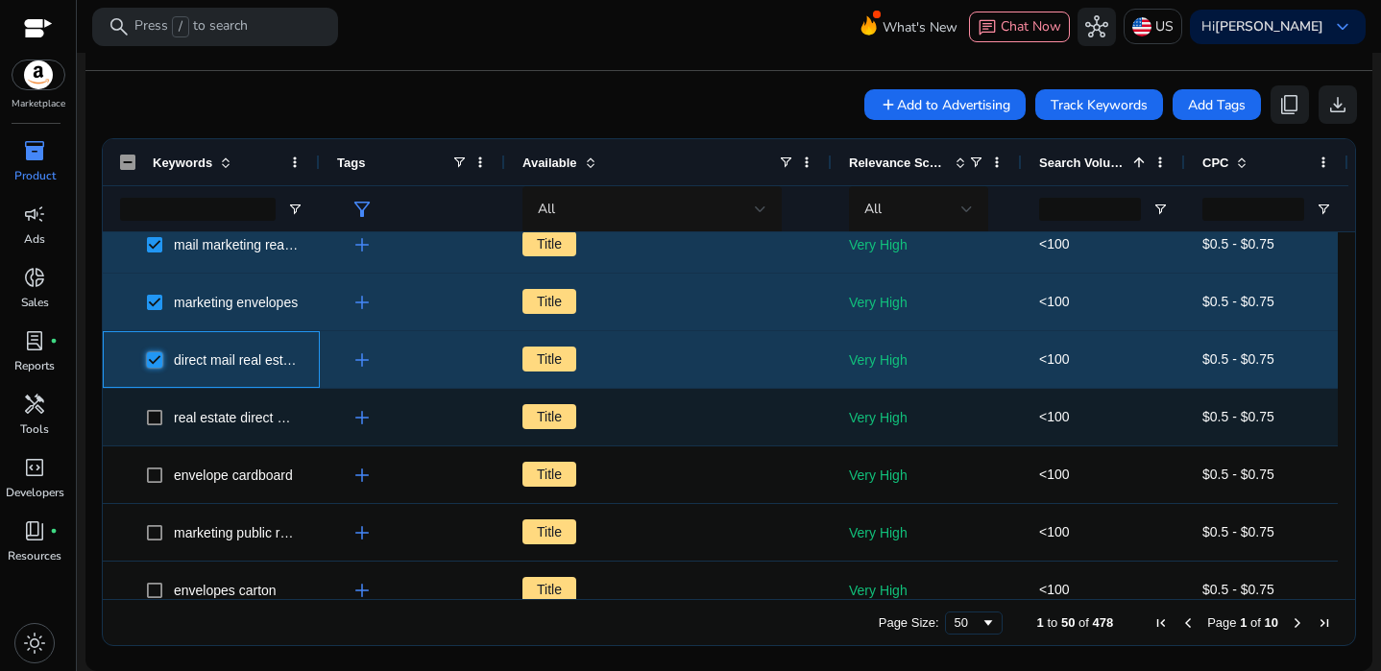
scroll to position [86, 0]
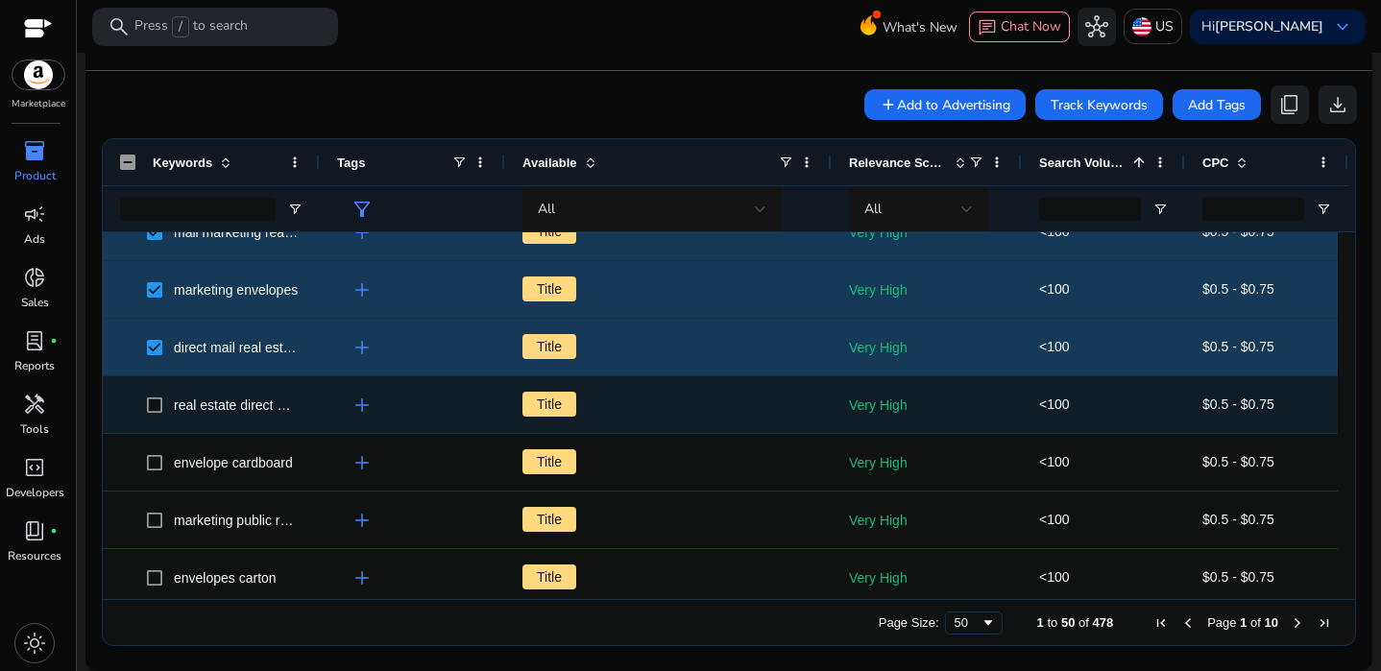
click at [141, 398] on span "real estate direct mail" at bounding box center [211, 404] width 182 height 39
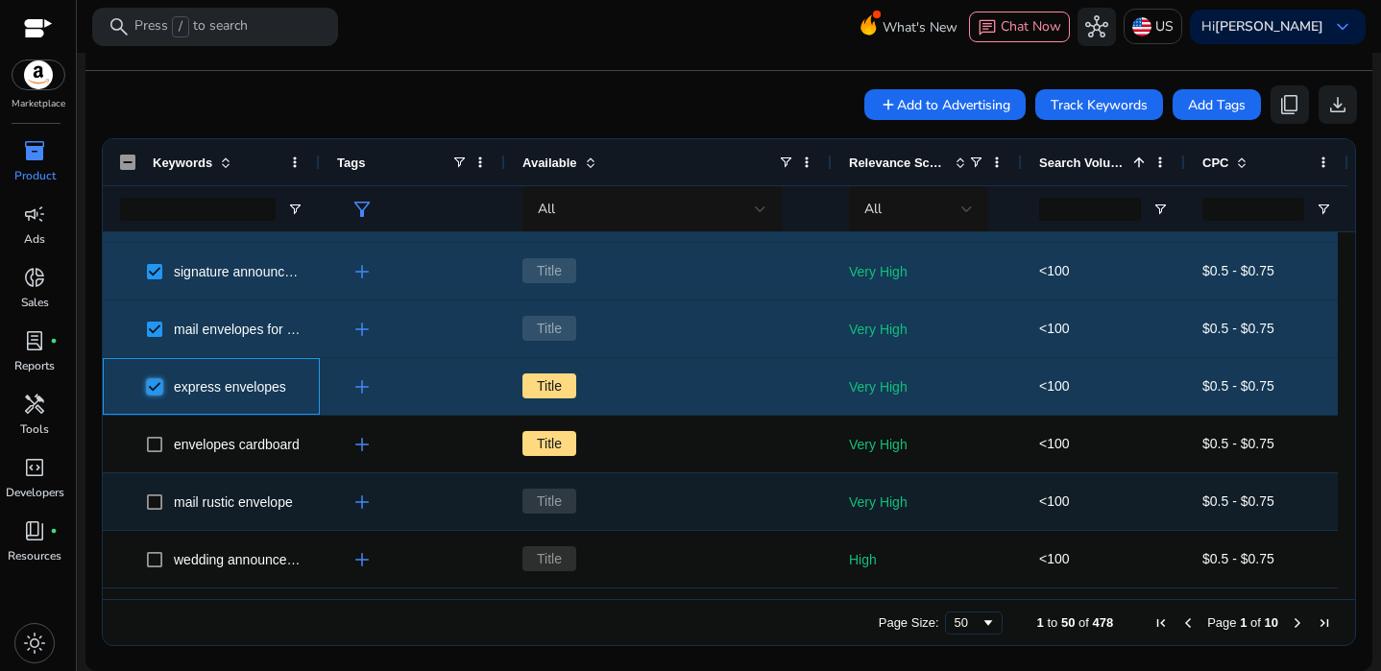
scroll to position [523, 0]
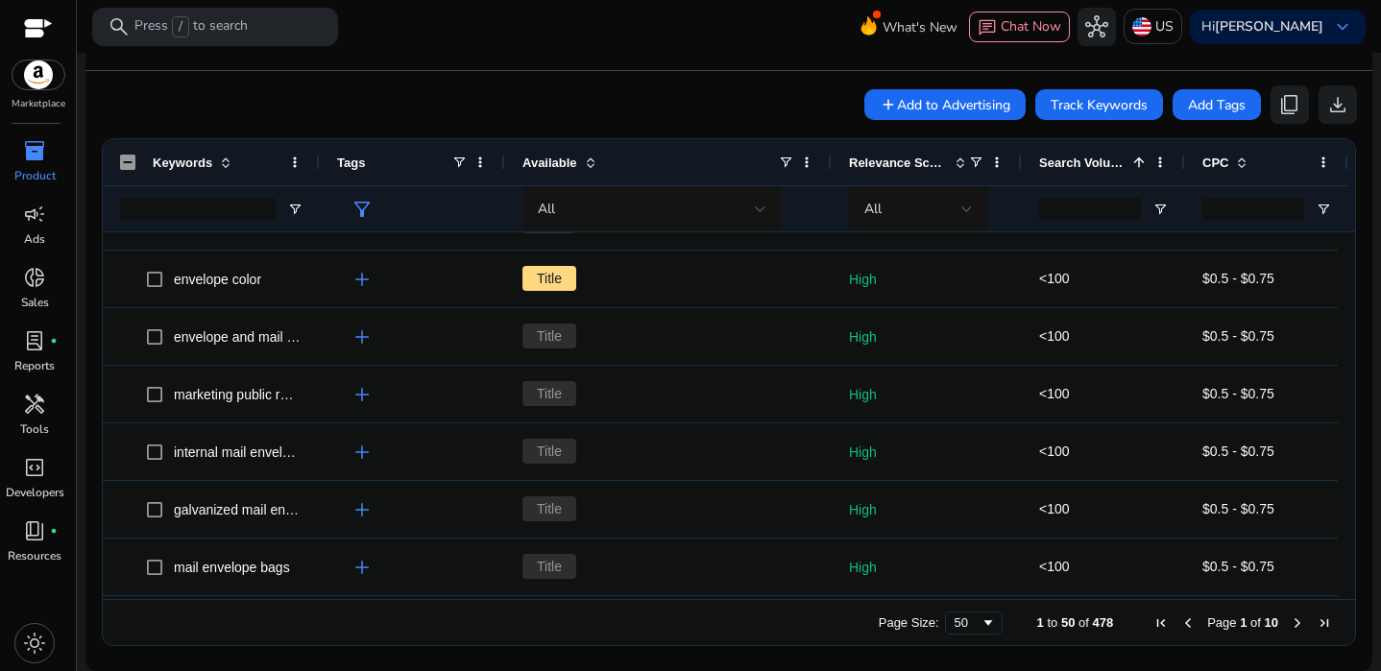
click at [1142, 193] on ag-grid-angular "Press SPACE to deselect this row. Drag here to set row groups Drag here to set …" at bounding box center [728, 392] width 1285 height 527
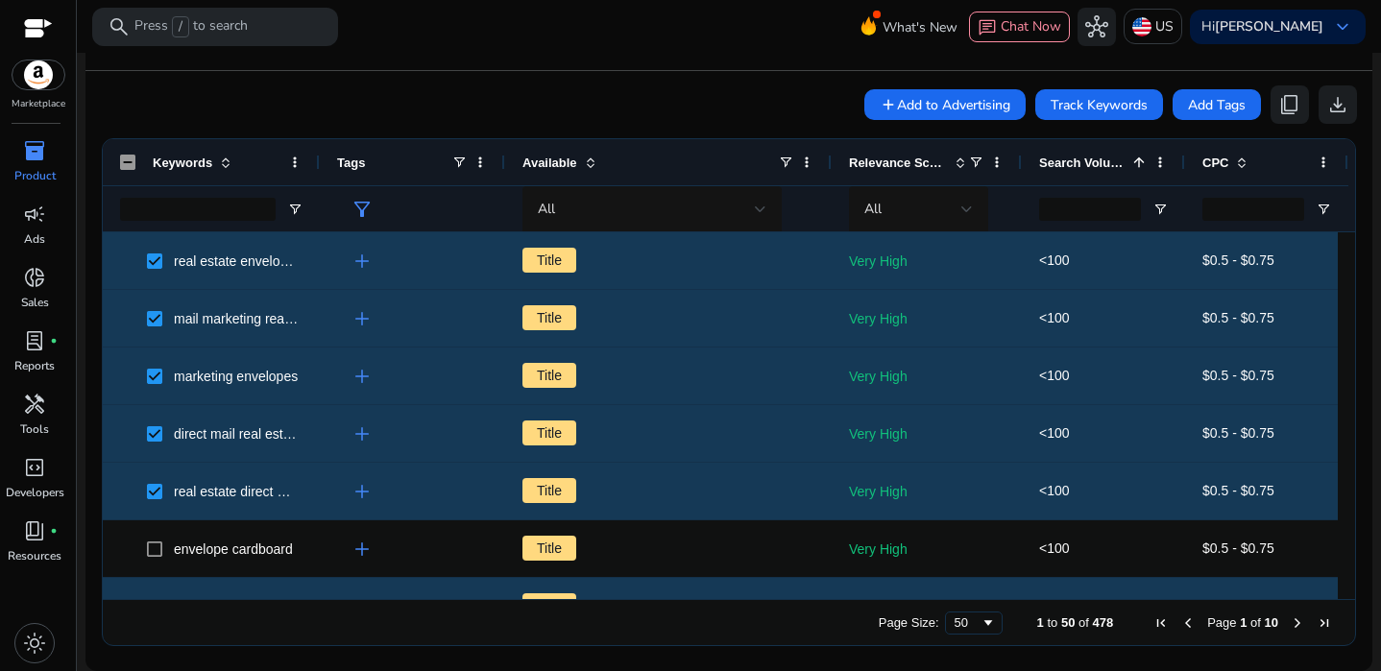
scroll to position [0, 0]
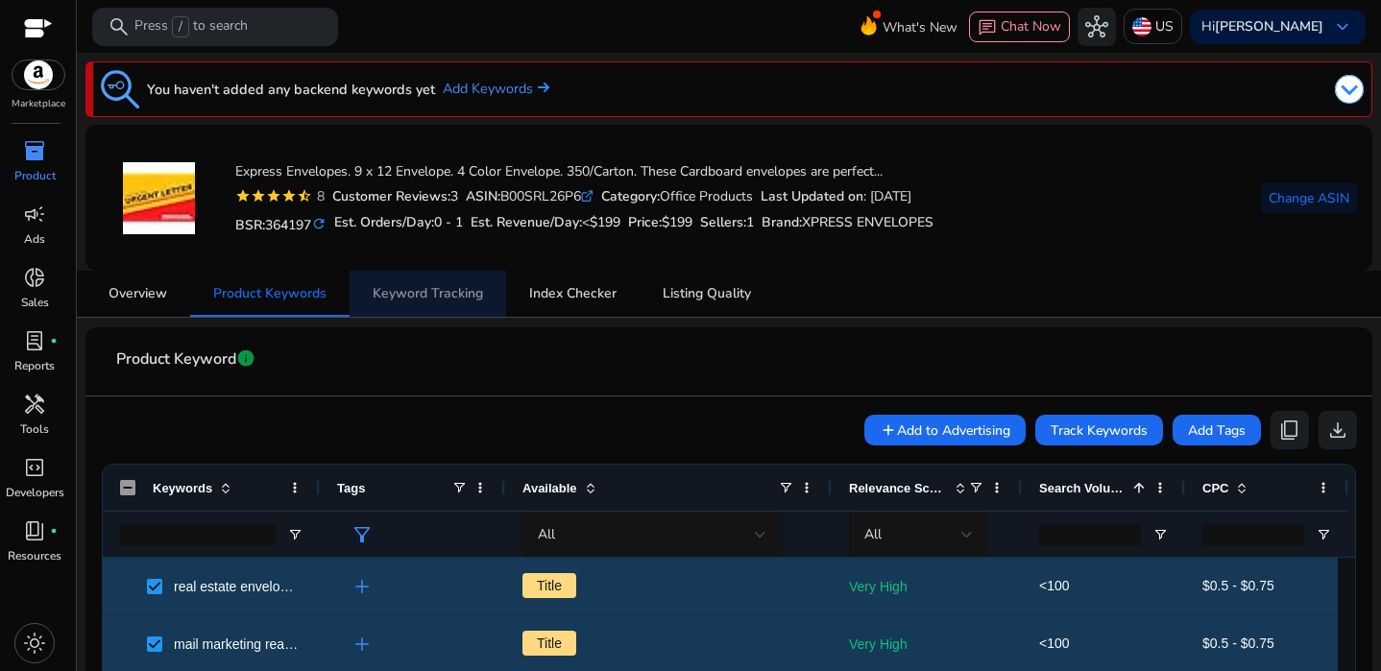
click at [467, 295] on span "Keyword Tracking" at bounding box center [428, 293] width 110 height 13
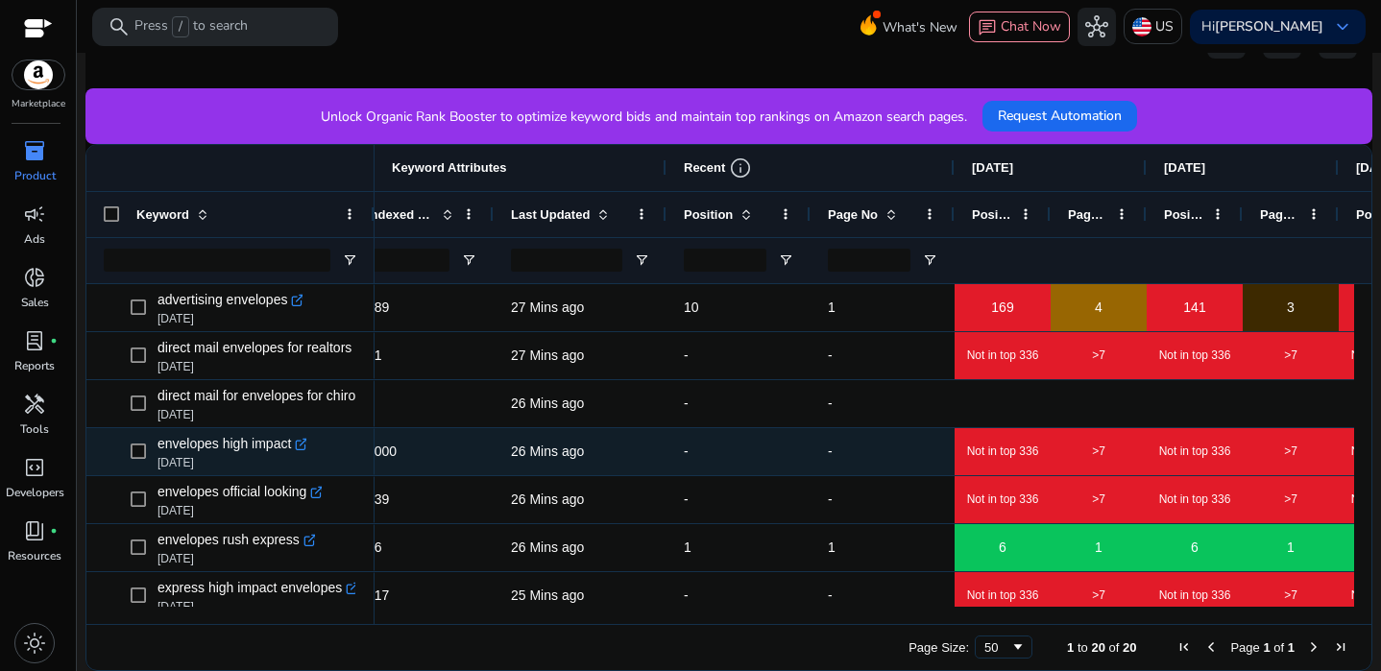
scroll to position [0, 380]
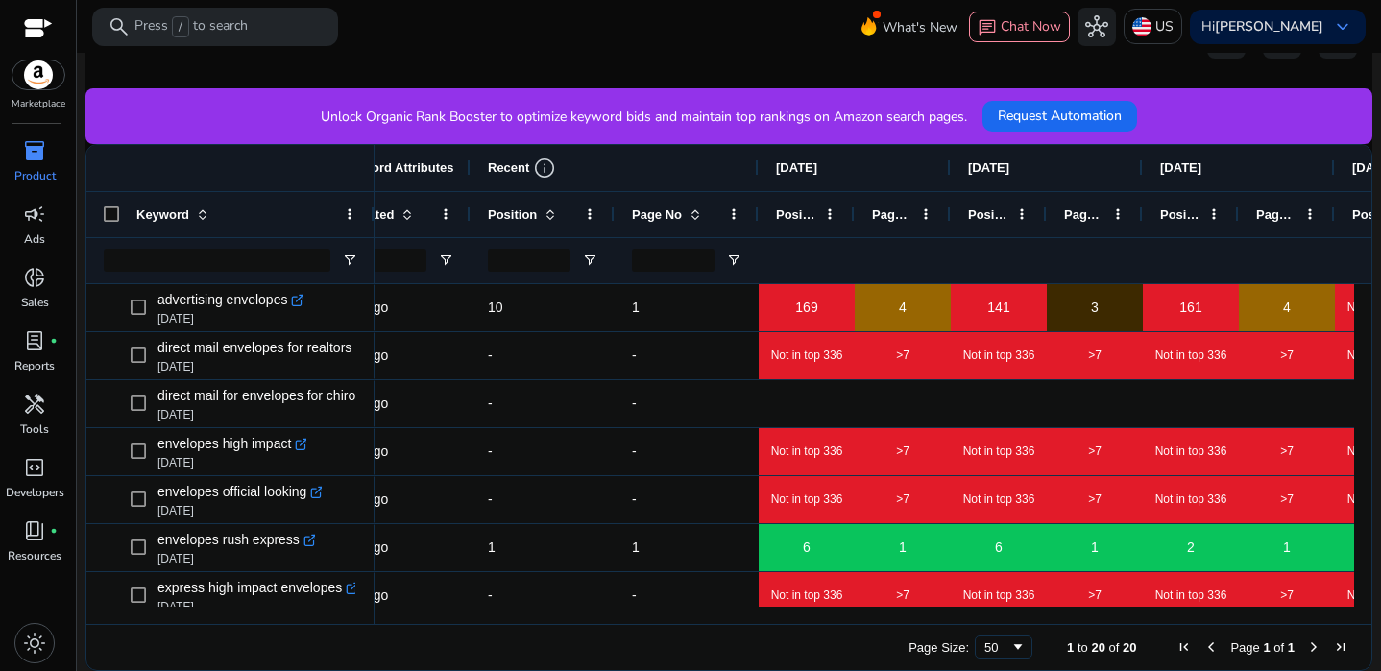
click at [551, 222] on div "Position" at bounding box center [532, 215] width 88 height 36
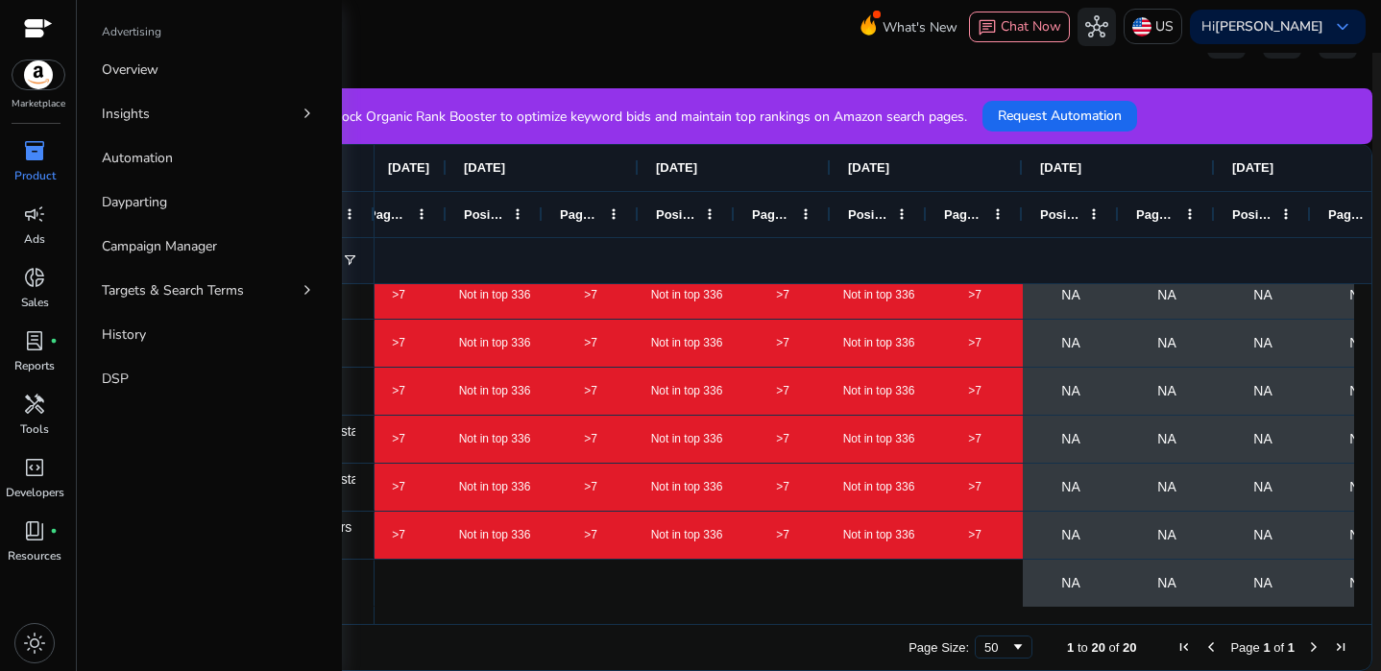
click at [20, 131] on div "Marketplace inventory_2 Product campaign Ads donut_small Sales lab_profile fibe…" at bounding box center [38, 335] width 77 height 671
click at [142, 251] on p "Campaign Manager" at bounding box center [159, 246] width 115 height 20
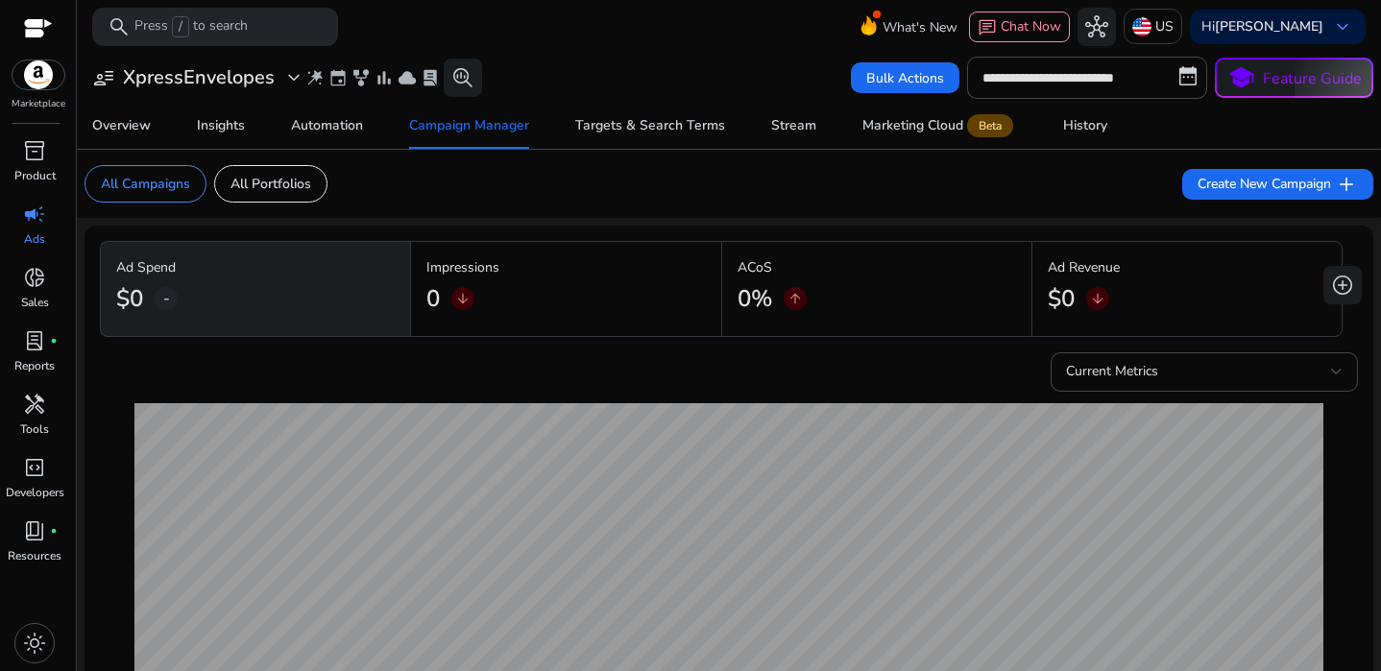
click at [459, 292] on span "arrow_downward" at bounding box center [462, 298] width 15 height 15
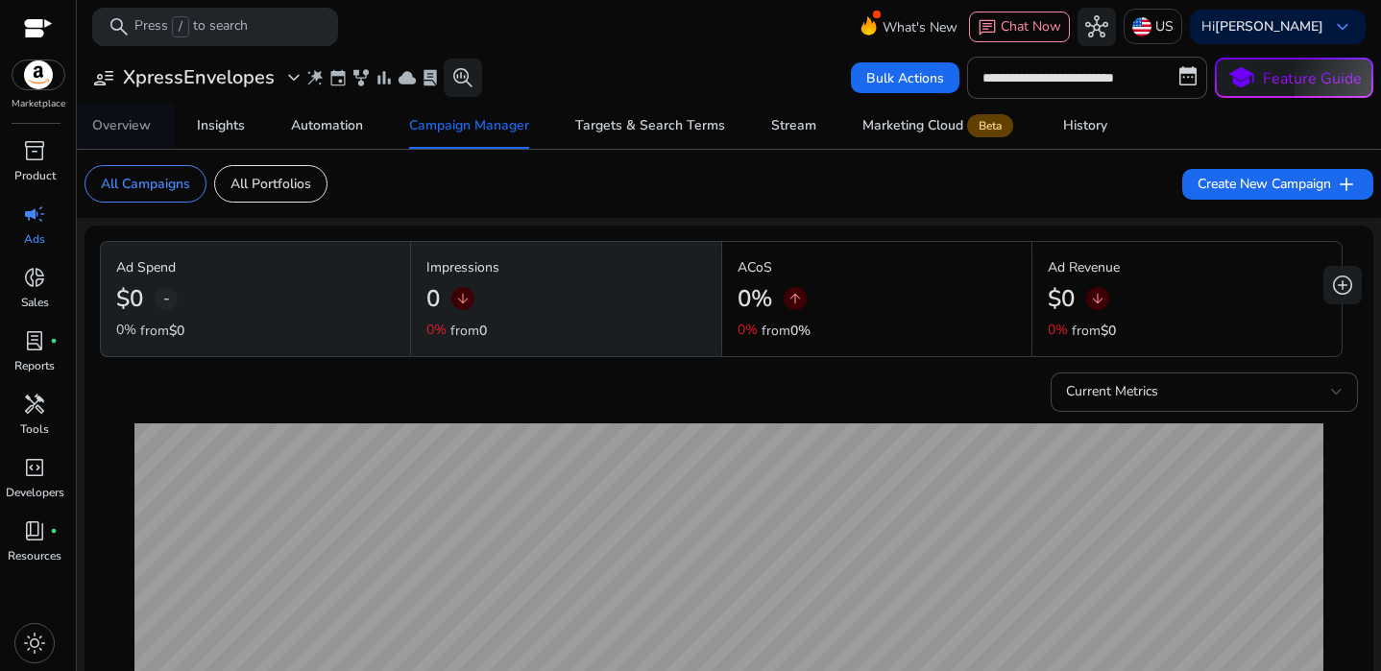
click at [128, 137] on span "Overview" at bounding box center [121, 126] width 59 height 46
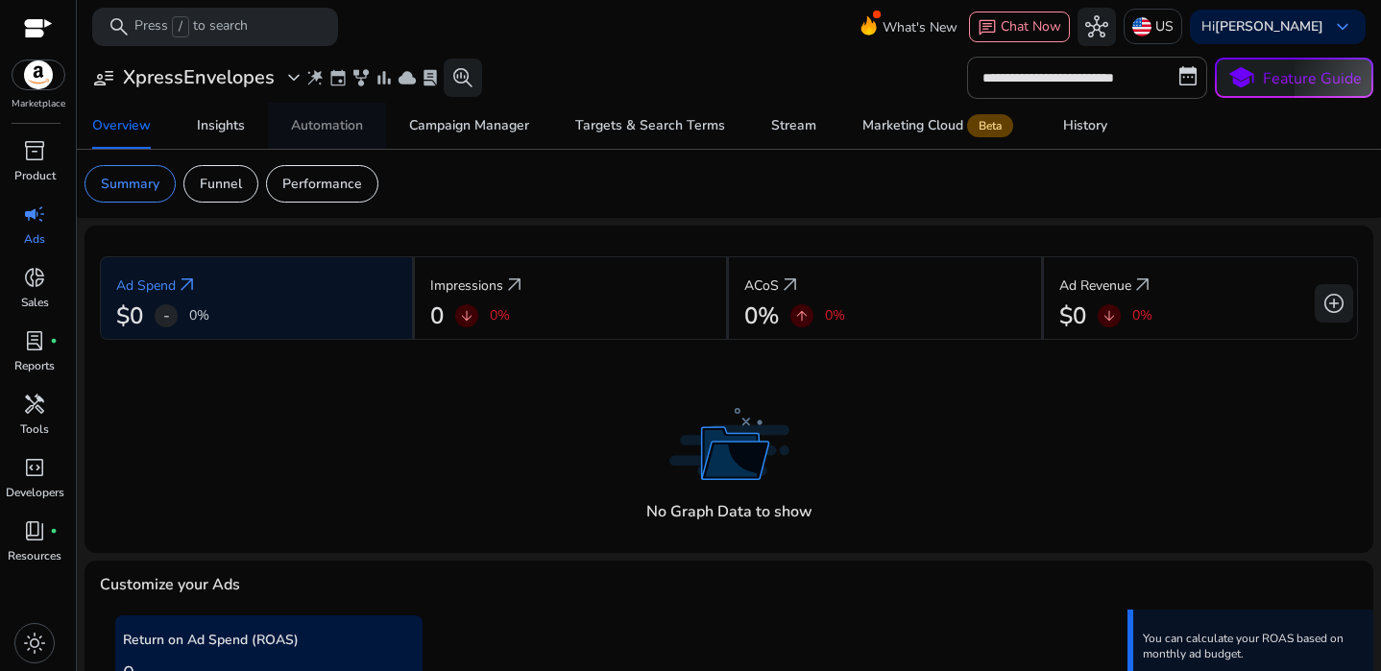
click at [307, 121] on div "Automation" at bounding box center [327, 125] width 72 height 13
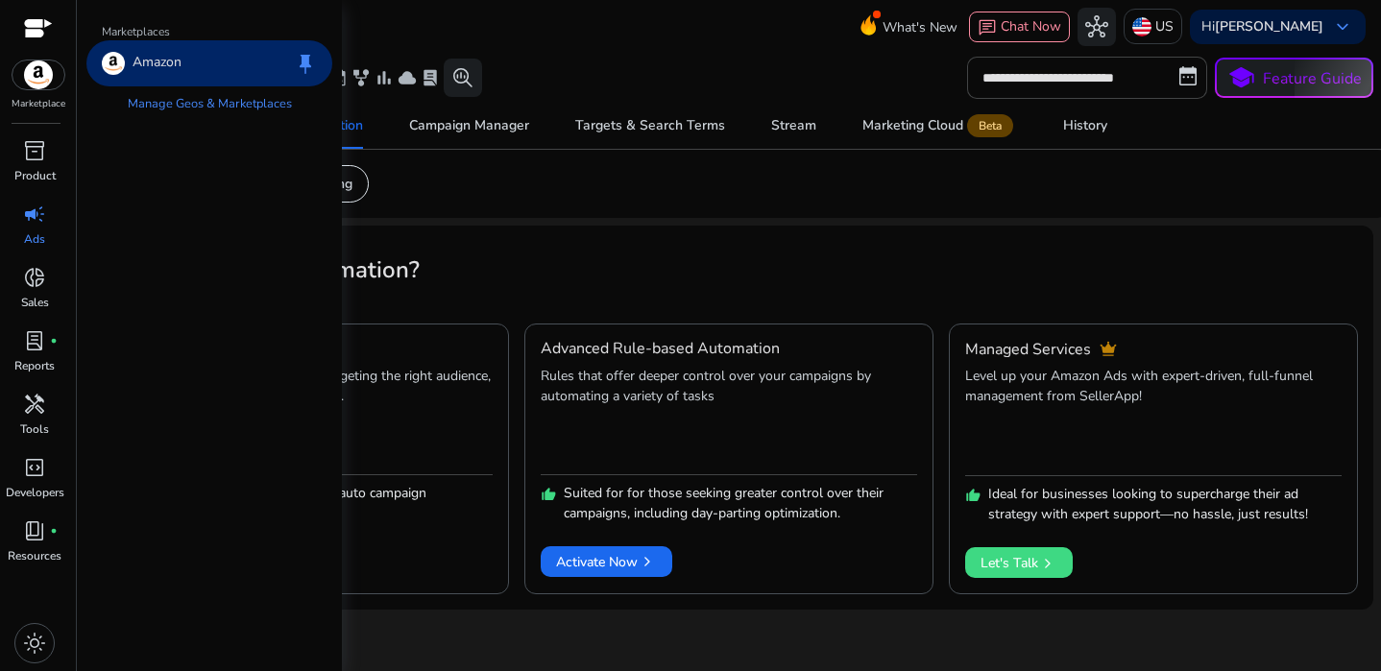
click at [35, 87] on img at bounding box center [38, 75] width 52 height 29
click at [131, 62] on div "Amazon" at bounding box center [142, 63] width 80 height 23
